Goal: Task Accomplishment & Management: Use online tool/utility

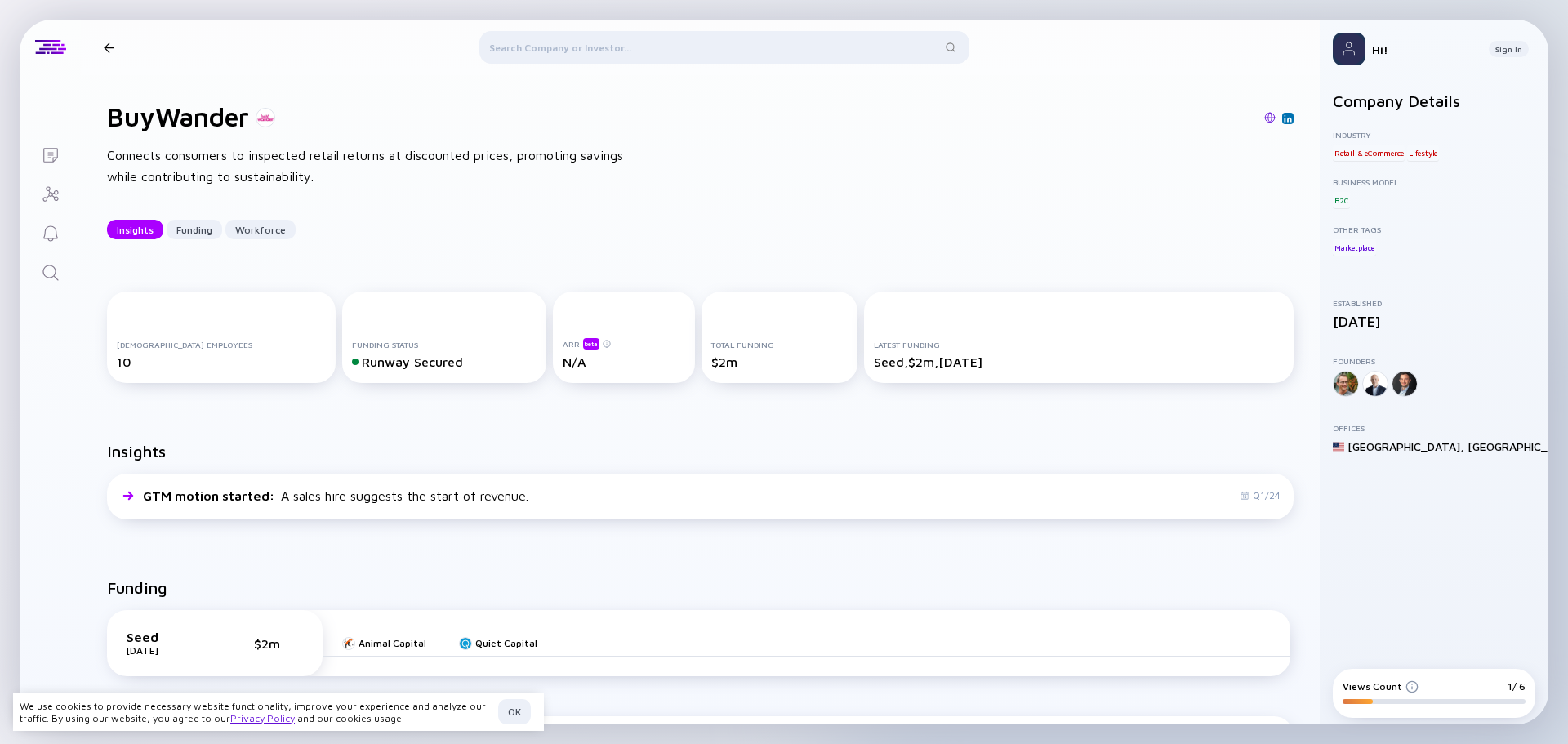
click at [116, 50] on div at bounding box center [108, 47] width 23 height 10
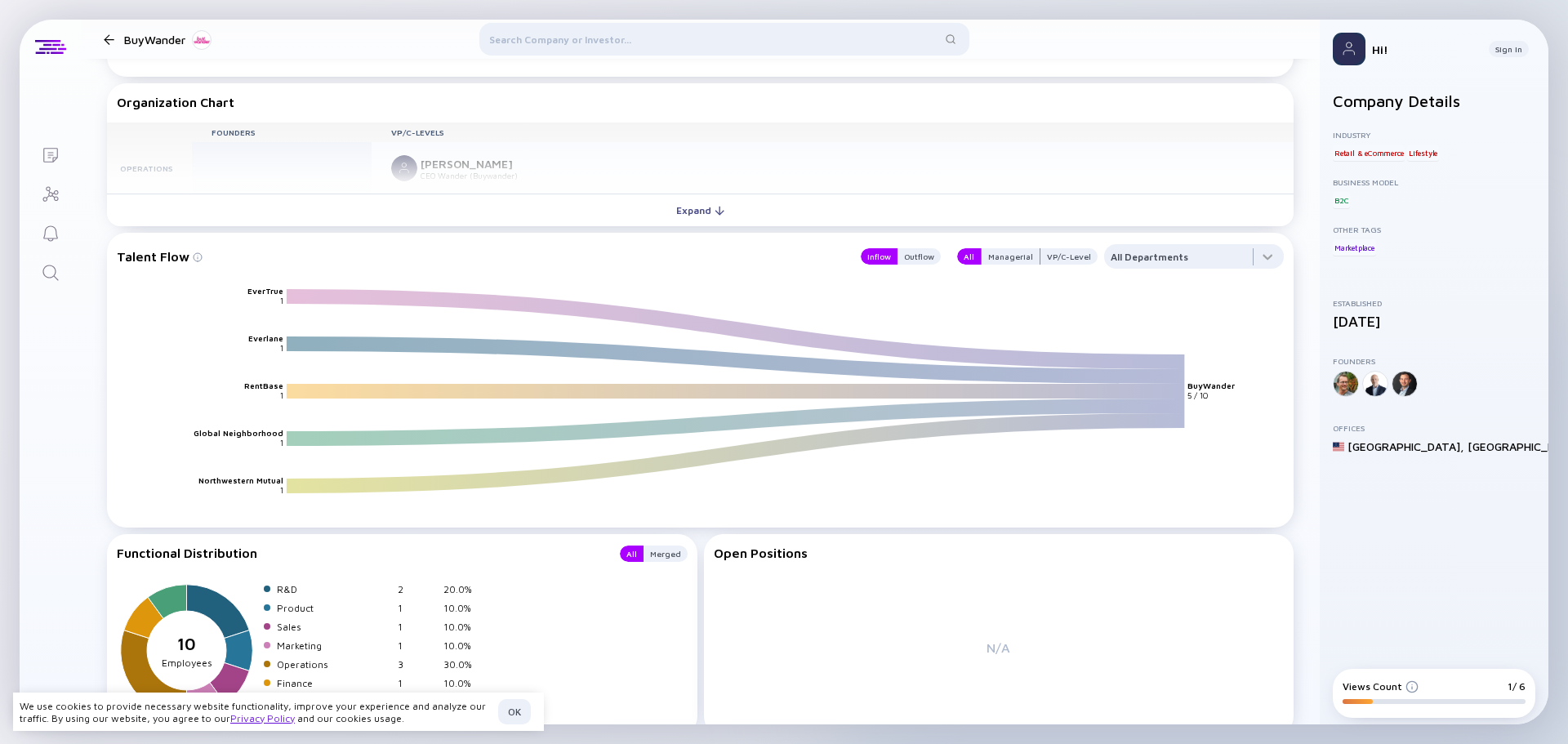
scroll to position [1714, 0]
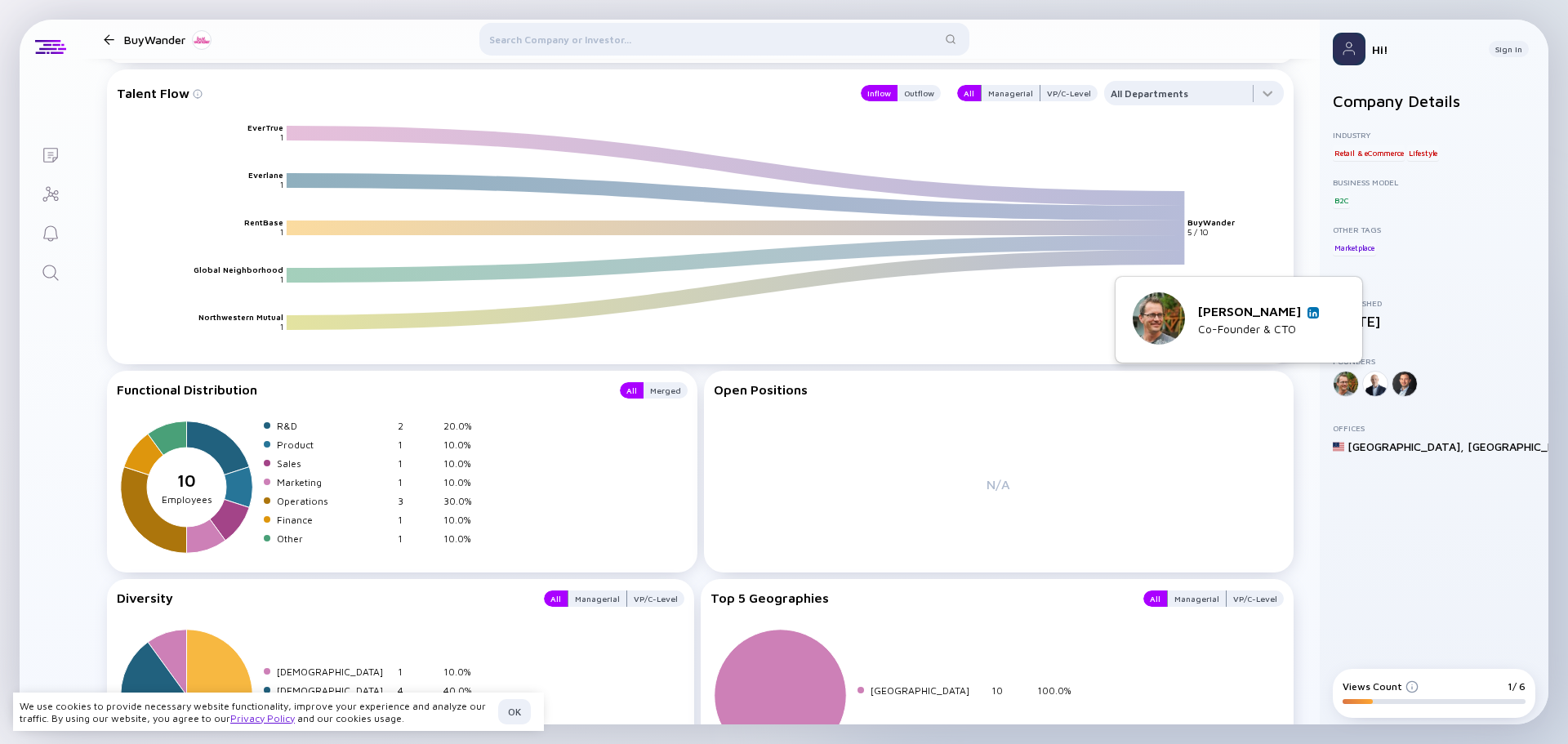
click at [1349, 385] on div at bounding box center [1345, 384] width 26 height 26
click at [1382, 525] on div "Company Details Industry Retail & eCommerce Lifestyle Business Model B2C Other …" at bounding box center [1434, 370] width 203 height 558
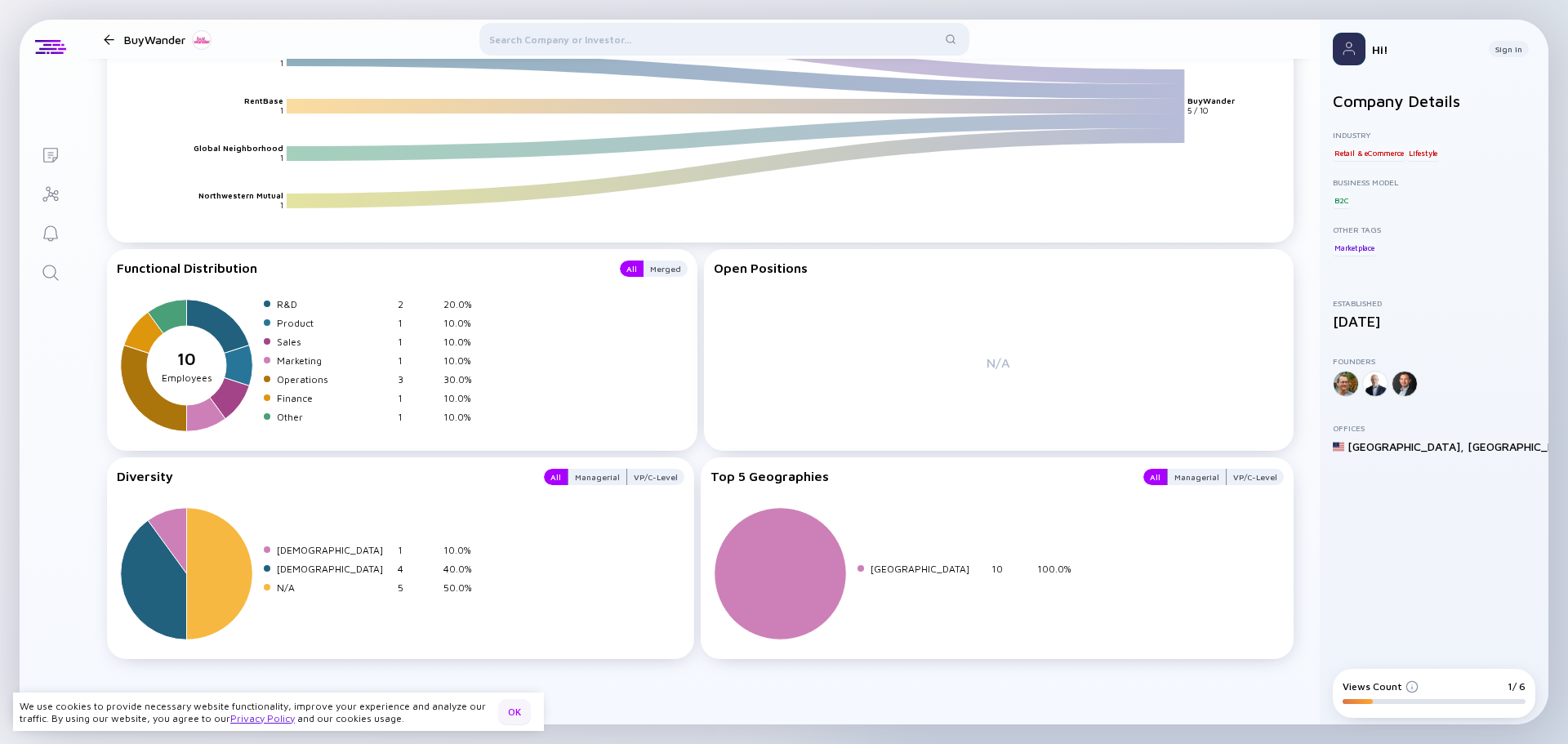
click at [526, 710] on div "OK" at bounding box center [514, 711] width 33 height 25
click at [1363, 50] on img at bounding box center [1348, 49] width 33 height 33
click at [1494, 47] on div "Sign In" at bounding box center [1508, 48] width 40 height 16
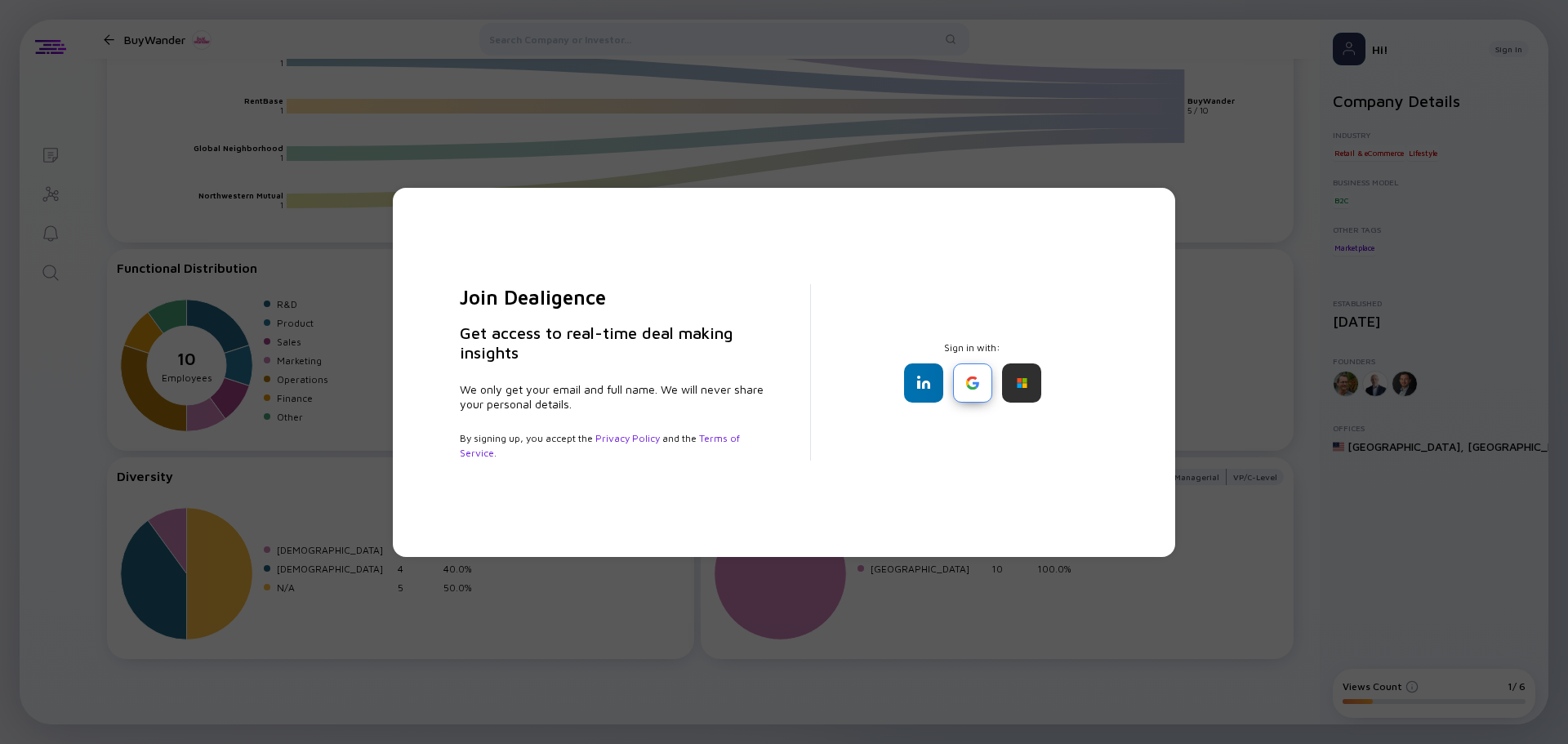
click at [970, 384] on div at bounding box center [972, 383] width 39 height 39
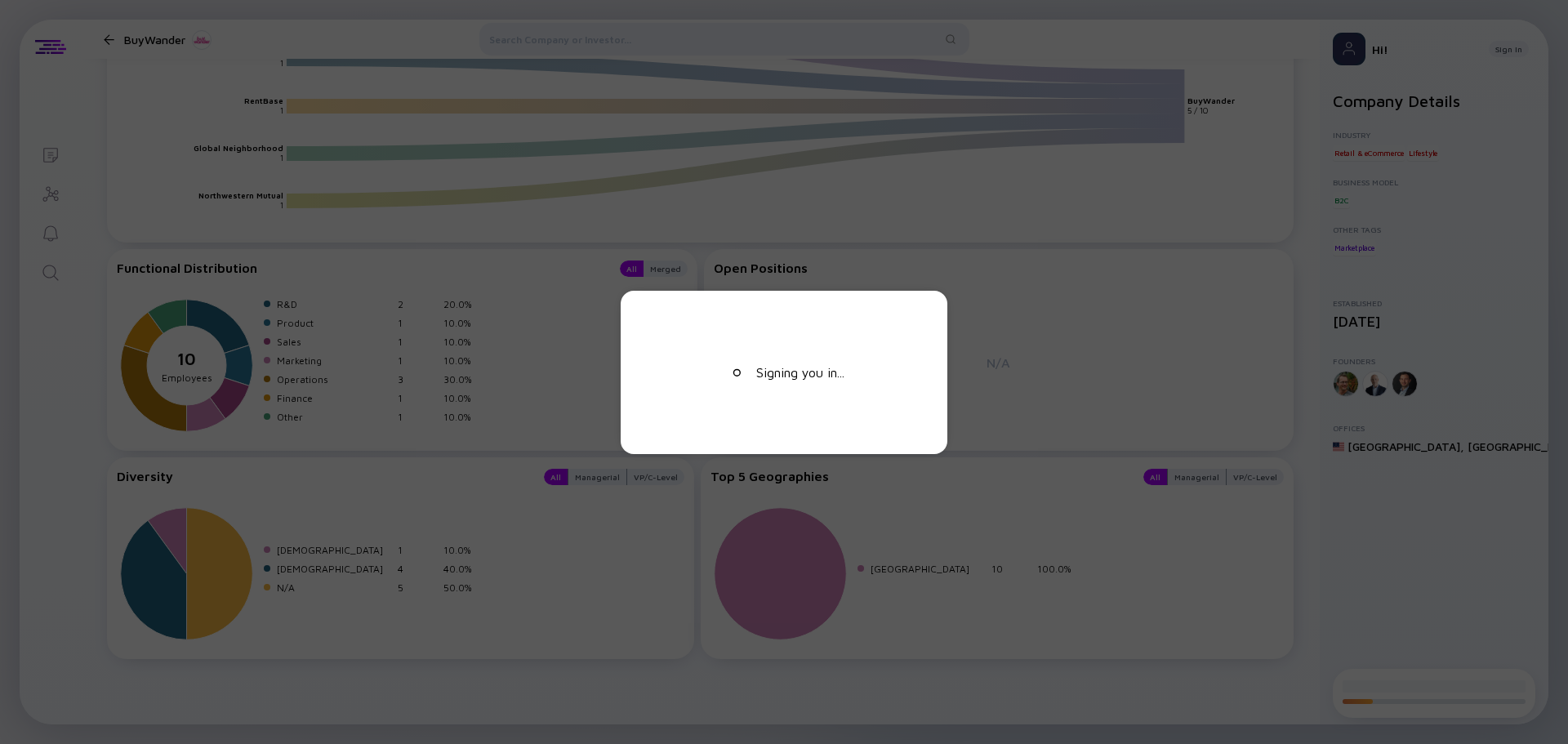
scroll to position [0, 0]
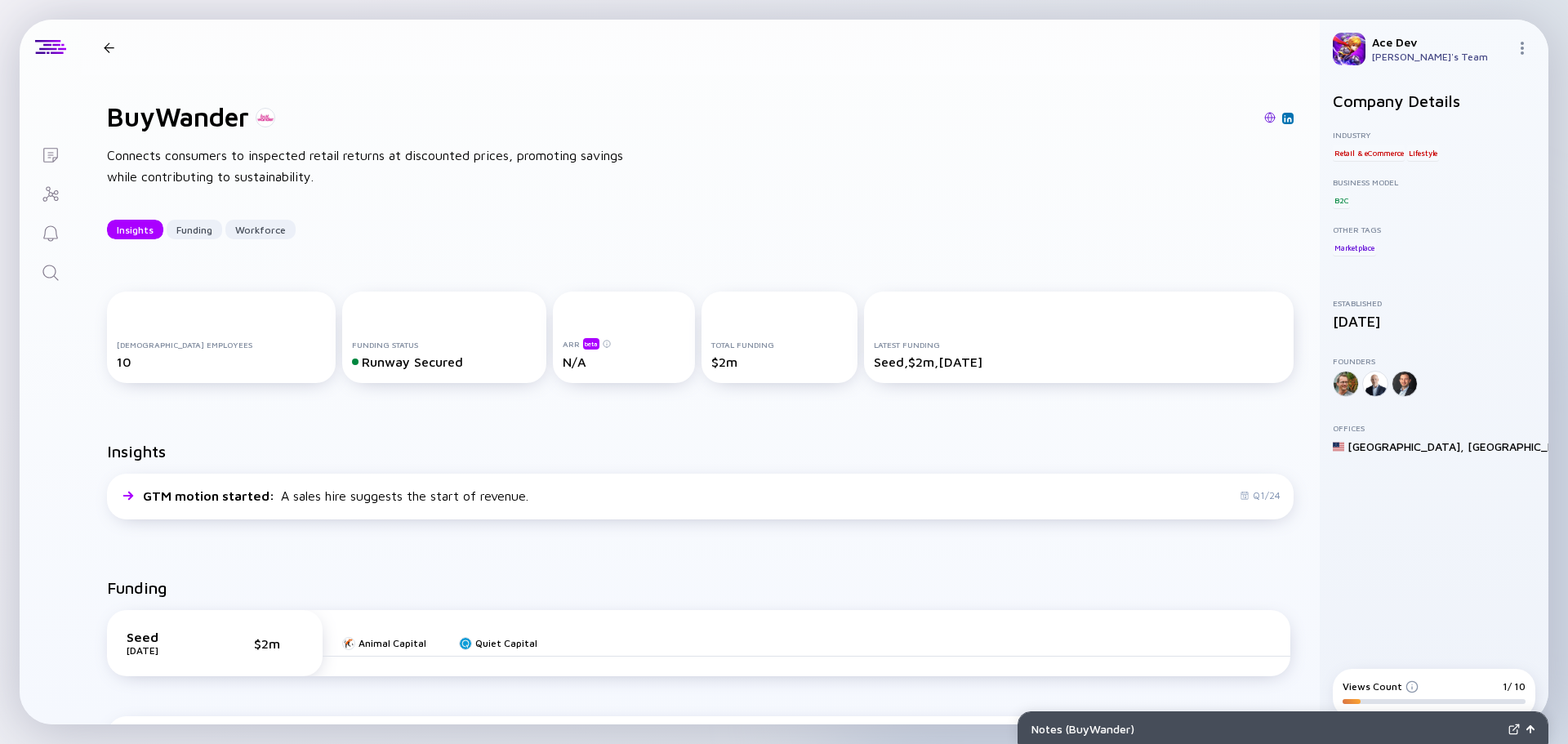
click at [114, 50] on div at bounding box center [108, 47] width 10 height 10
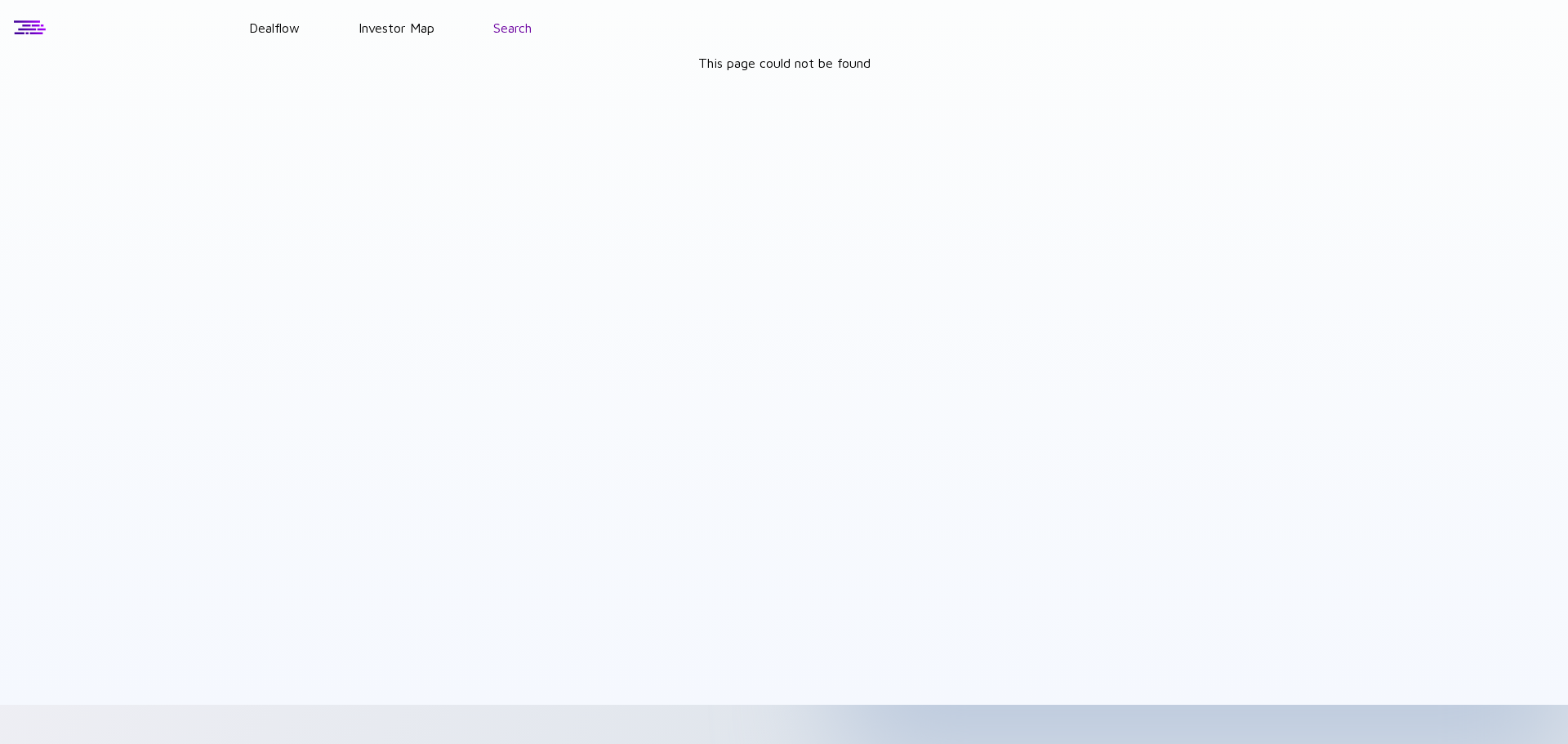
drag, startPoint x: 0, startPoint y: 0, endPoint x: 506, endPoint y: 30, distance: 506.9
click at [506, 30] on link "Search" at bounding box center [512, 28] width 39 height 15
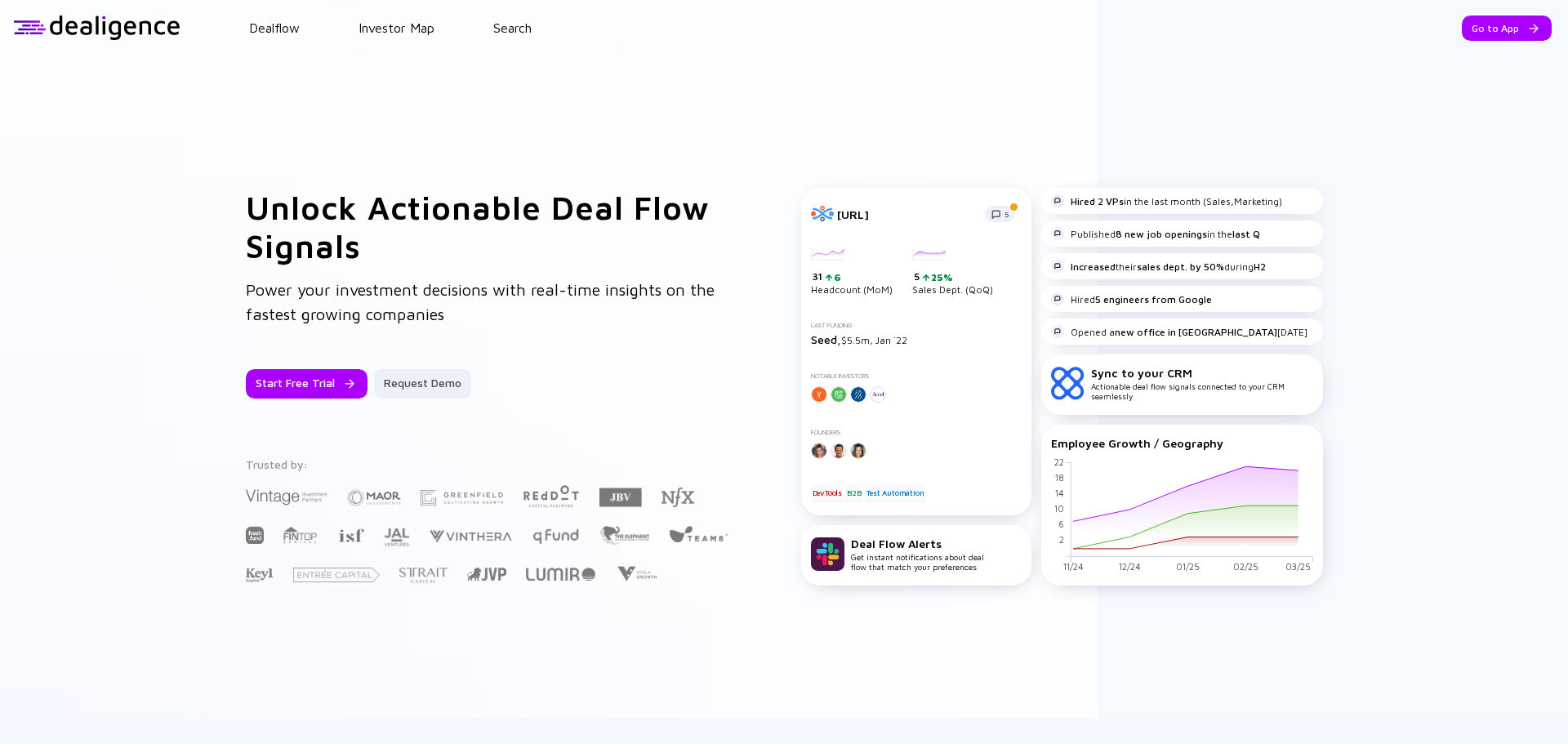
click at [544, 30] on div "Dealflow Investor Map Search" at bounding box center [874, 28] width 1388 height 15
click at [532, 33] on link "Search" at bounding box center [512, 28] width 39 height 15
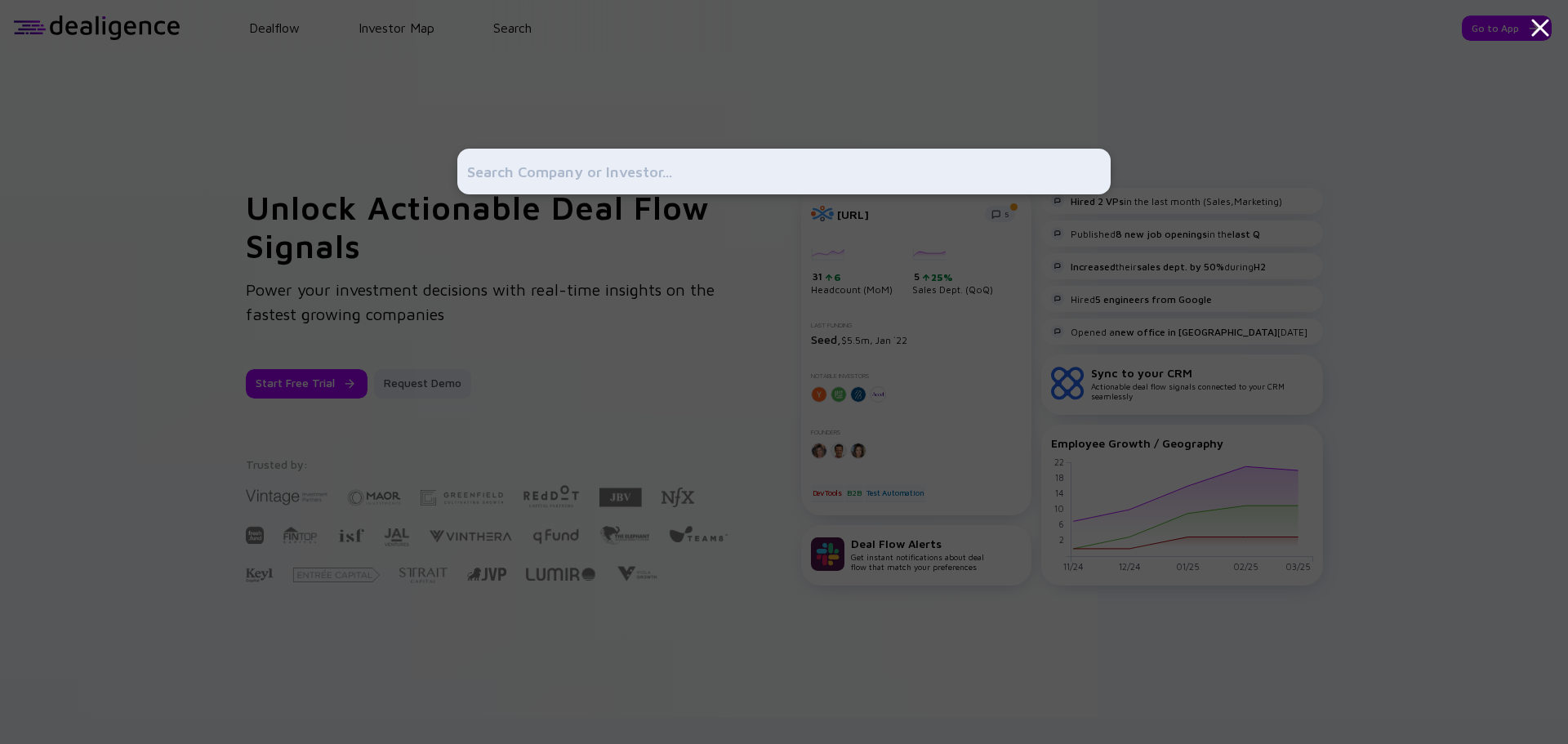
click at [597, 177] on input "text" at bounding box center [784, 171] width 633 height 29
click at [294, 35] on div at bounding box center [784, 372] width 1568 height 744
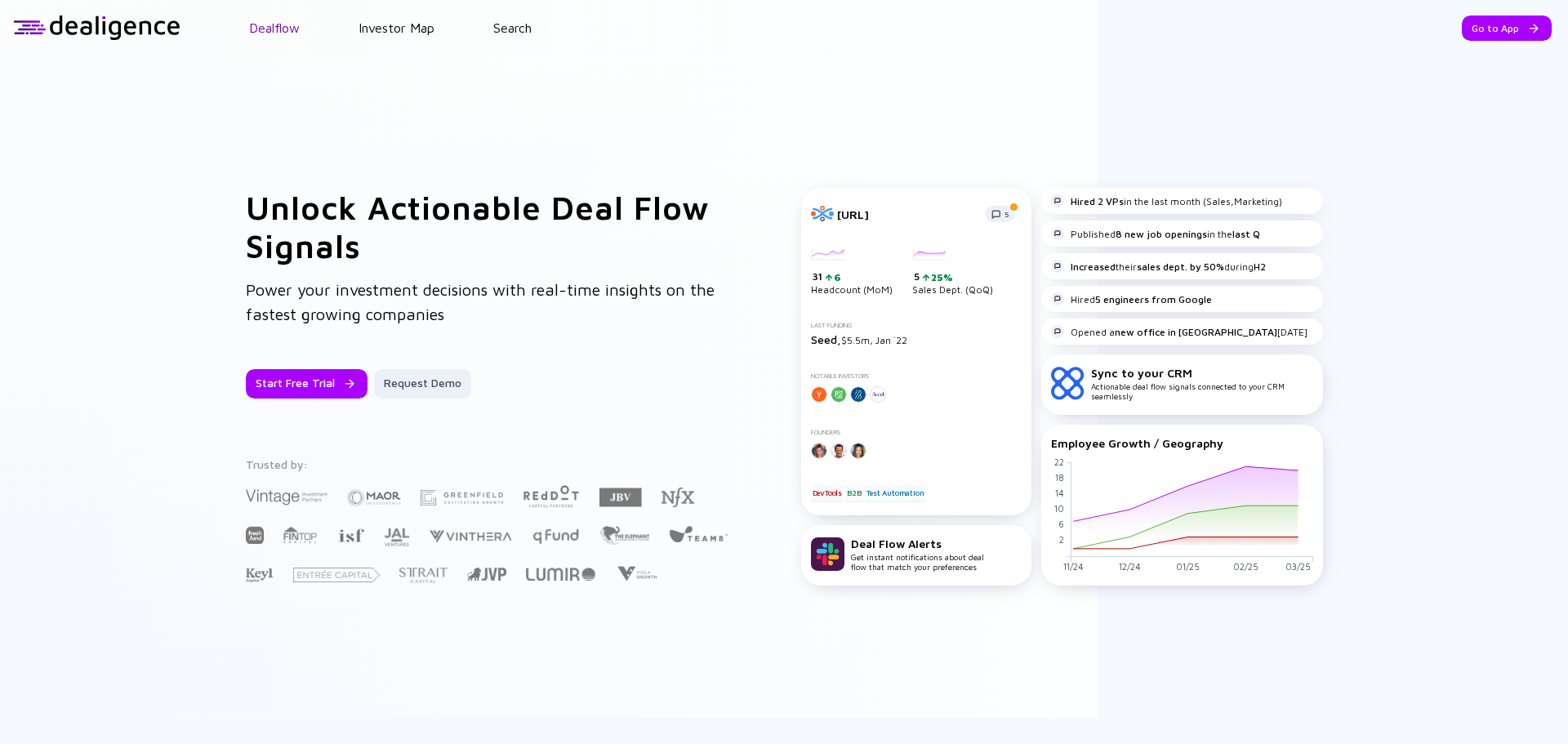
click at [290, 33] on link "Dealflow" at bounding box center [274, 28] width 51 height 15
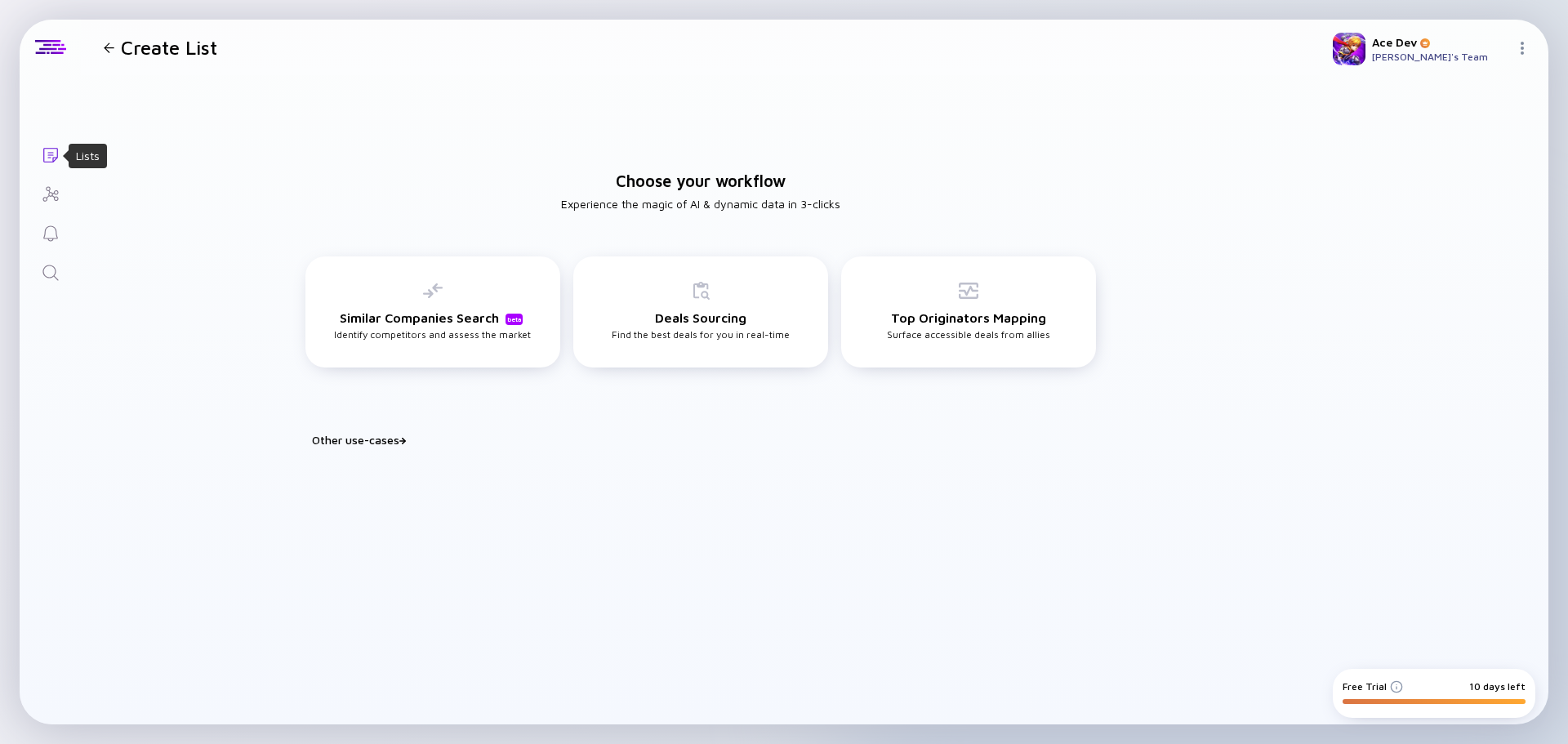
click at [60, 156] on link "Lists" at bounding box center [50, 154] width 61 height 39
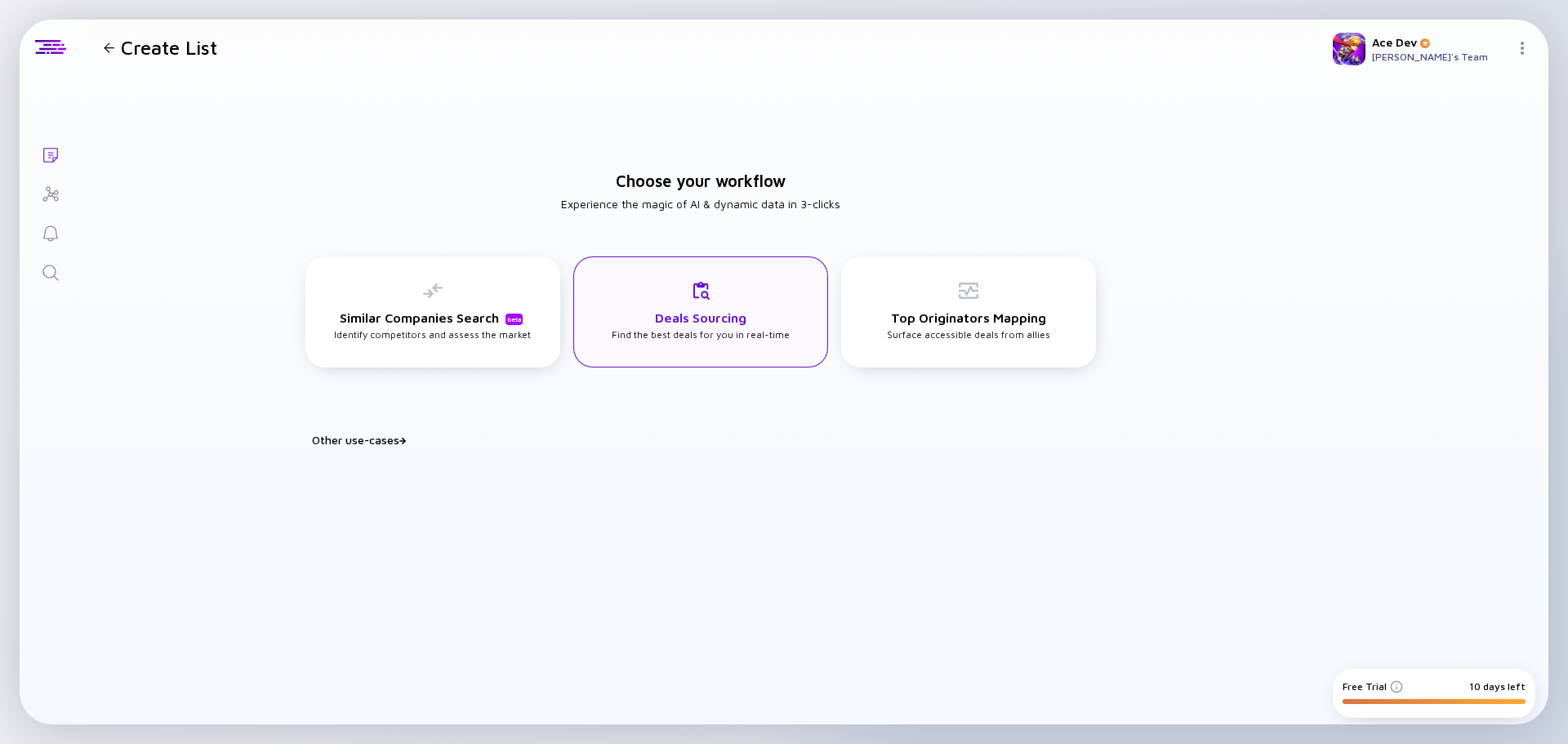
click at [784, 295] on div "Deals Sourcing Find the best deals for you in real-time" at bounding box center [700, 310] width 178 height 59
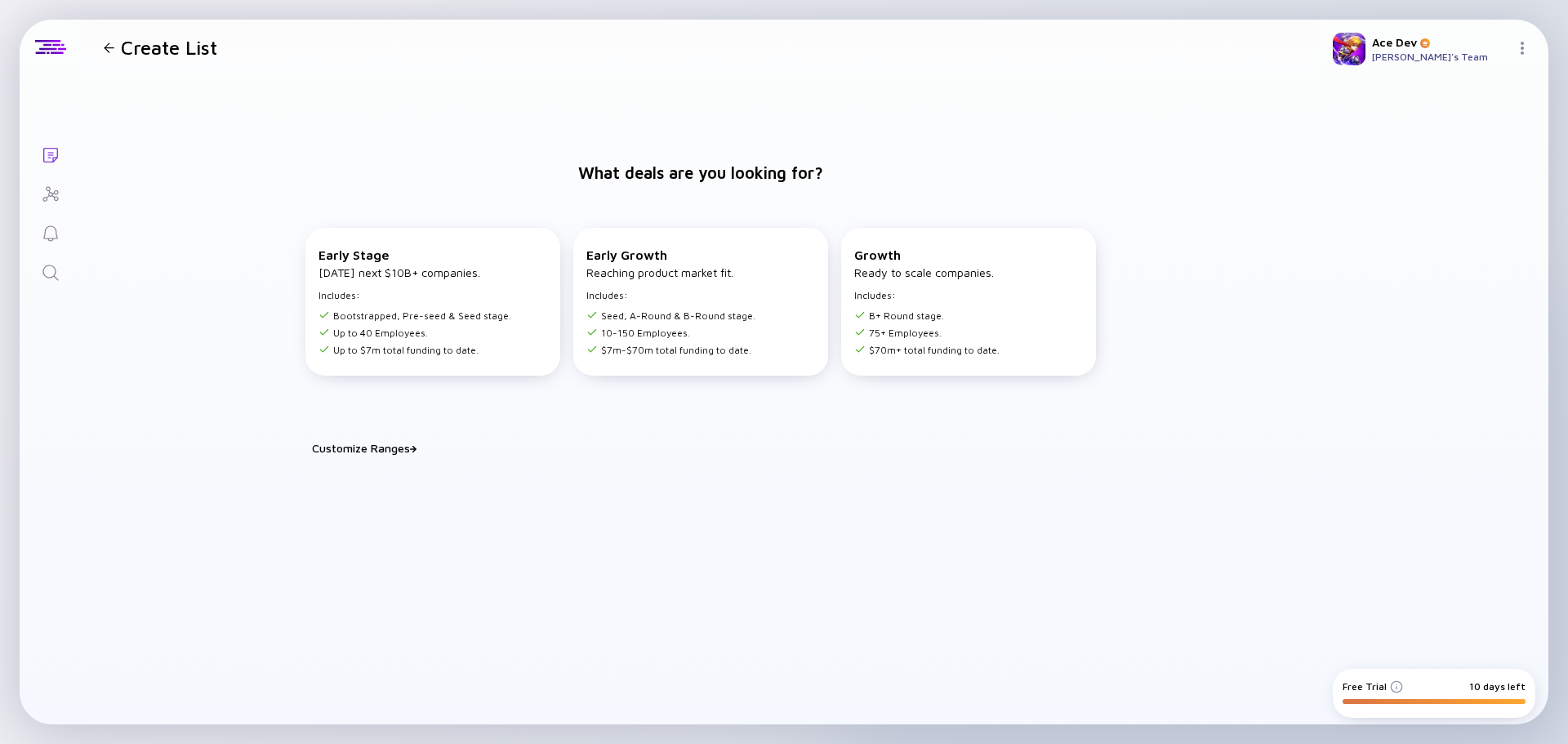
click at [113, 52] on div at bounding box center [108, 47] width 10 height 10
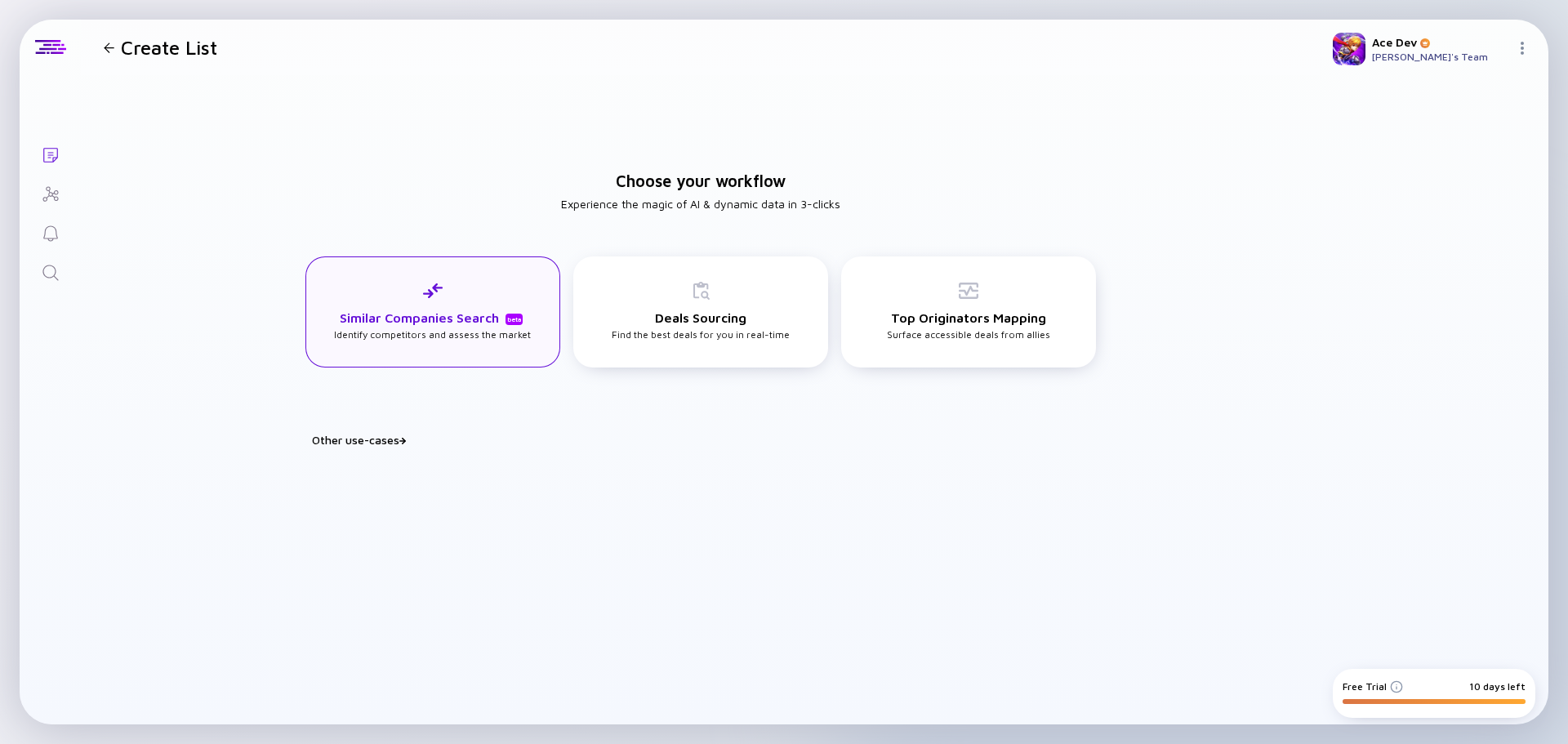
click at [528, 302] on div "Similar Companies Search beta Identify competitors and assess the market" at bounding box center [431, 310] width 196 height 59
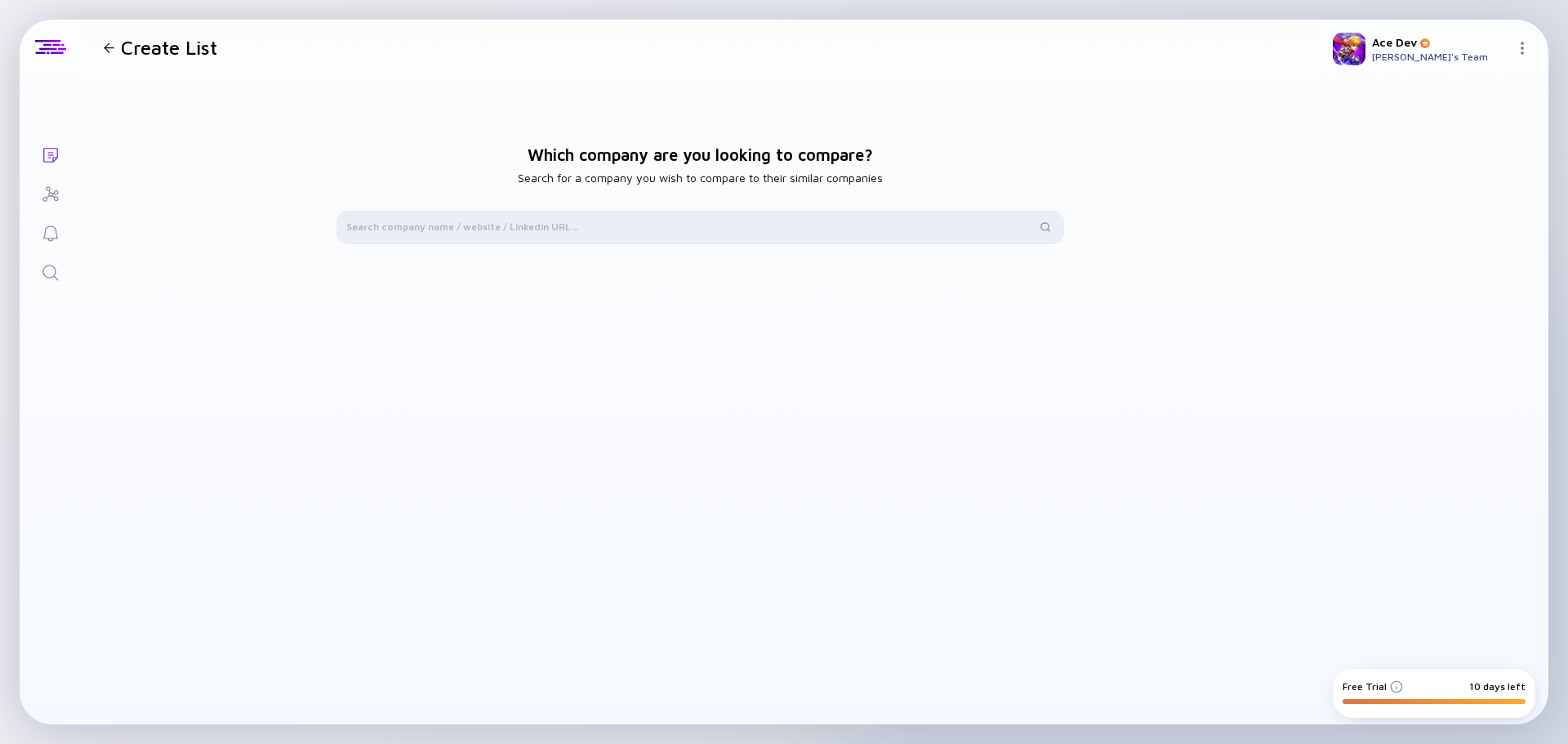
click at [565, 215] on div at bounding box center [700, 226] width 727 height 33
click at [561, 222] on input "text" at bounding box center [691, 226] width 690 height 16
paste input "BuyWander"
type input "BuyWander"
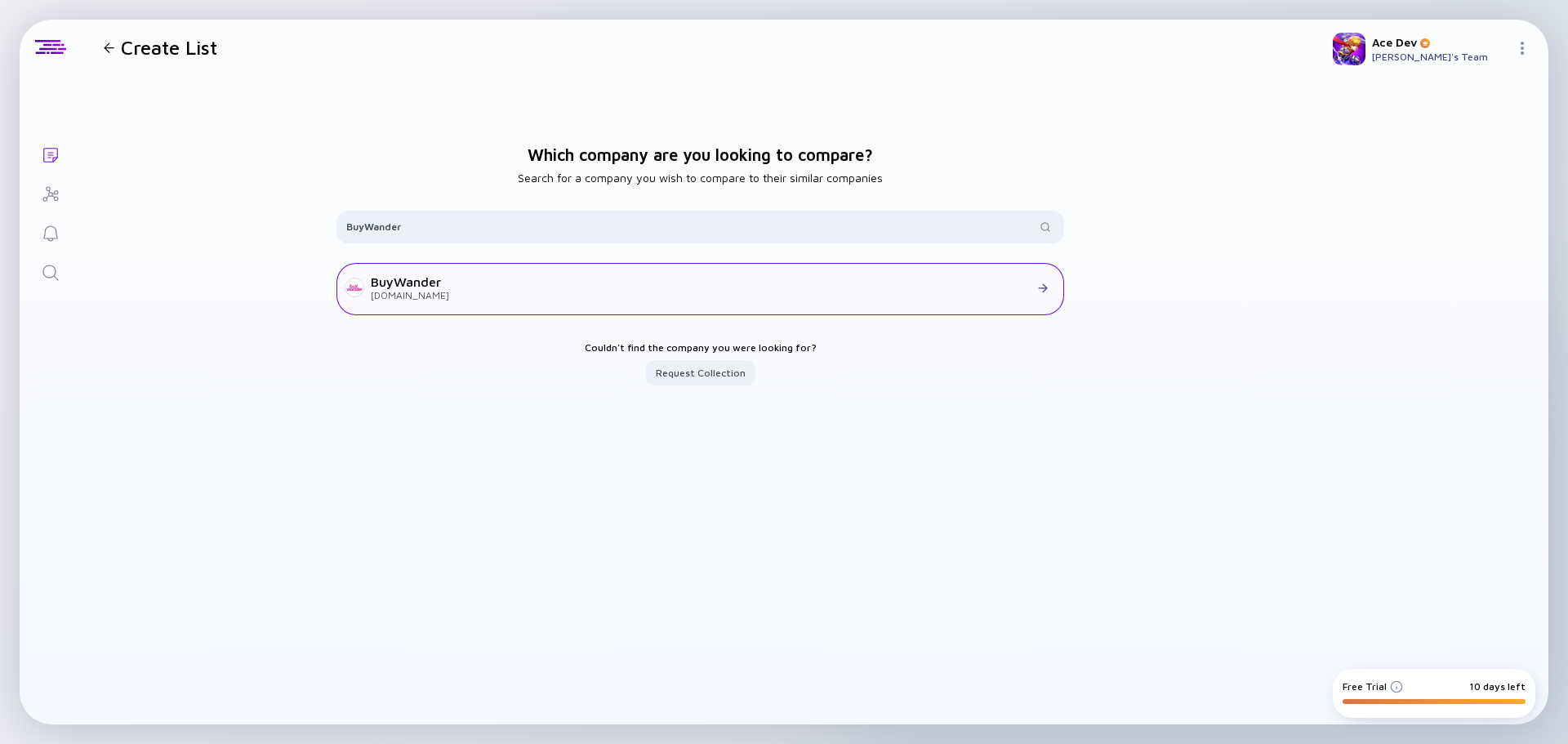
click at [585, 294] on div at bounding box center [752, 288] width 605 height 15
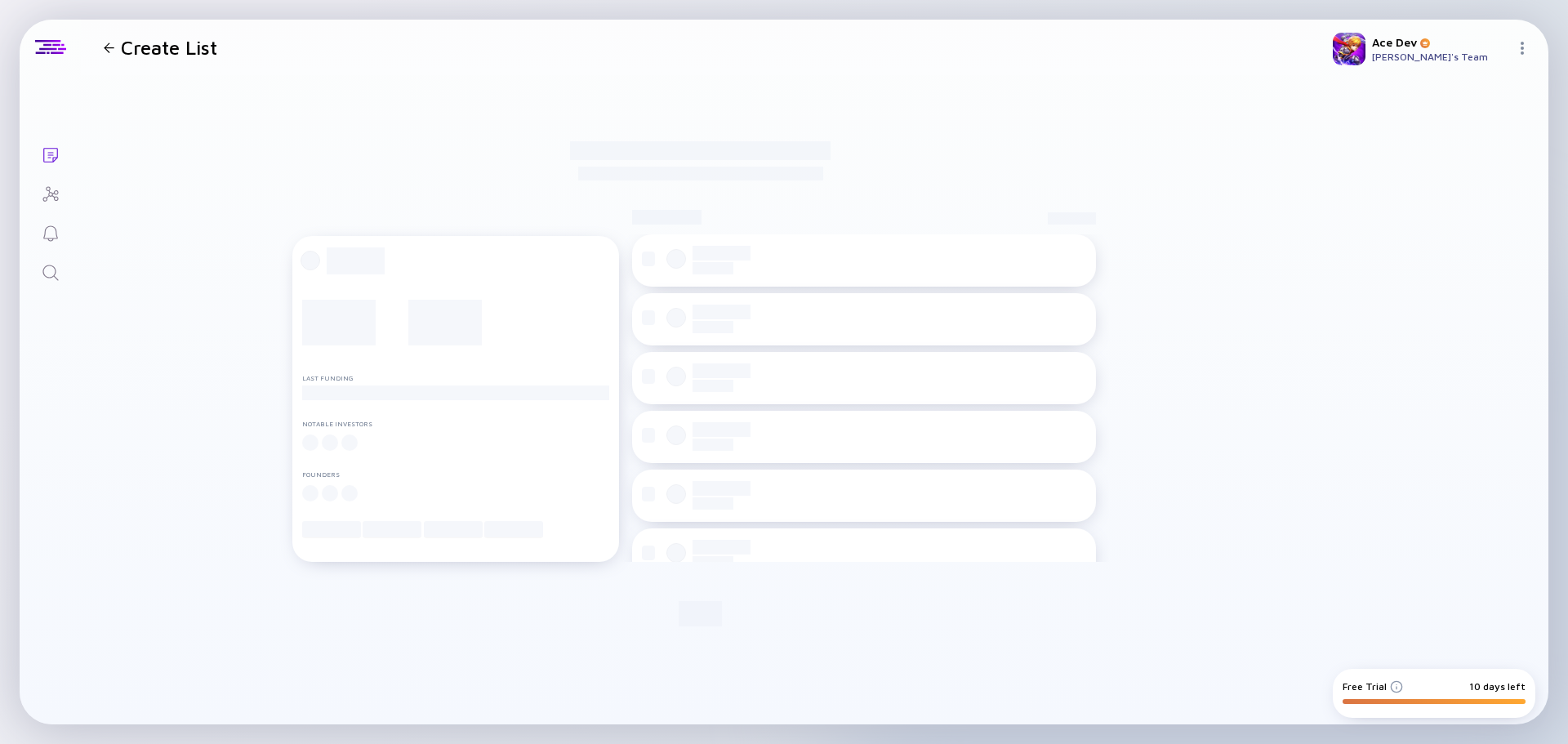
checkbox input "true"
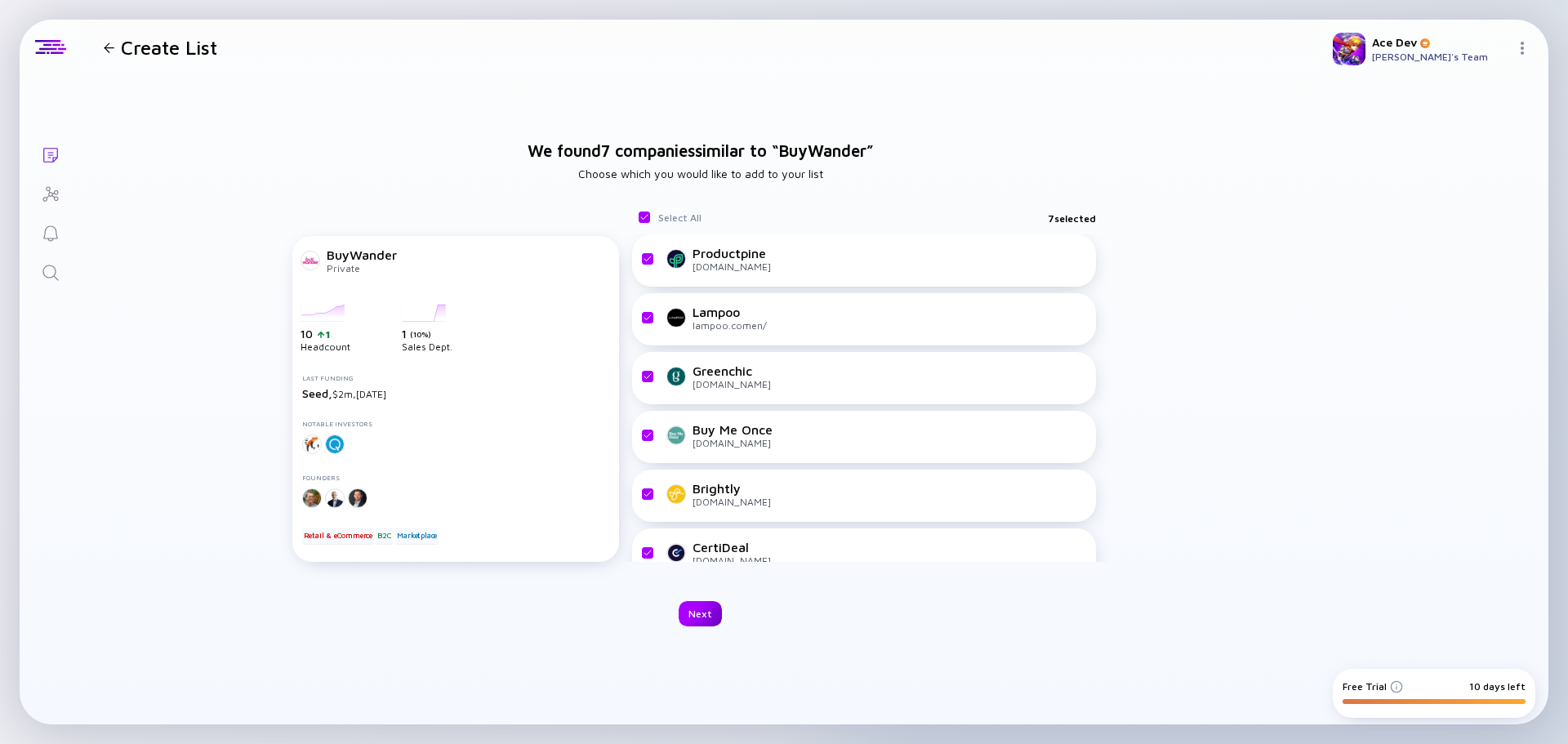
click at [708, 612] on div "Next" at bounding box center [700, 613] width 43 height 25
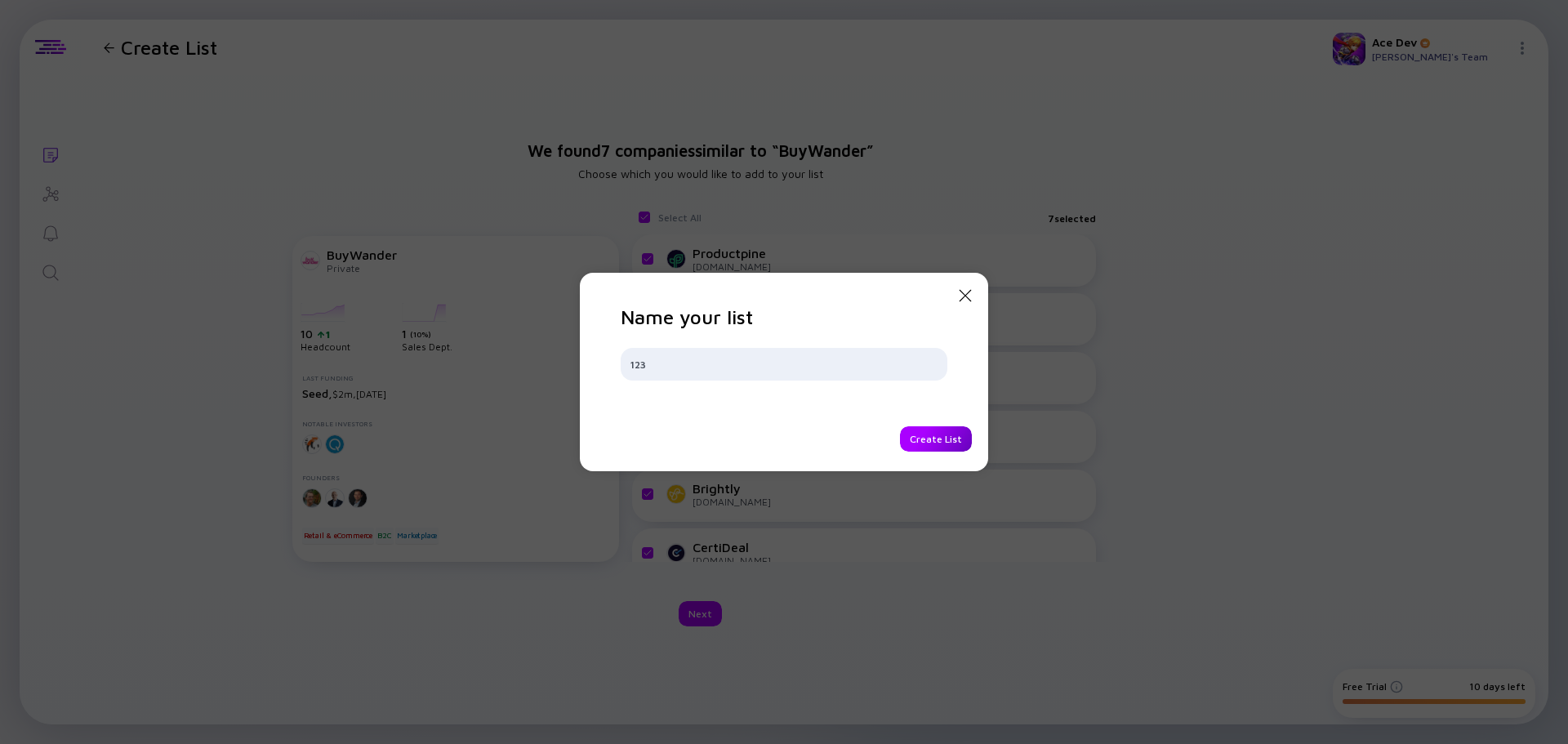
type input "123"
click at [943, 439] on div "Create List" at bounding box center [936, 439] width 71 height 25
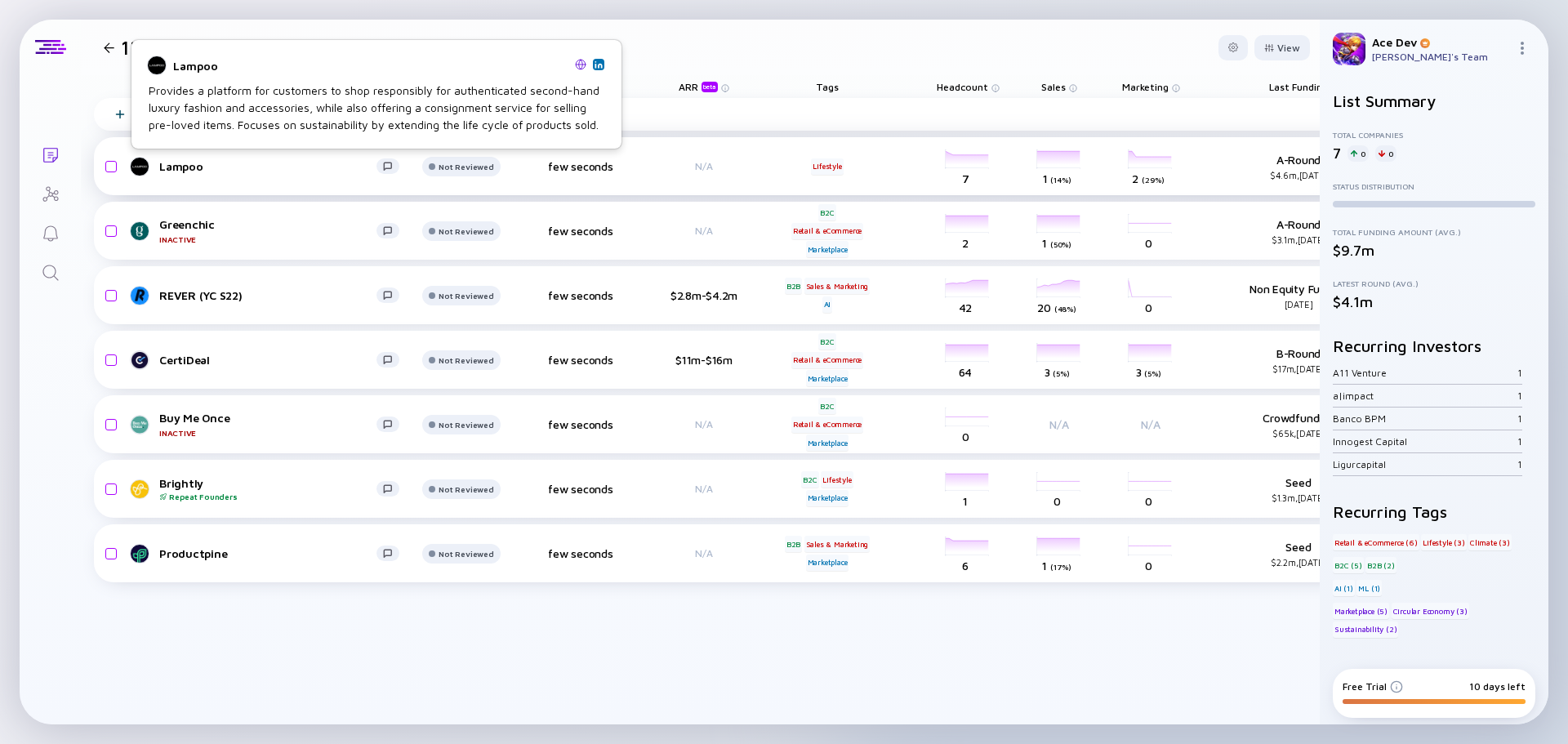
click at [182, 168] on div "Lampoo" at bounding box center [267, 165] width 217 height 14
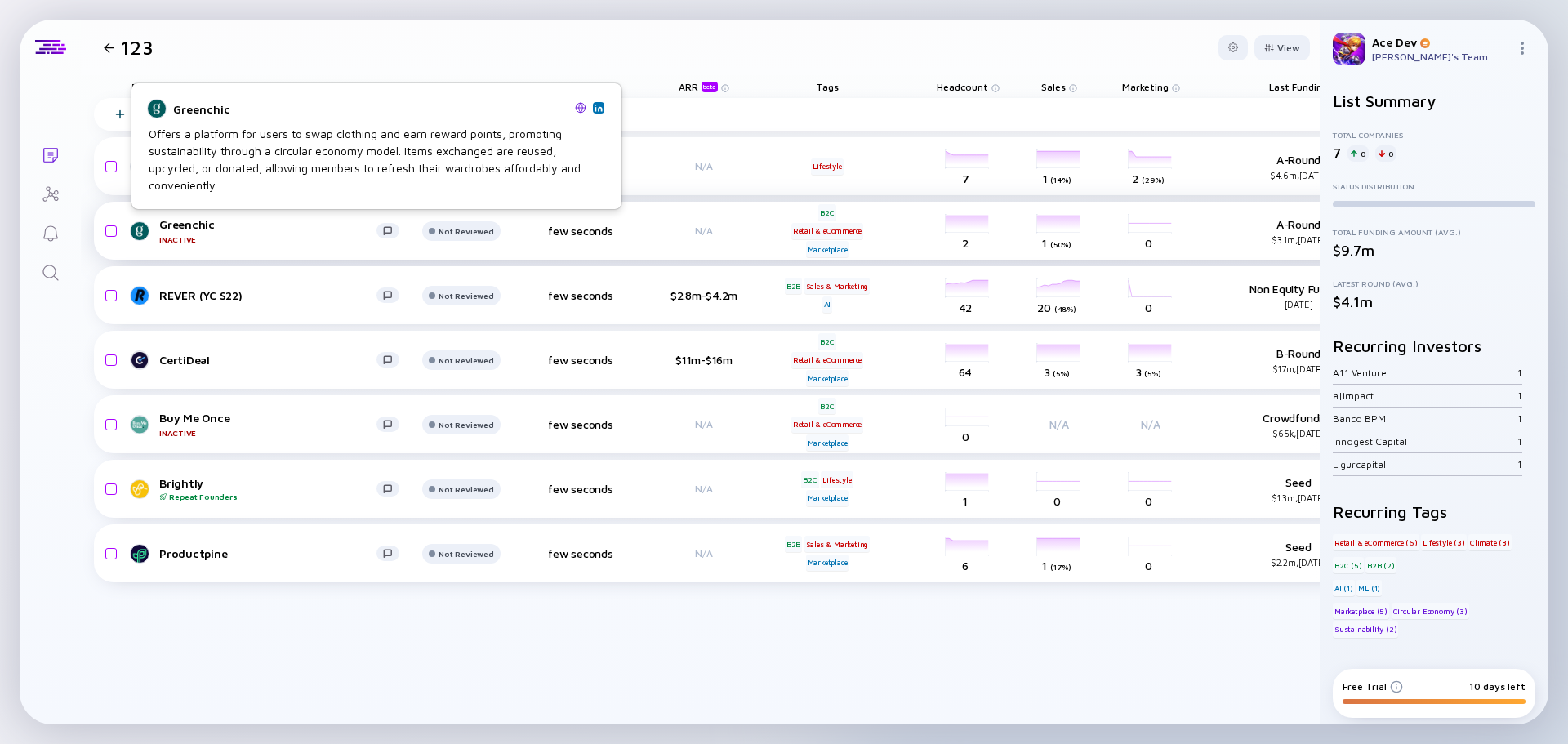
click at [175, 221] on div "Greenchic Inactive" at bounding box center [267, 230] width 217 height 27
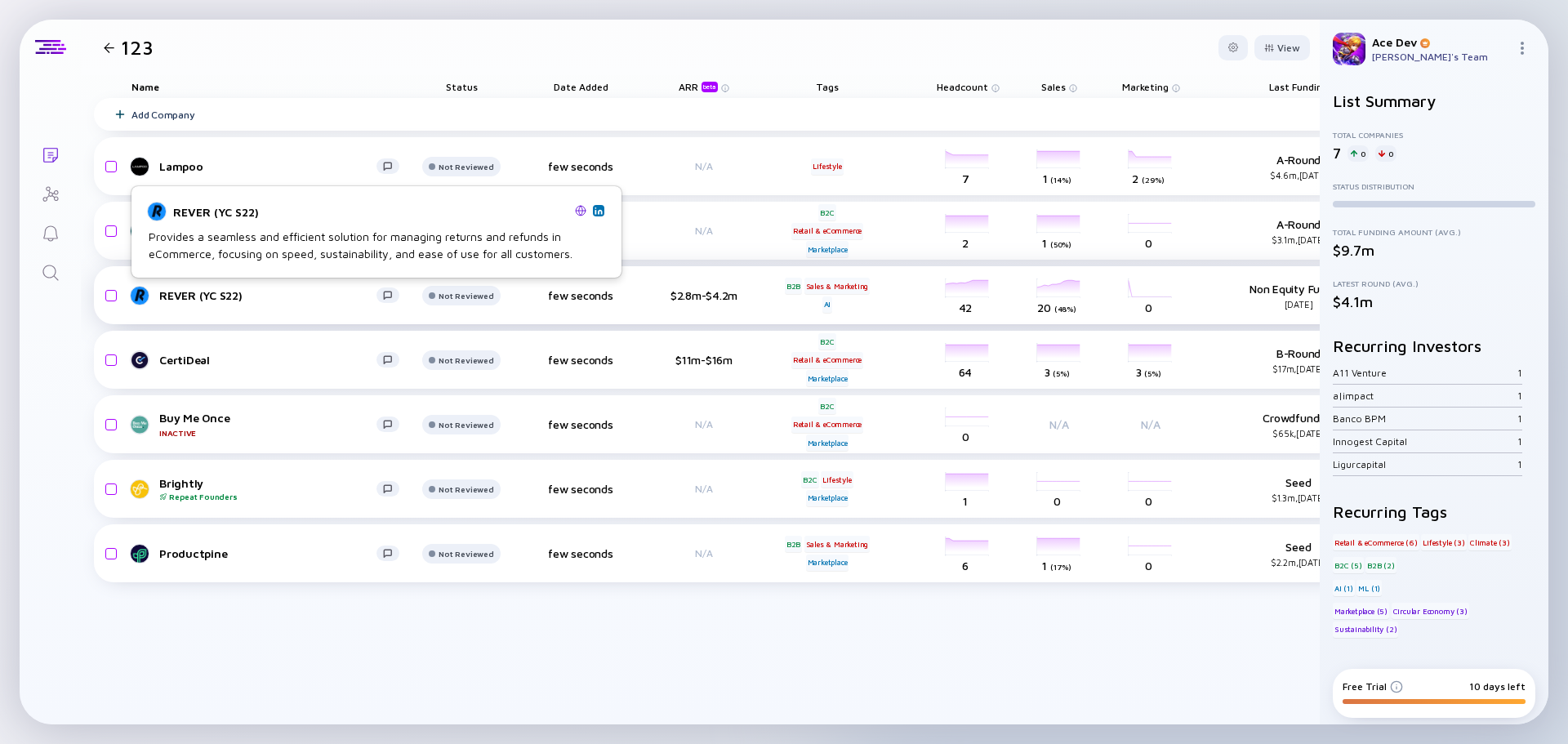
click at [198, 292] on div "REVER (YC S22)" at bounding box center [267, 295] width 217 height 14
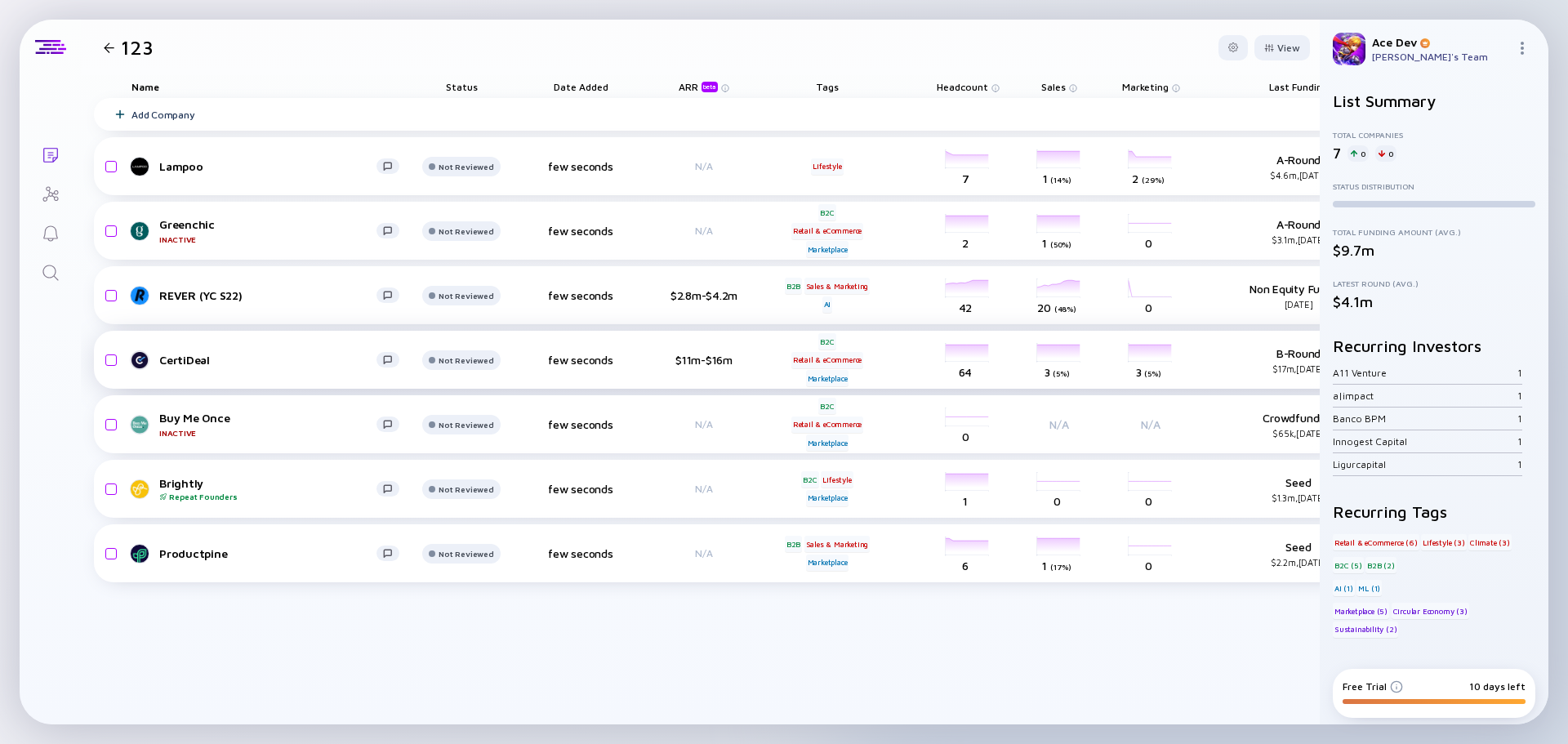
click at [195, 356] on div "CertiDeal" at bounding box center [267, 359] width 217 height 14
click at [201, 415] on div "Buy Me Once Inactive" at bounding box center [267, 424] width 217 height 27
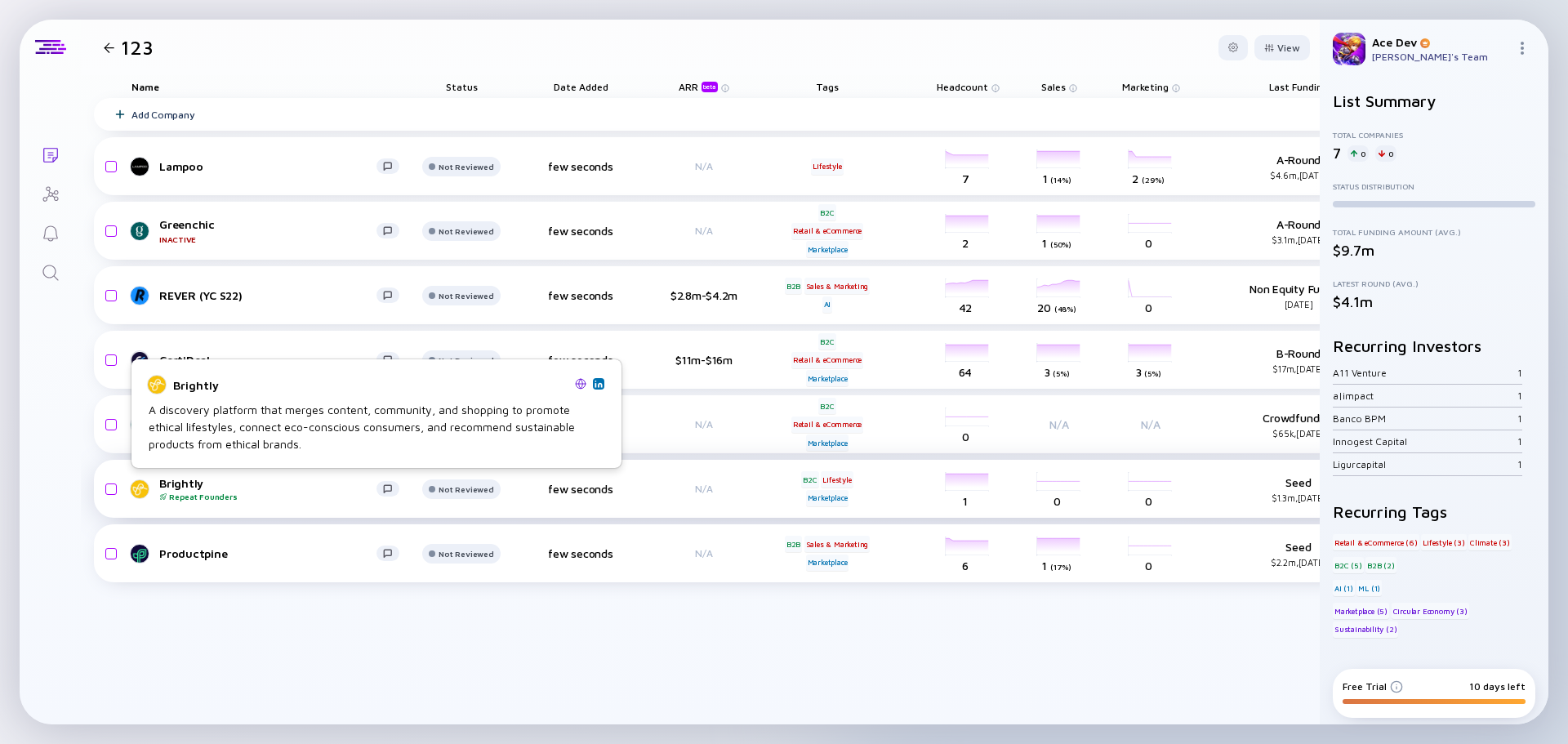
click at [190, 486] on div "Brightly Repeat Founders" at bounding box center [267, 488] width 217 height 25
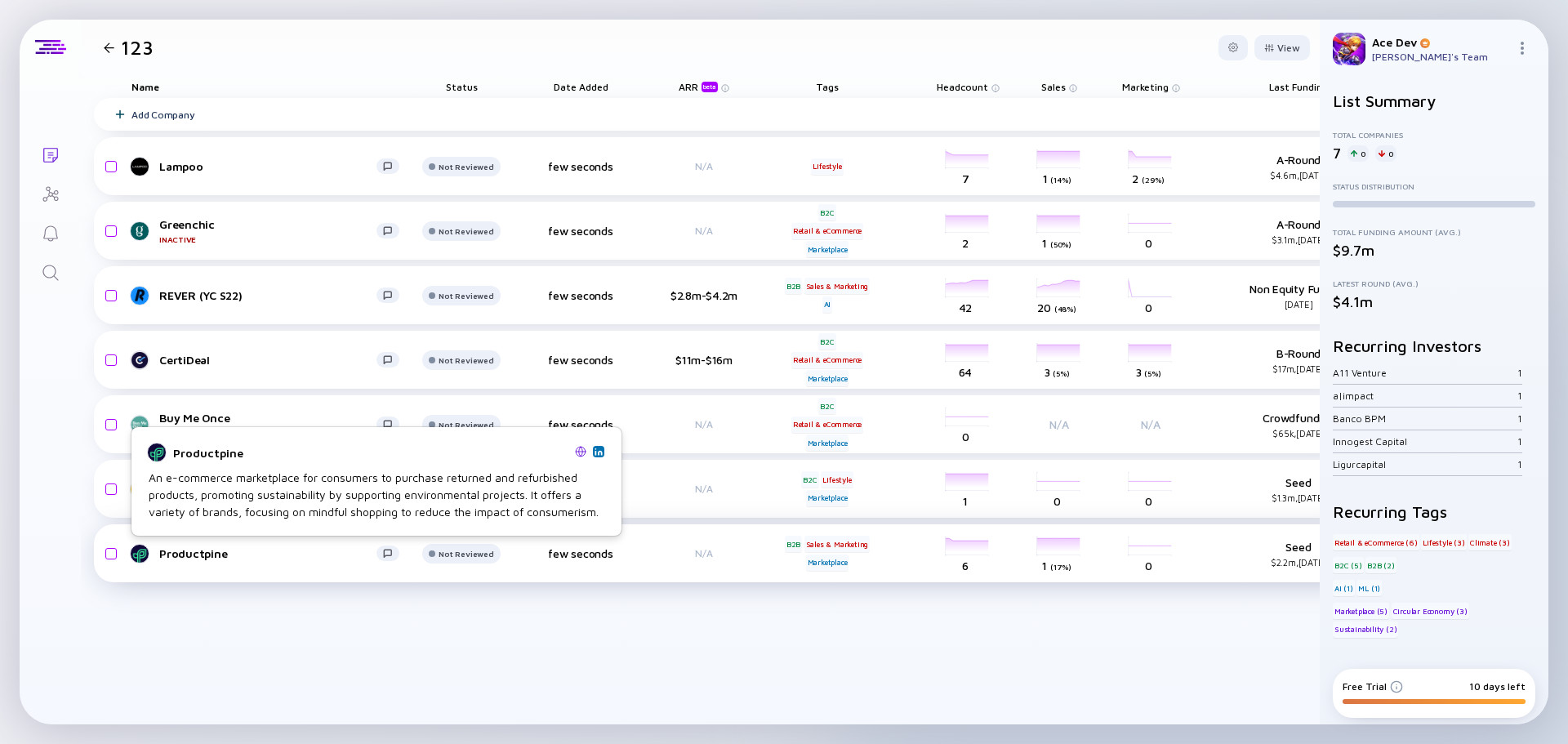
click at [194, 552] on div "Productpine" at bounding box center [267, 552] width 217 height 14
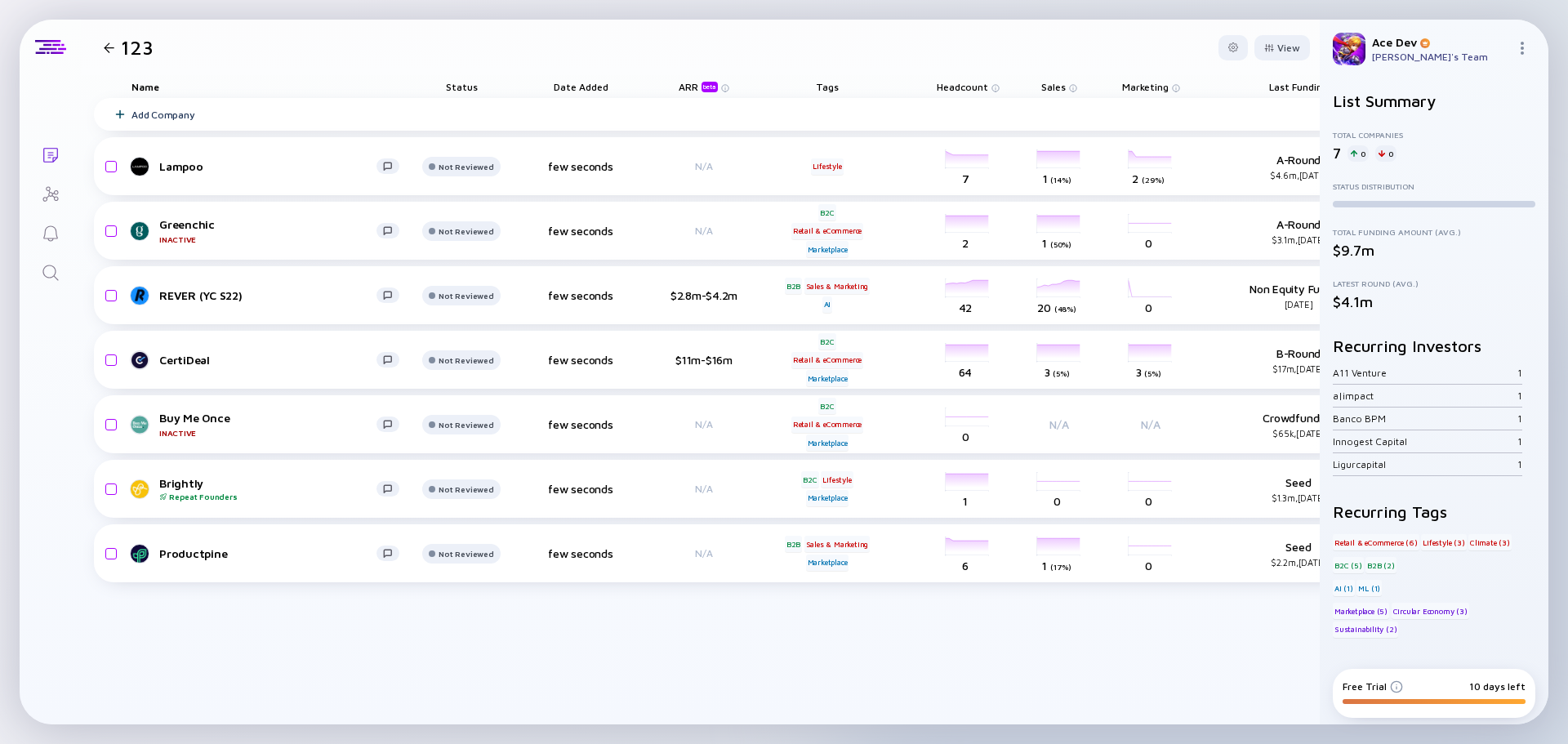
click at [107, 47] on div at bounding box center [108, 47] width 10 height 10
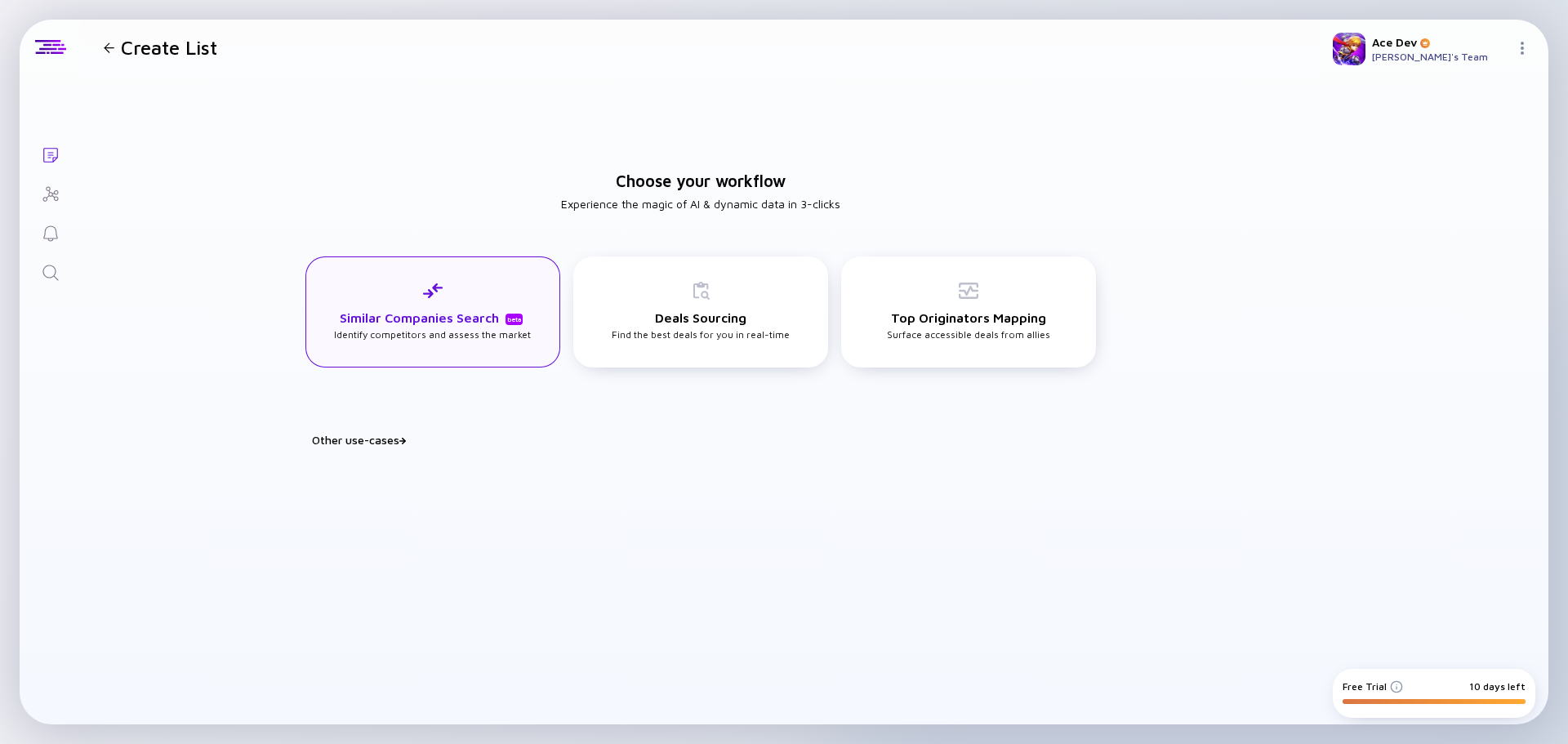
click at [421, 315] on h3 "Similar Companies Search beta" at bounding box center [433, 318] width 186 height 15
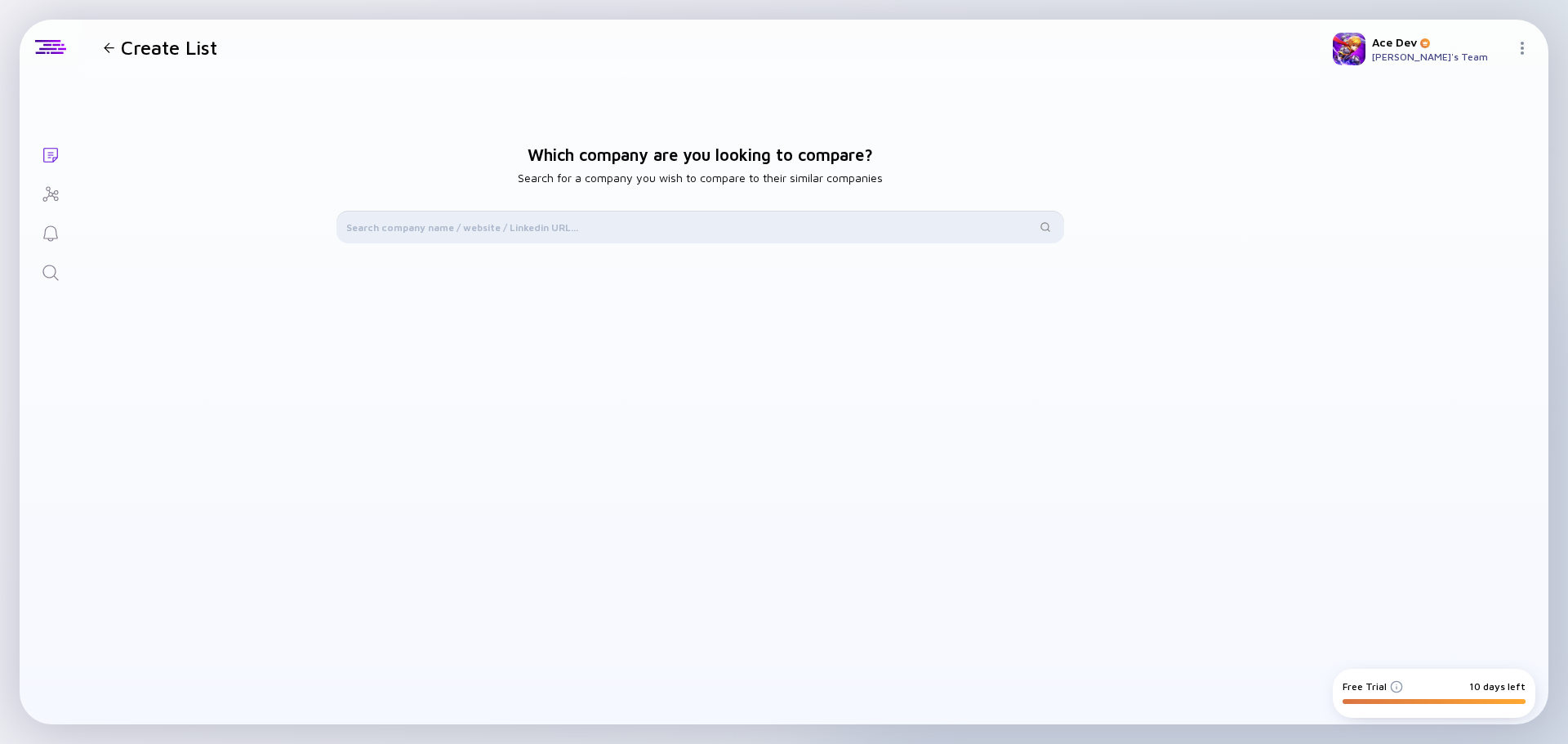
click at [539, 227] on input "text" at bounding box center [691, 226] width 690 height 16
paste input "hellosella"
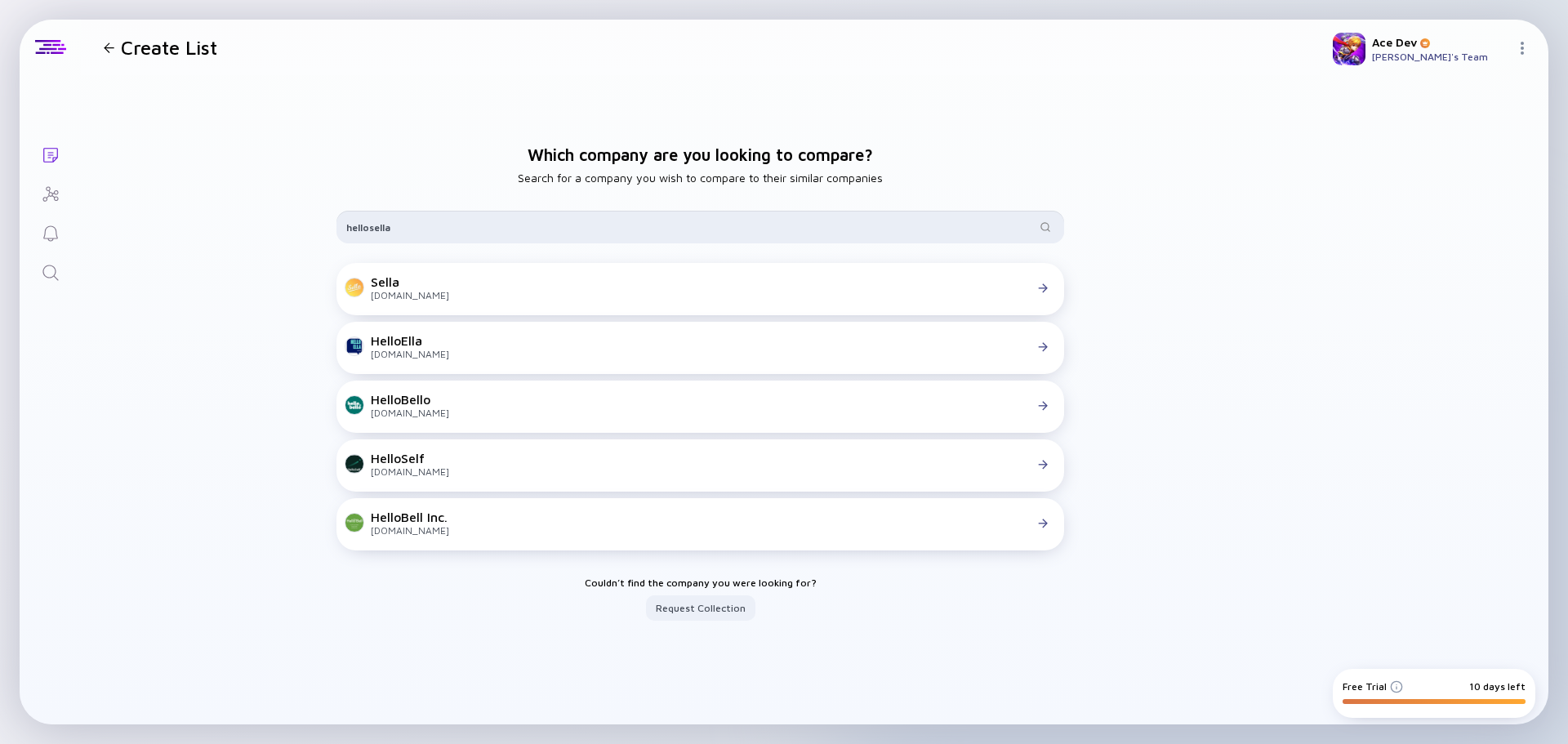
type input "hellosella"
click at [451, 235] on div "hellosella" at bounding box center [700, 226] width 727 height 33
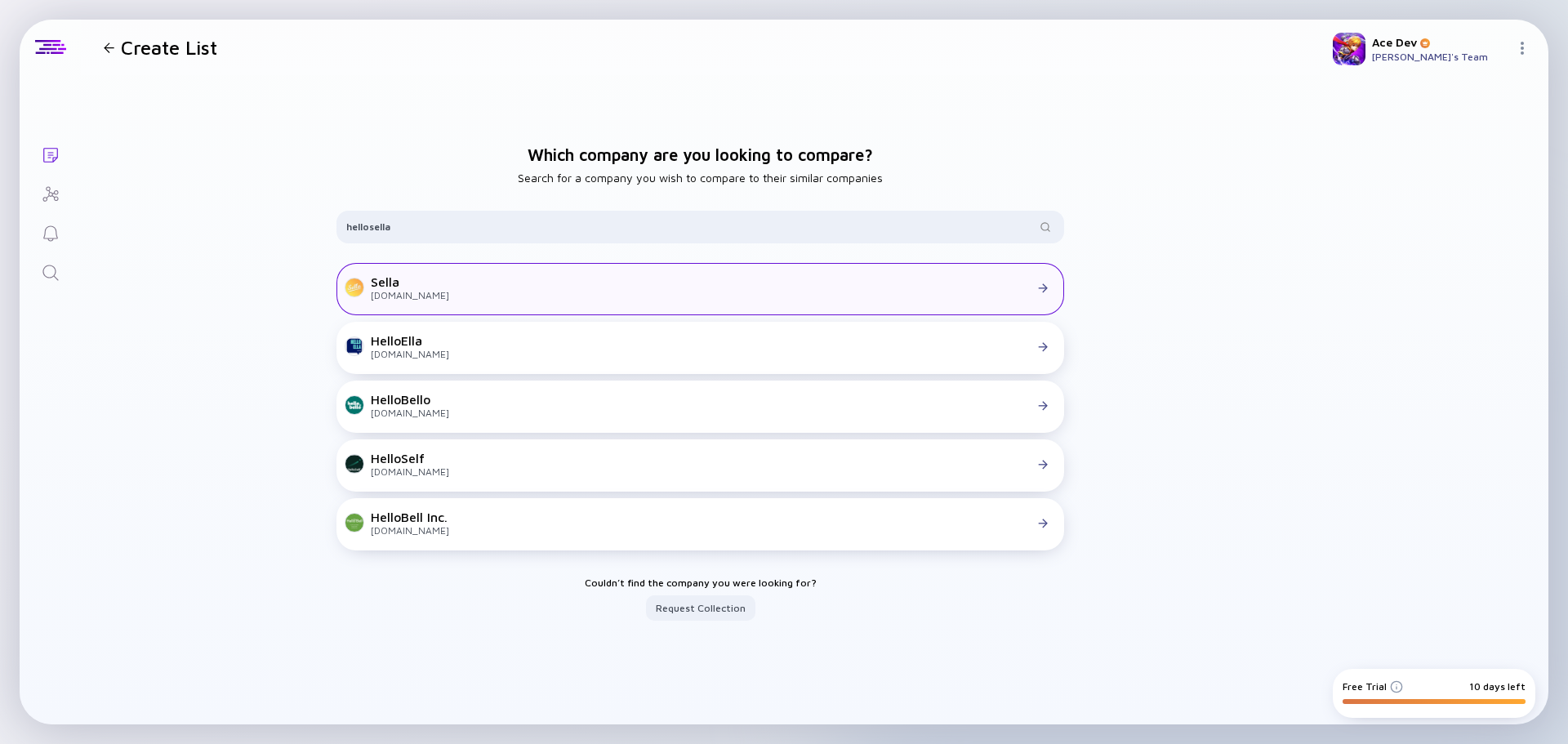
click at [449, 290] on div at bounding box center [752, 288] width 605 height 15
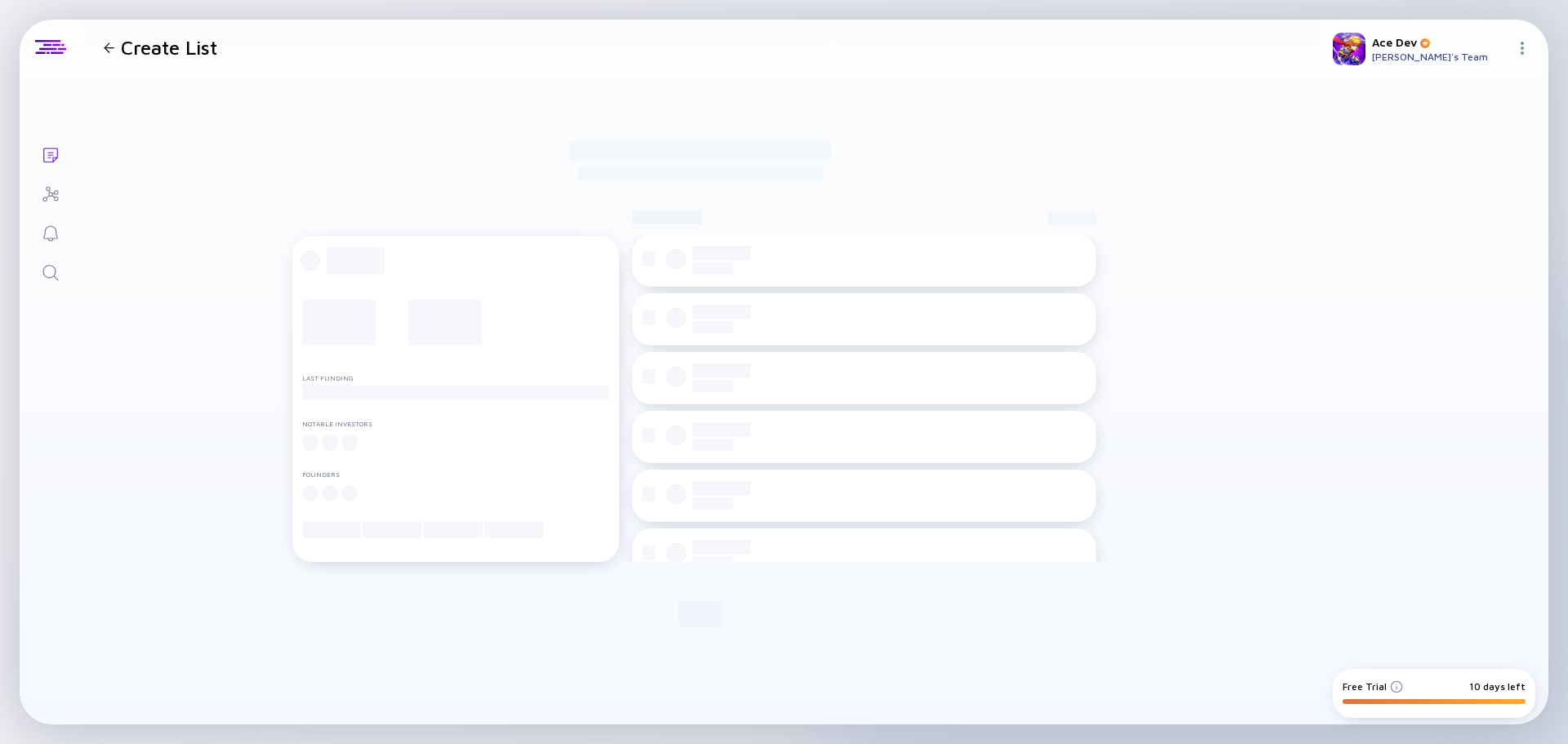
checkbox input "true"
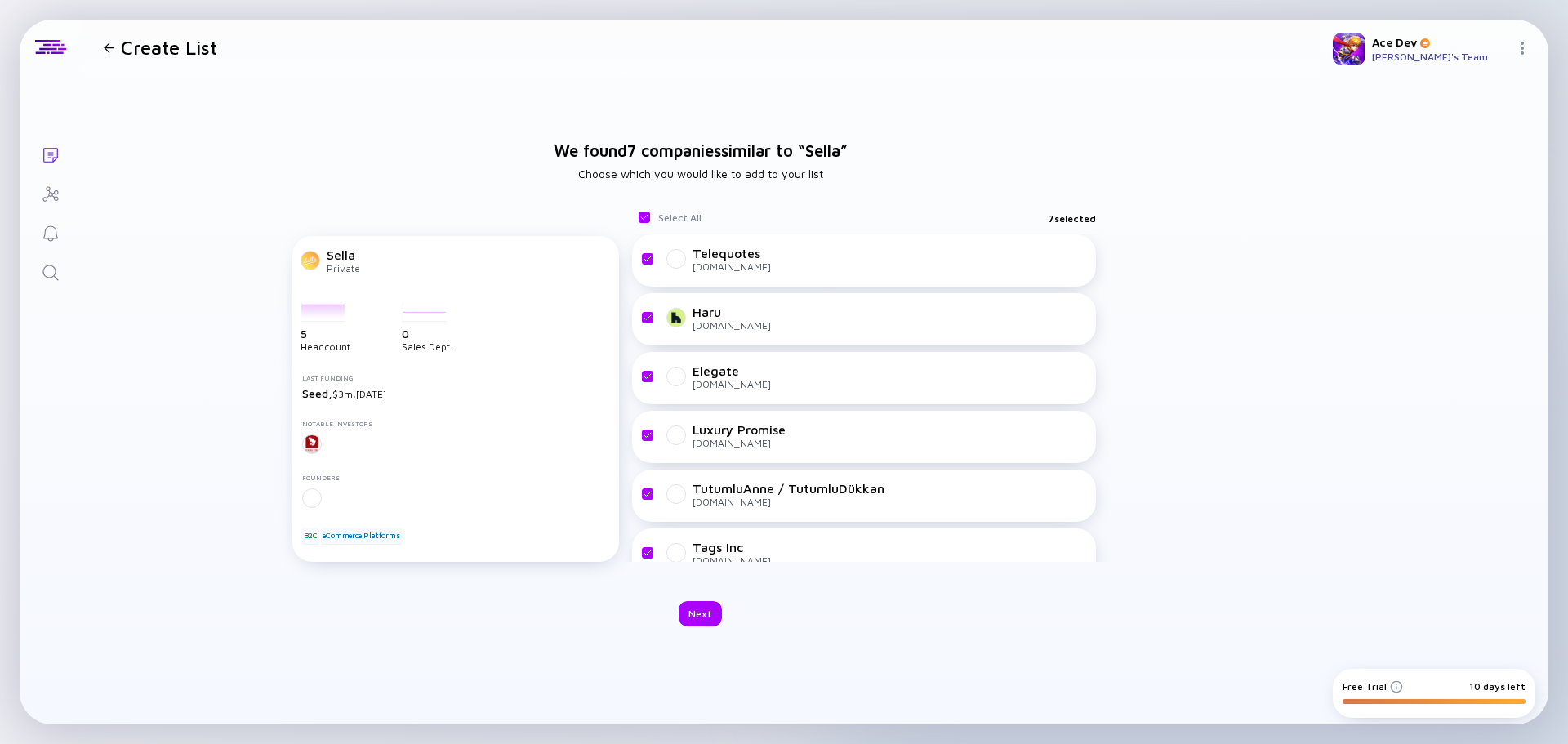
scroll to position [103, 0]
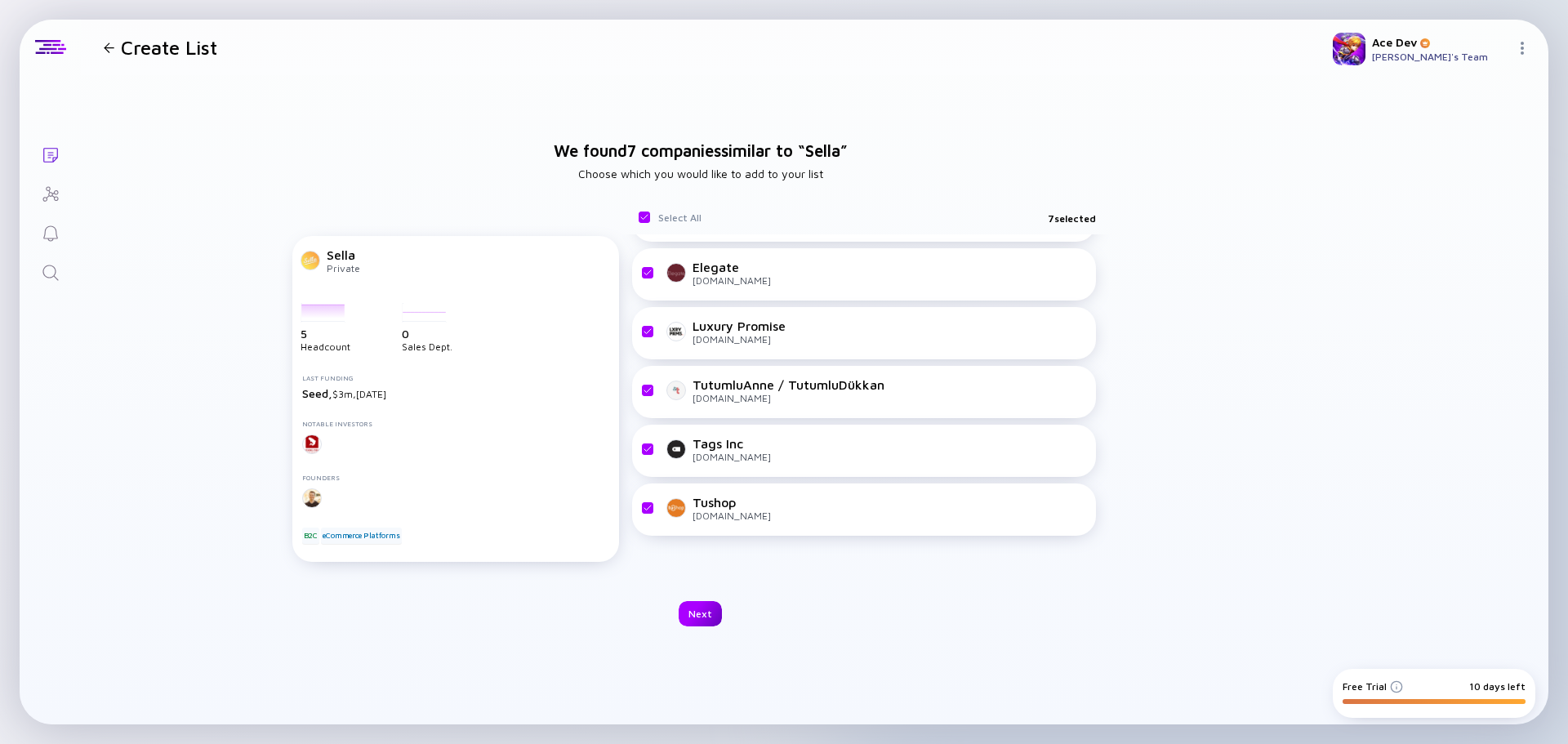
click at [695, 617] on div "Next" at bounding box center [700, 613] width 43 height 25
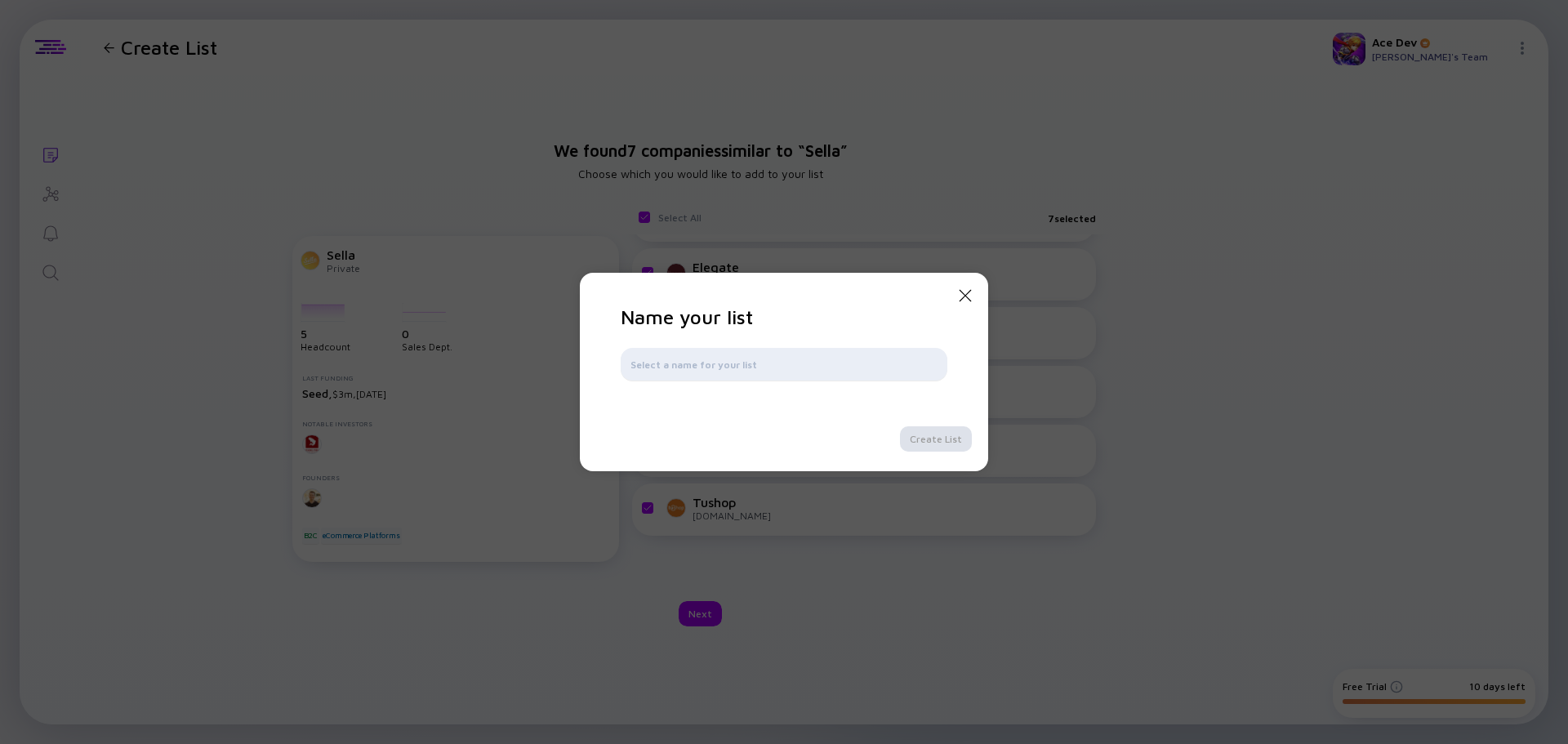
click at [781, 371] on input "text" at bounding box center [784, 364] width 307 height 16
type input "hellosella"
click at [924, 429] on div "Create List" at bounding box center [936, 439] width 71 height 25
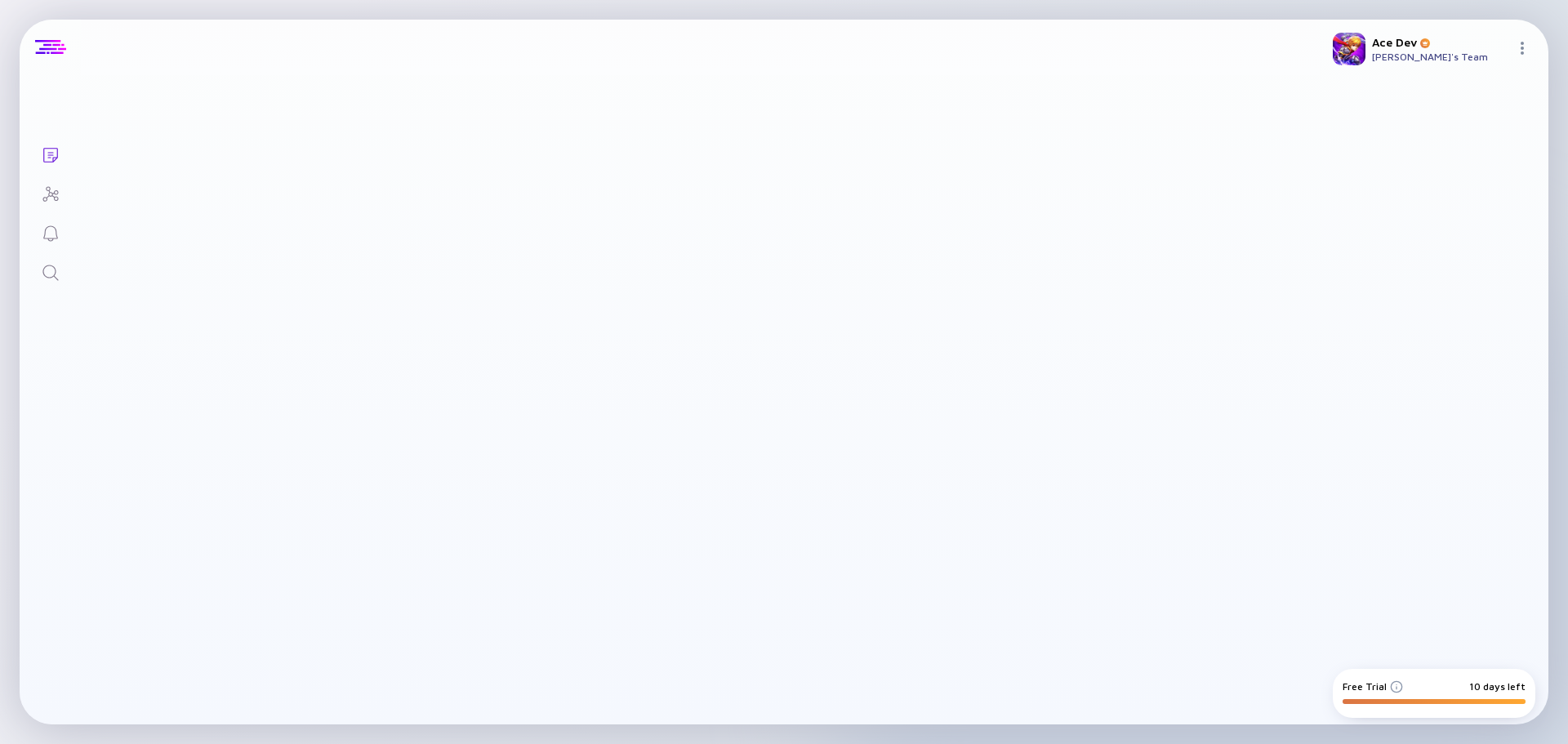
click at [47, 45] on div at bounding box center [50, 48] width 31 height 15
click at [53, 153] on icon "Lists" at bounding box center [51, 155] width 15 height 15
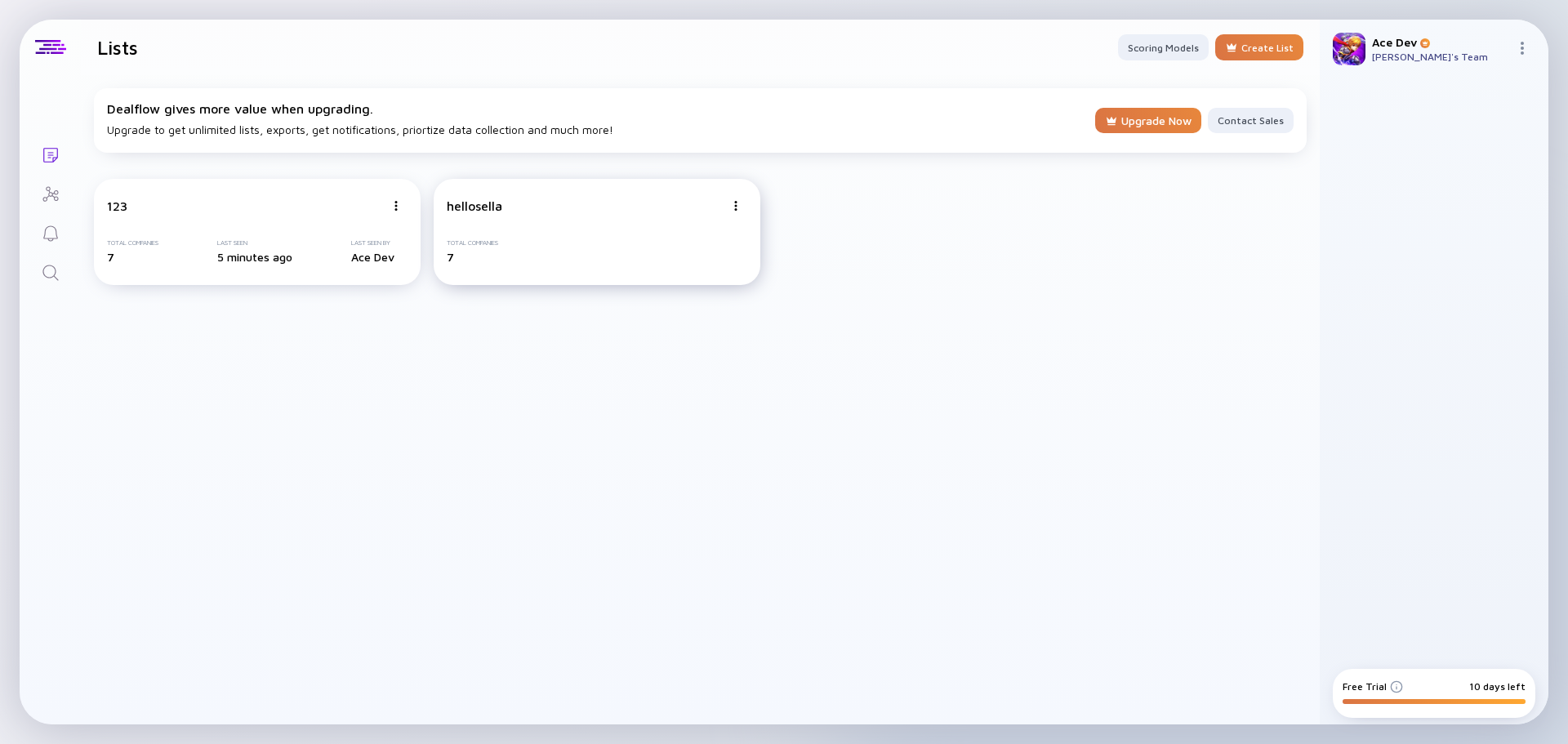
click at [549, 209] on div "hellosella" at bounding box center [585, 206] width 278 height 15
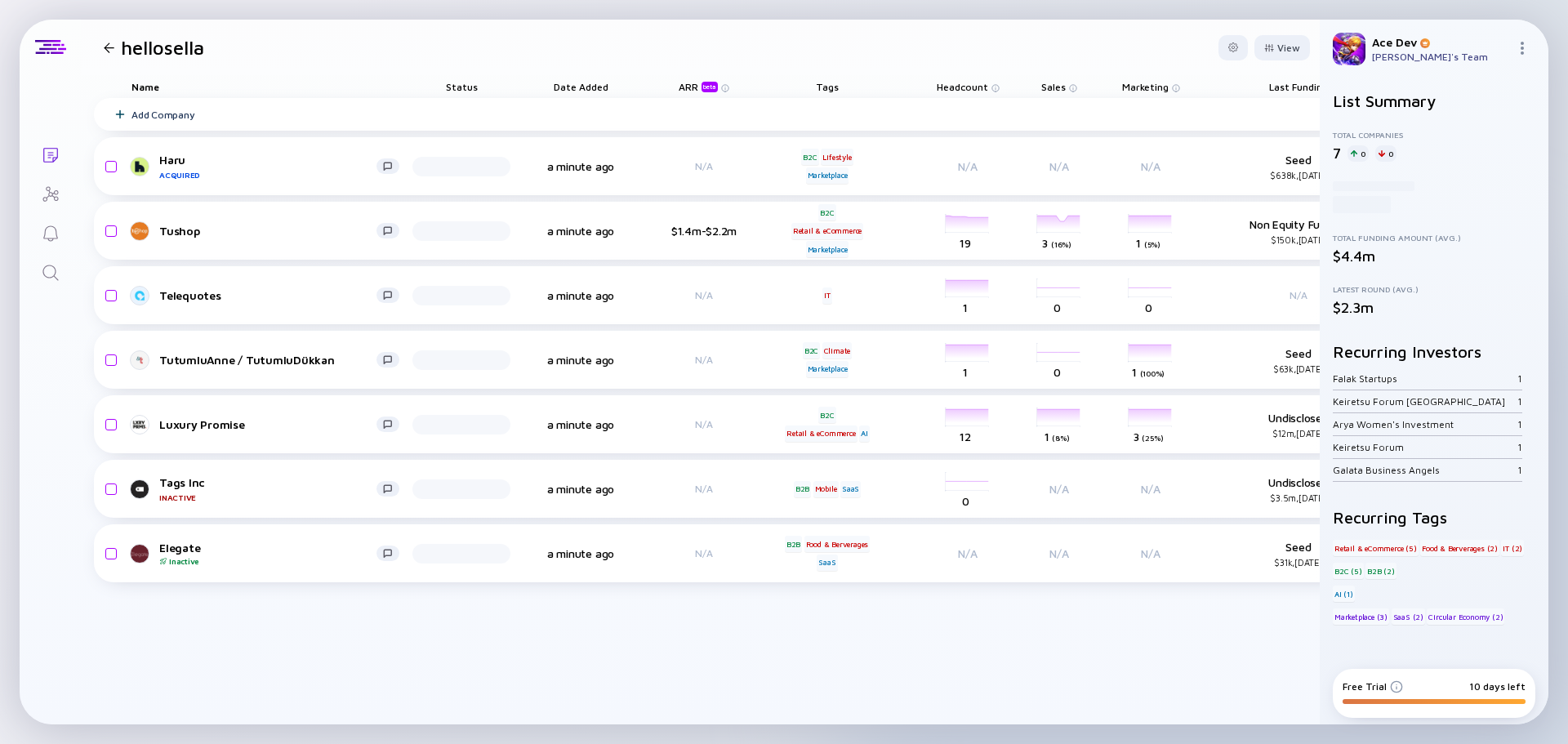
scroll to position [0, 207]
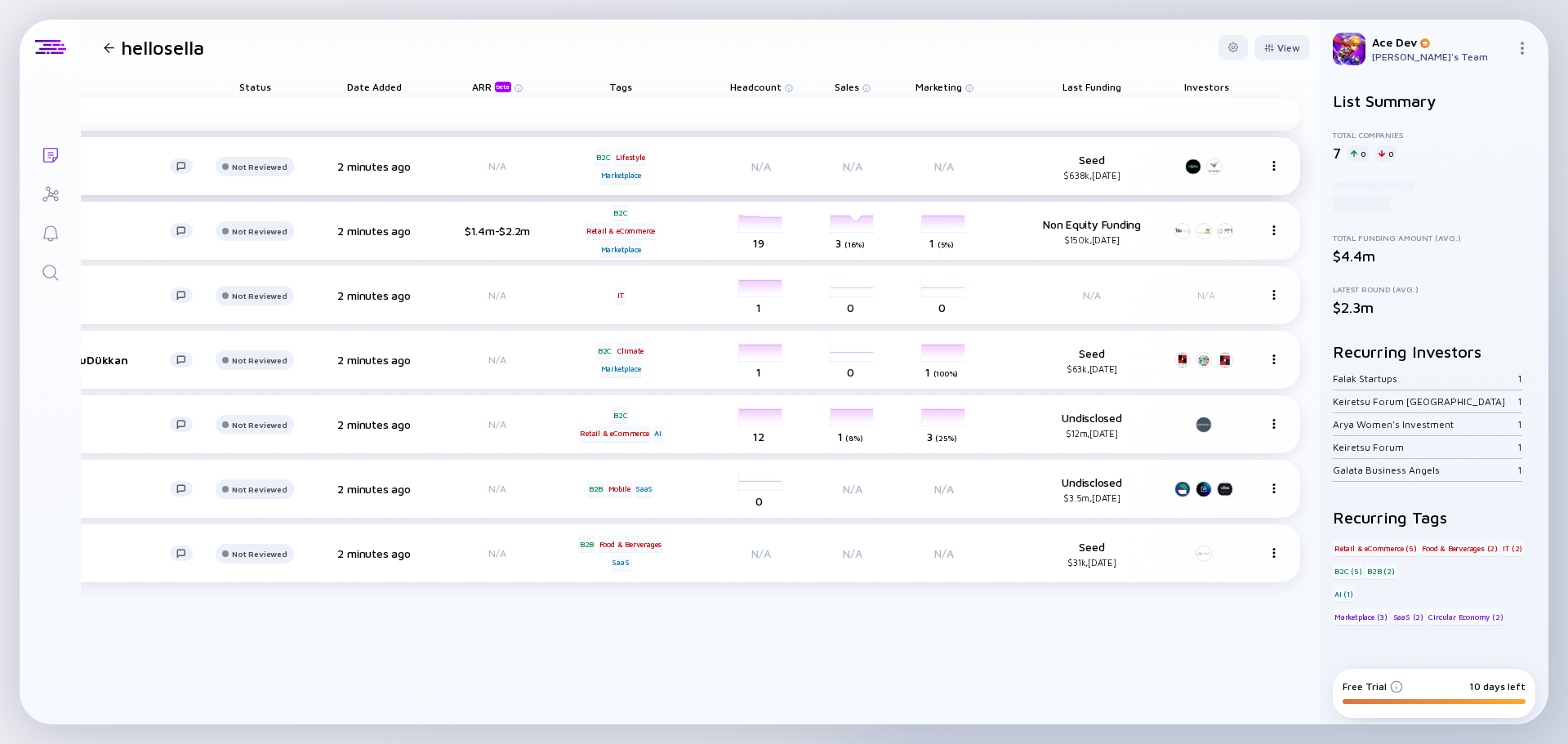
click at [1271, 170] on div at bounding box center [1274, 165] width 13 height 14
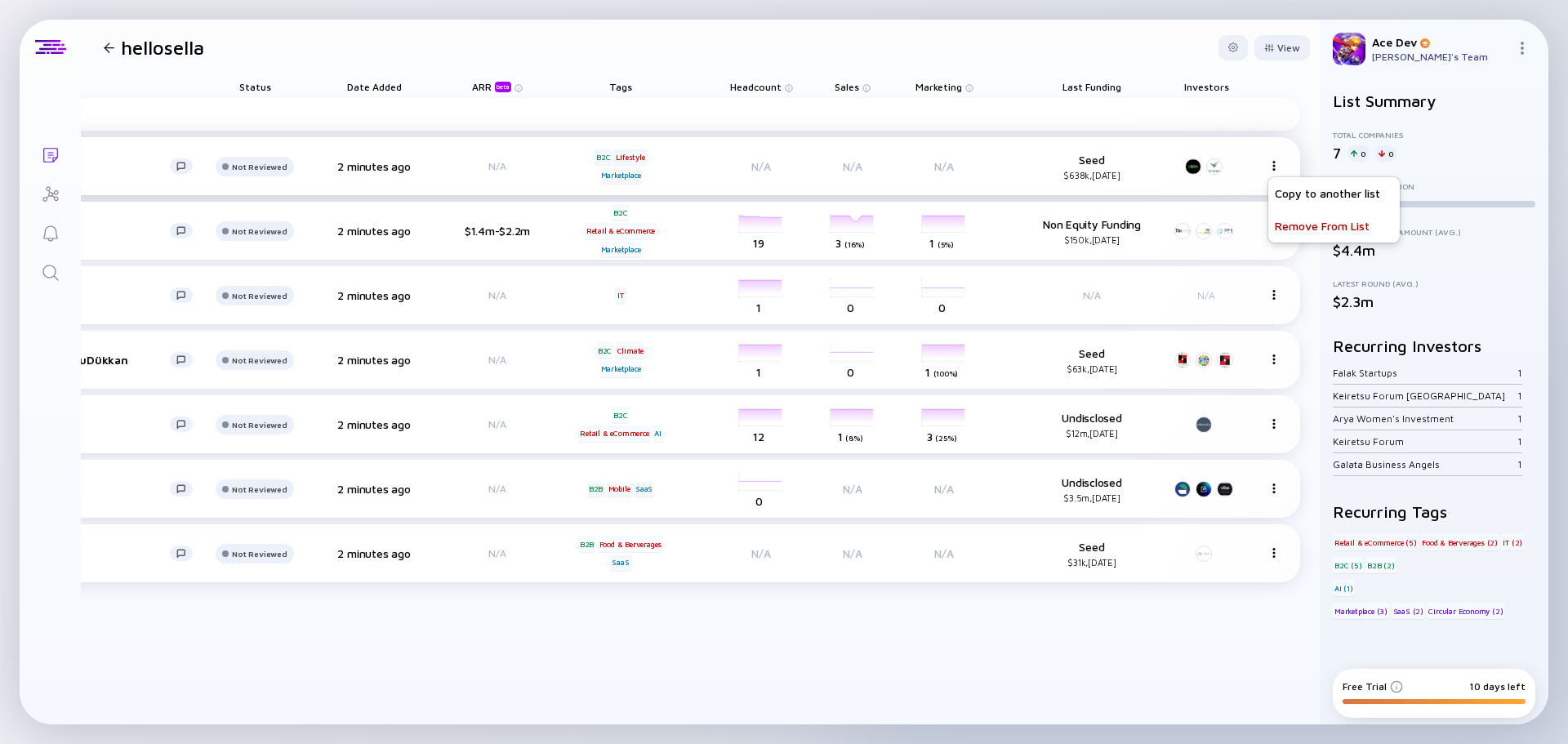
click at [1275, 166] on img at bounding box center [1274, 165] width 9 height 9
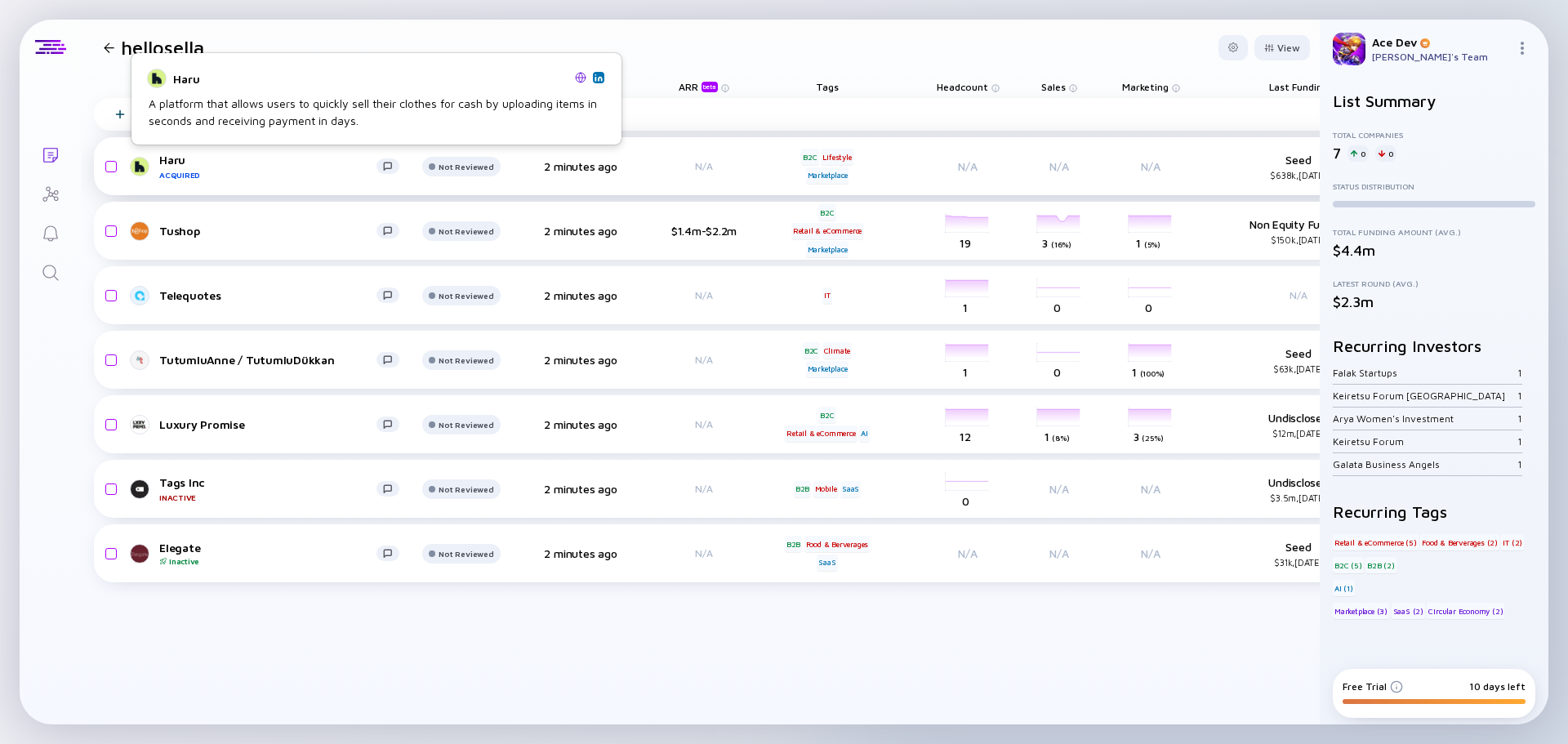
click at [179, 163] on div "Haru Acquired" at bounding box center [267, 166] width 217 height 27
click at [179, 225] on div "Tushop" at bounding box center [267, 230] width 217 height 14
click at [182, 296] on div "Telequotes" at bounding box center [267, 295] width 217 height 14
click at [192, 360] on div "TutumluAnne / TutumluDükkan" at bounding box center [267, 359] width 217 height 14
click at [195, 418] on div "Luxury Promise" at bounding box center [267, 424] width 217 height 14
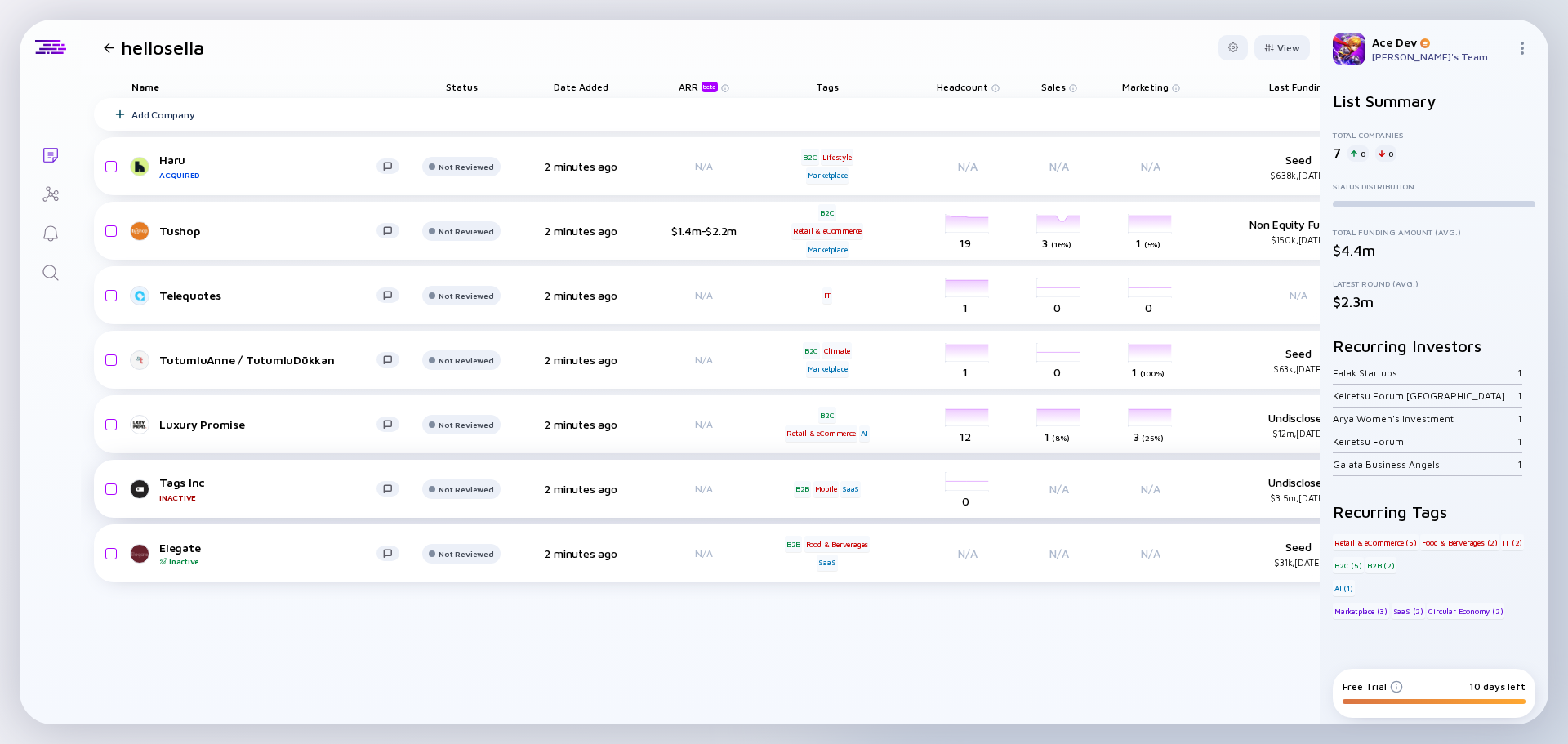
click at [192, 471] on div "Tags Inc Inactive Not Reviewed 2 minutes ago N/A B2B Mobile SaaS headcount-tags…" at bounding box center [800, 488] width 1413 height 58
click at [192, 477] on div "Tags Inc Inactive" at bounding box center [267, 488] width 217 height 27
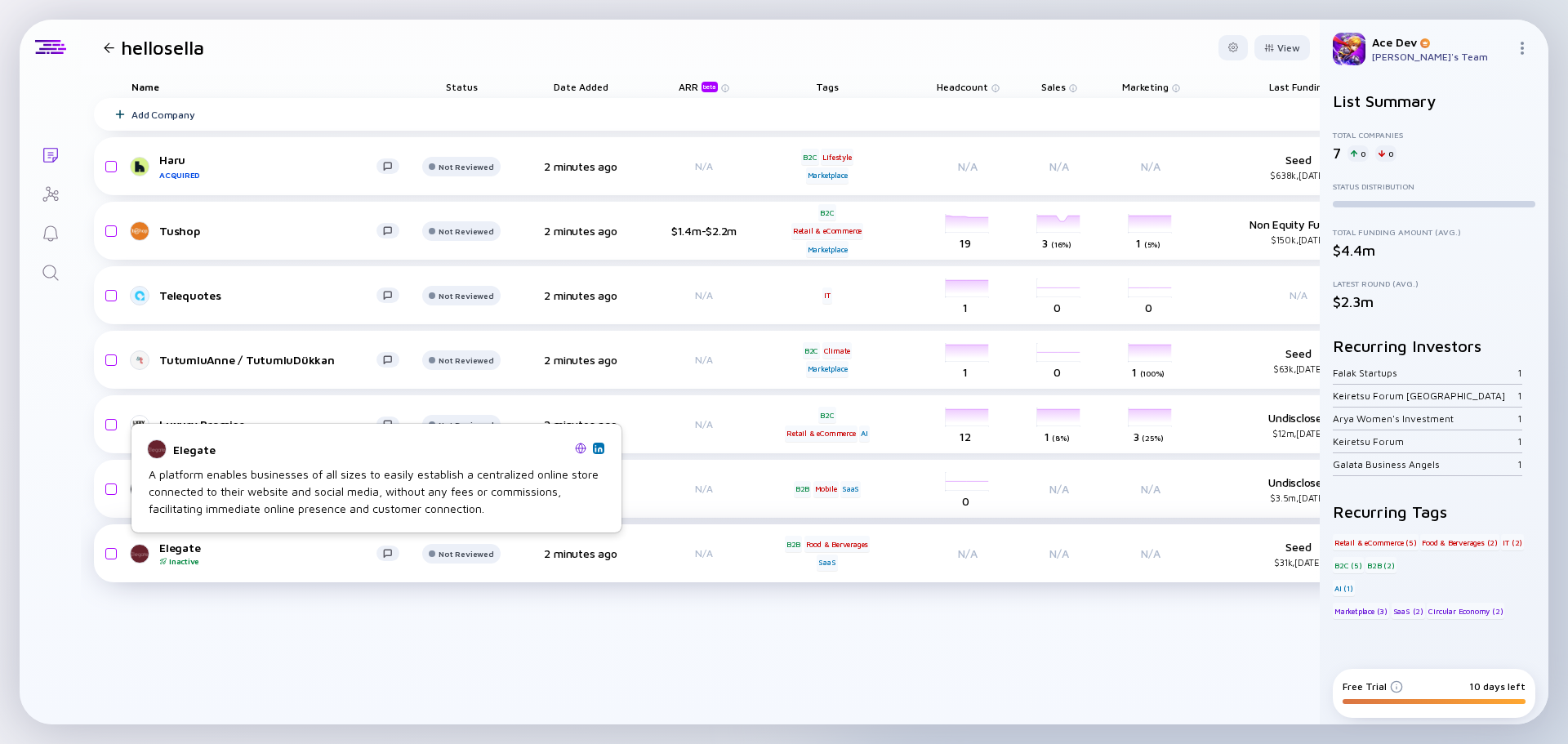
click at [191, 547] on div "Elegate Inactive" at bounding box center [267, 552] width 217 height 25
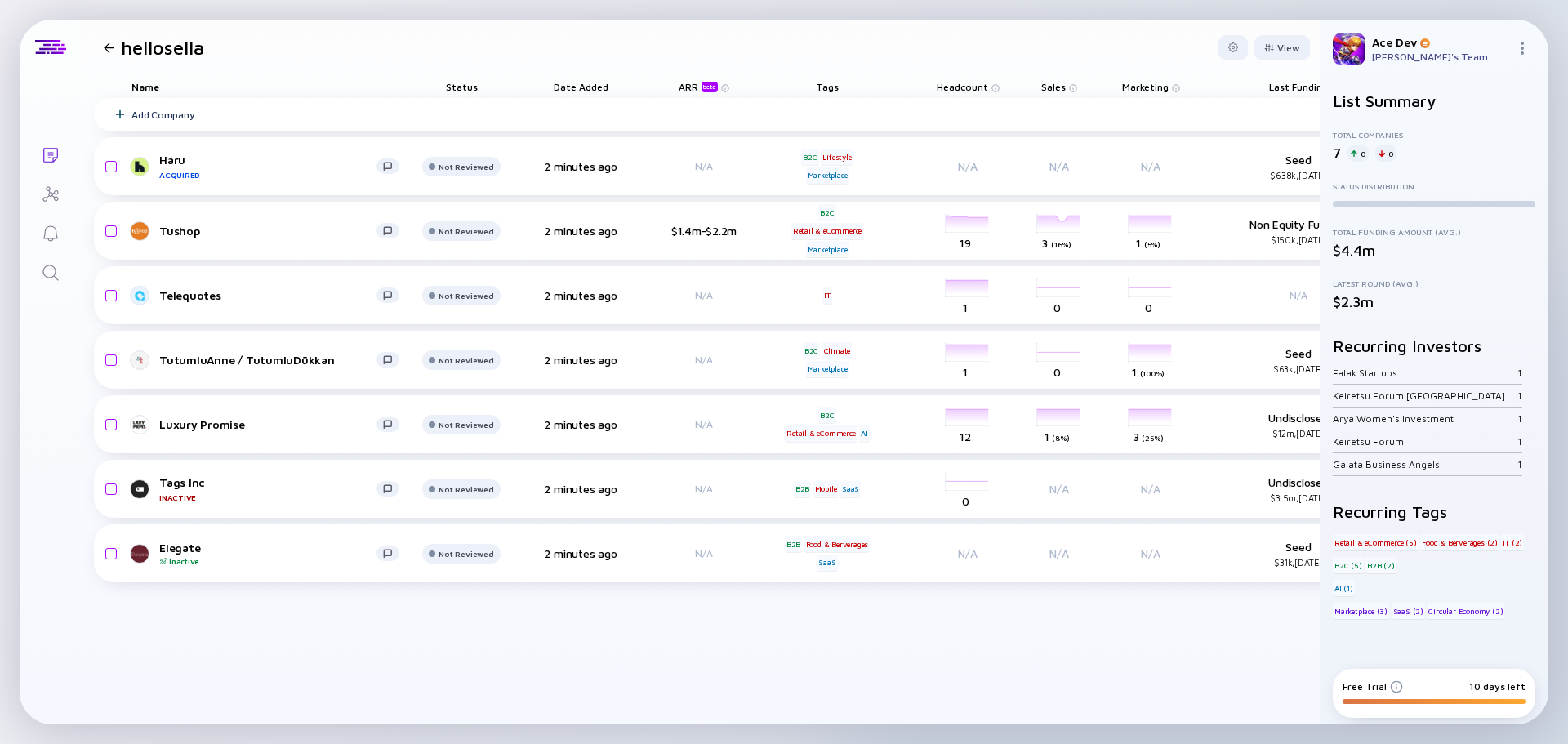
click at [106, 50] on div at bounding box center [108, 47] width 10 height 10
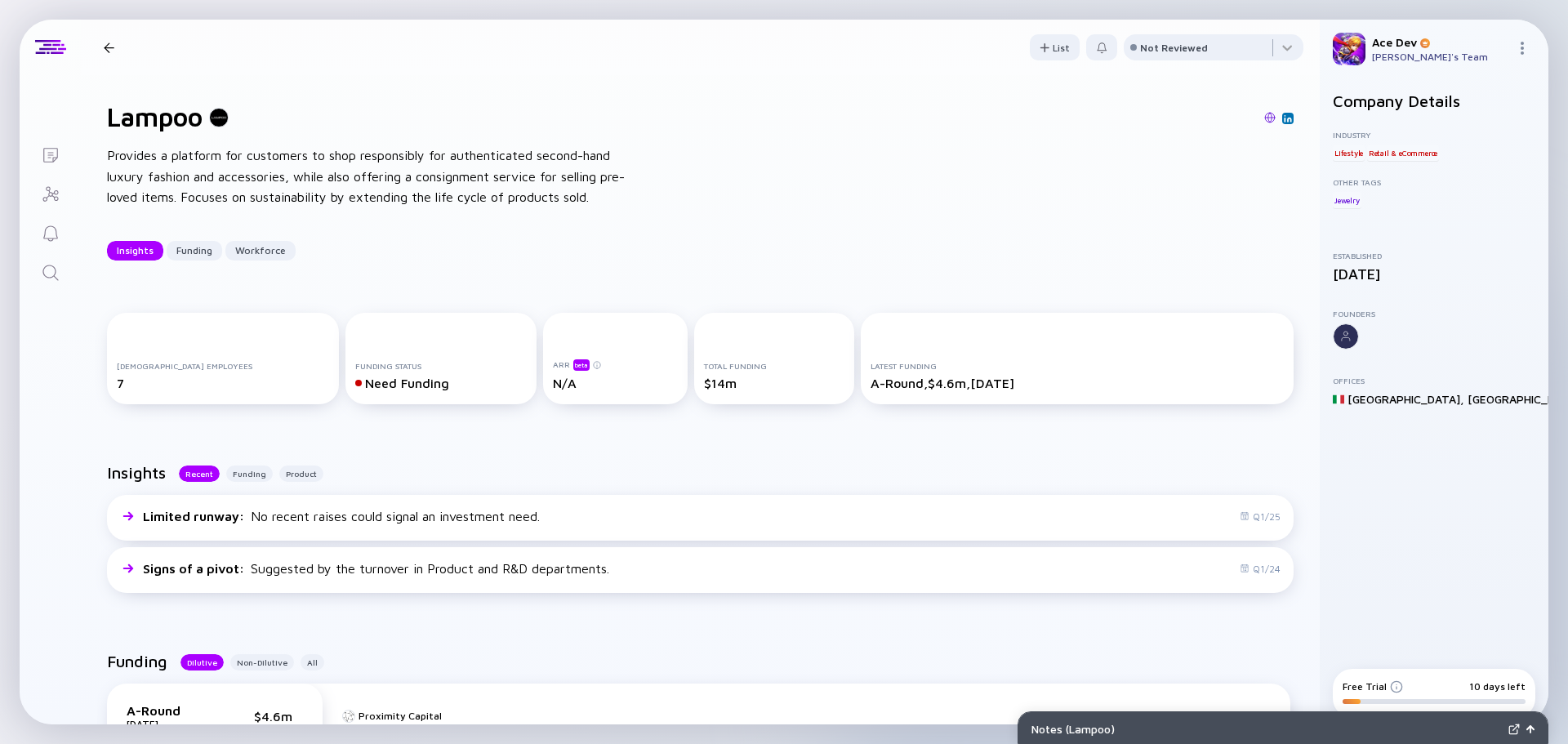
click at [1264, 117] on img at bounding box center [1269, 117] width 11 height 11
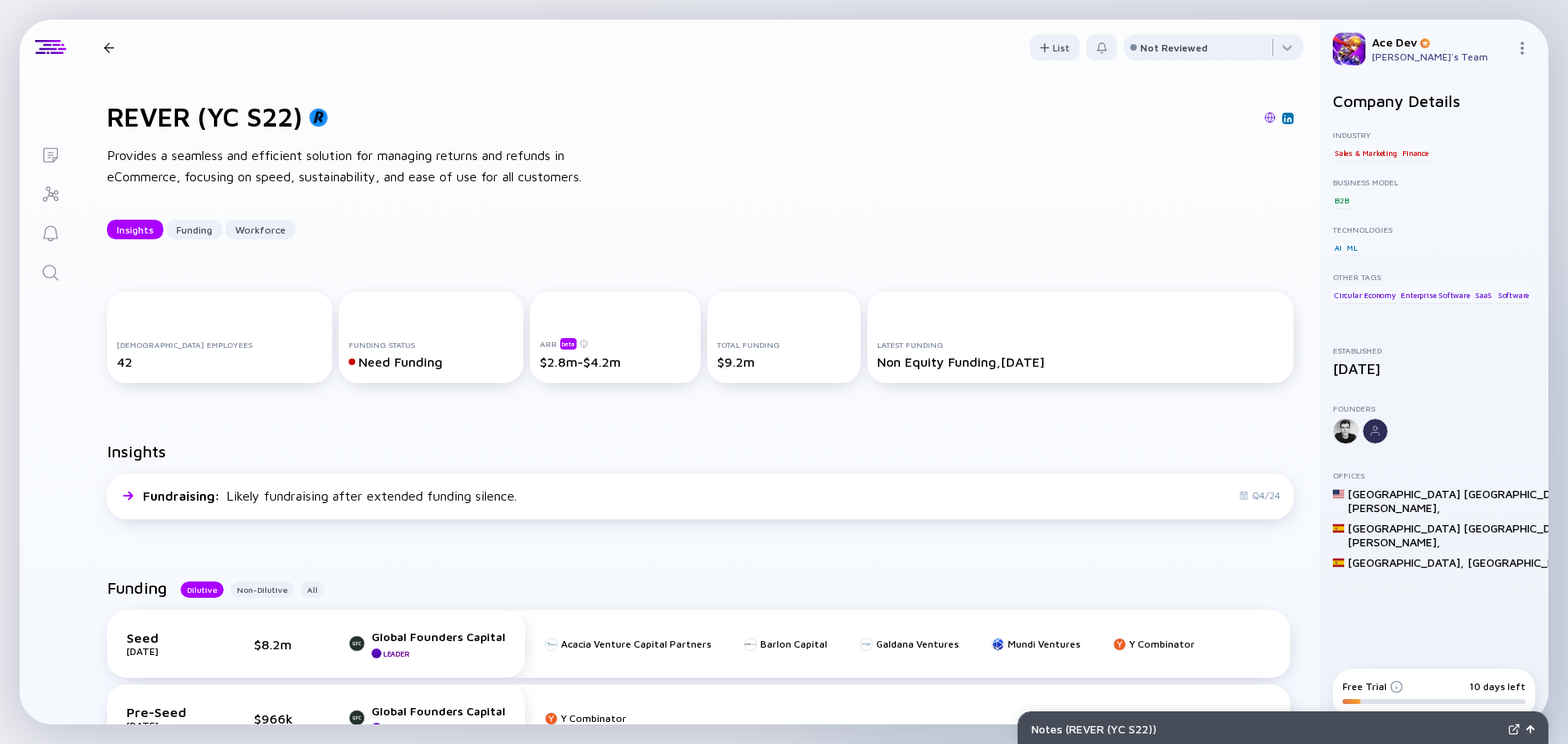
click at [1264, 118] on img at bounding box center [1269, 117] width 11 height 11
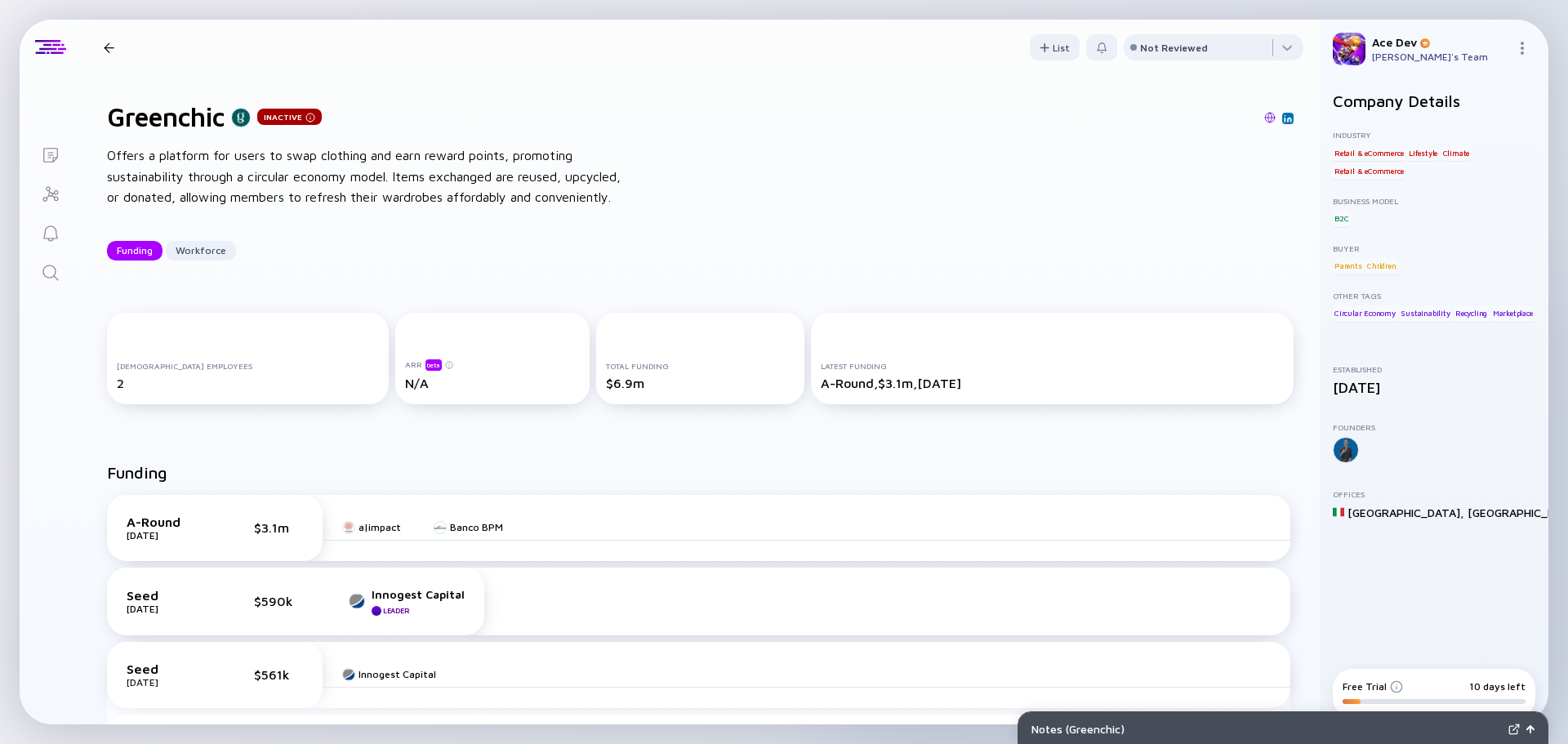
click at [1264, 118] on img at bounding box center [1269, 117] width 11 height 11
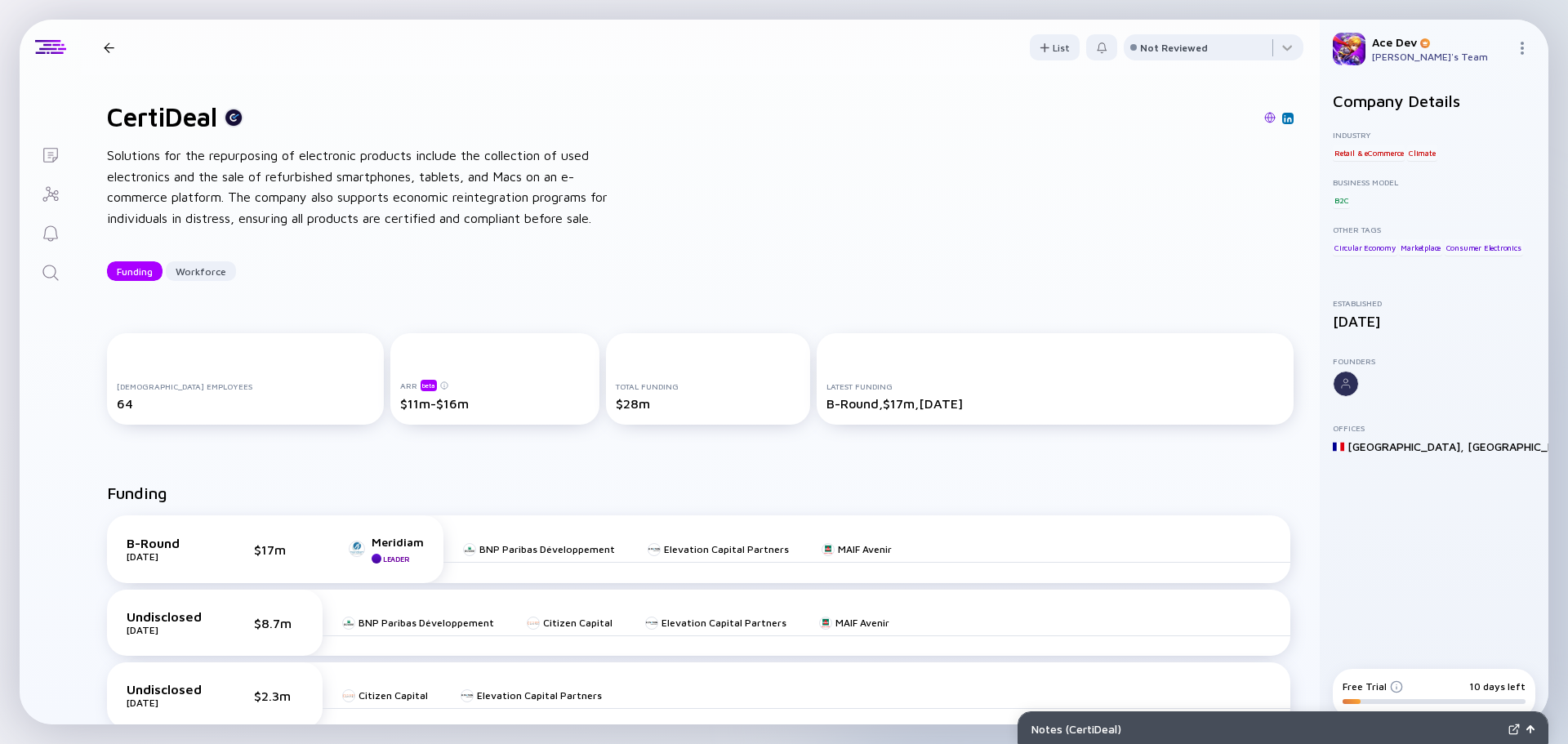
click at [1264, 118] on img at bounding box center [1269, 117] width 11 height 11
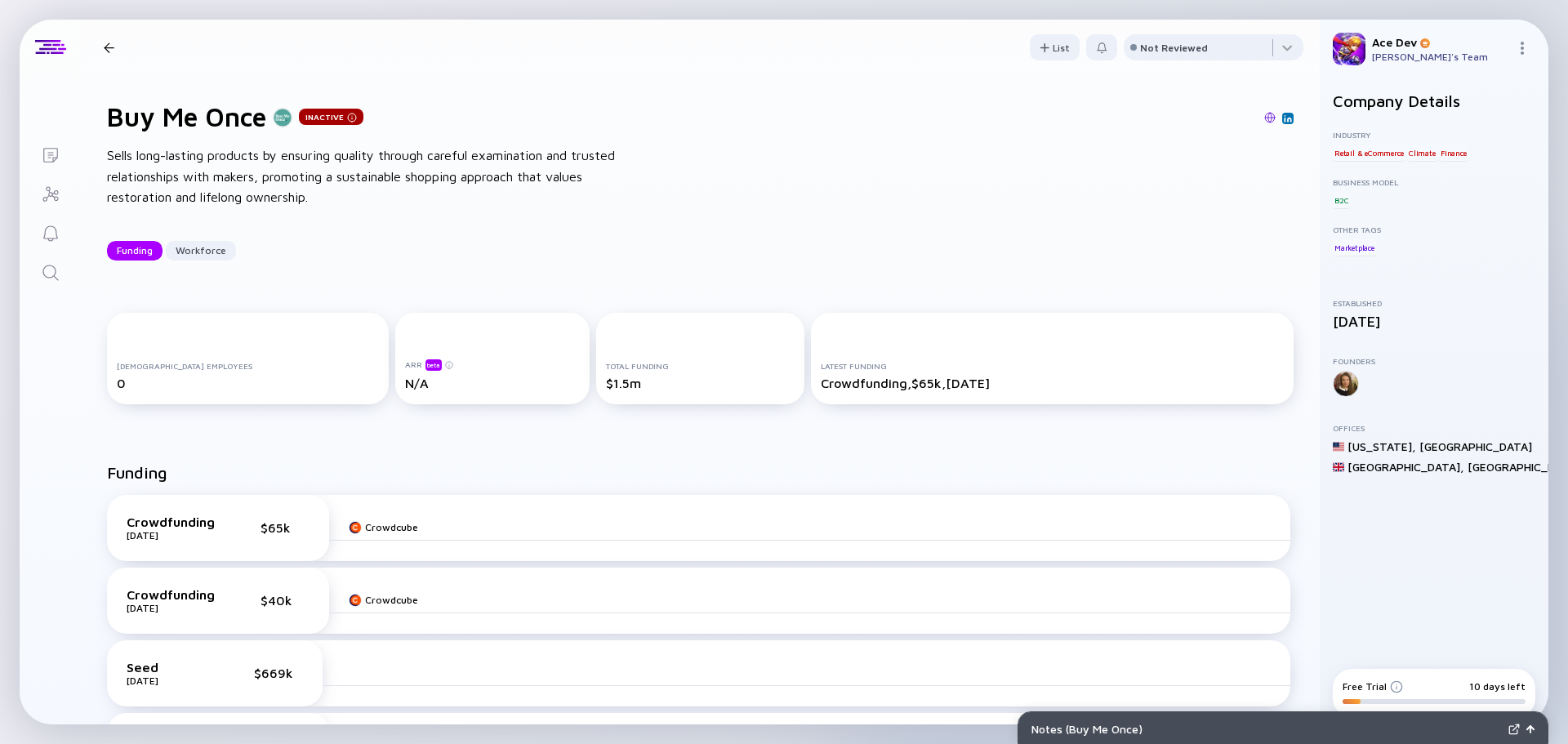
click at [1264, 118] on img at bounding box center [1269, 117] width 11 height 11
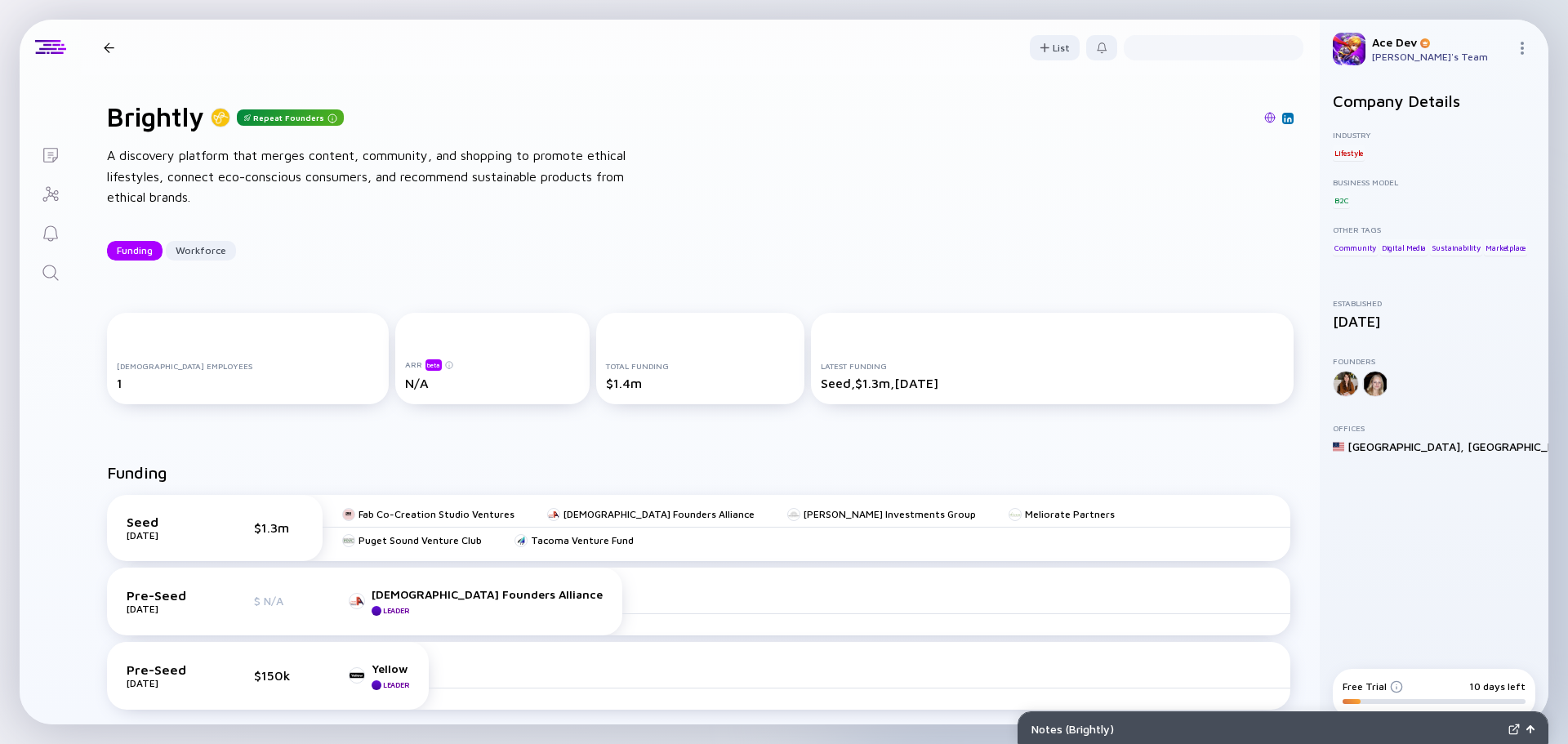
click at [1264, 118] on img at bounding box center [1269, 117] width 11 height 11
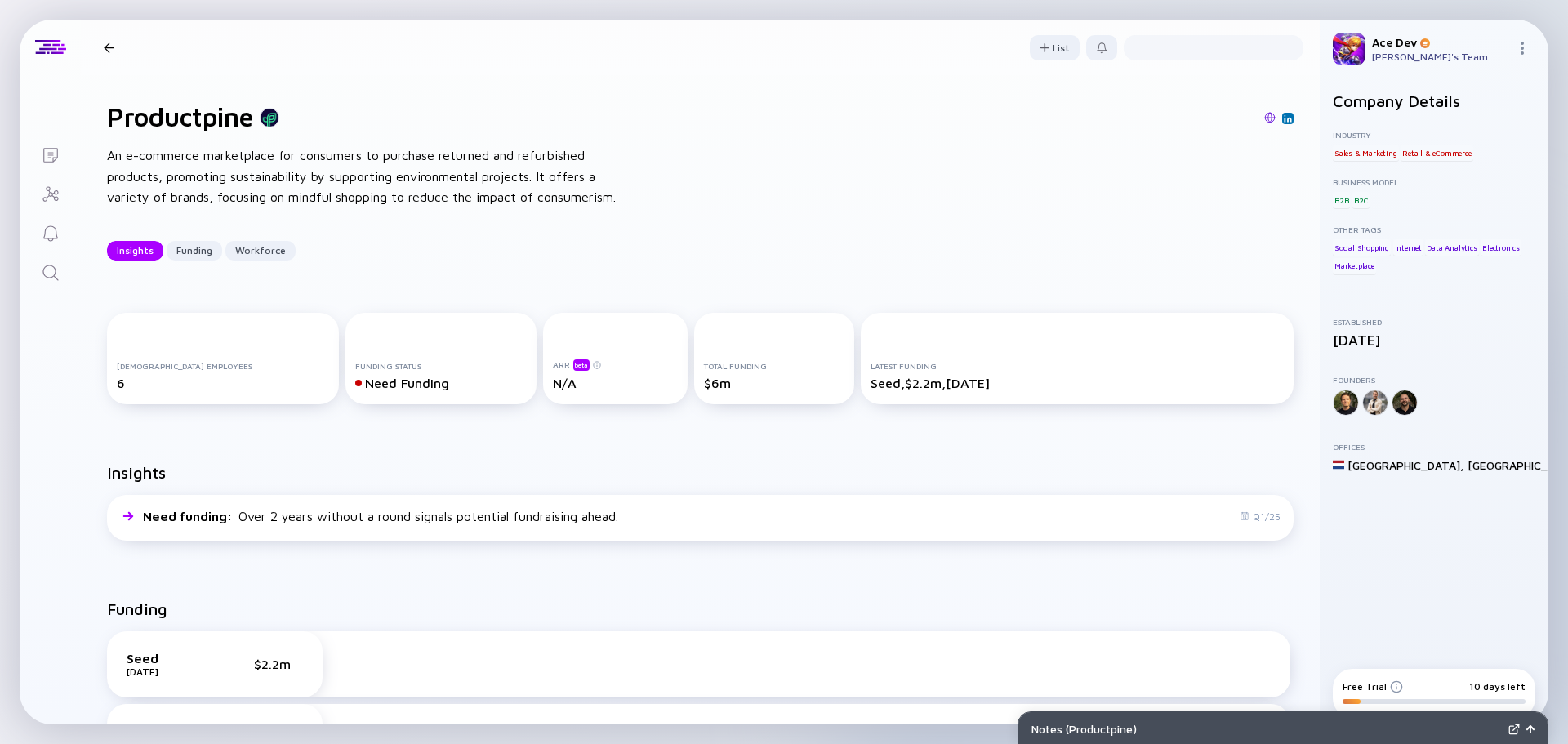
click at [1264, 118] on img at bounding box center [1269, 117] width 11 height 11
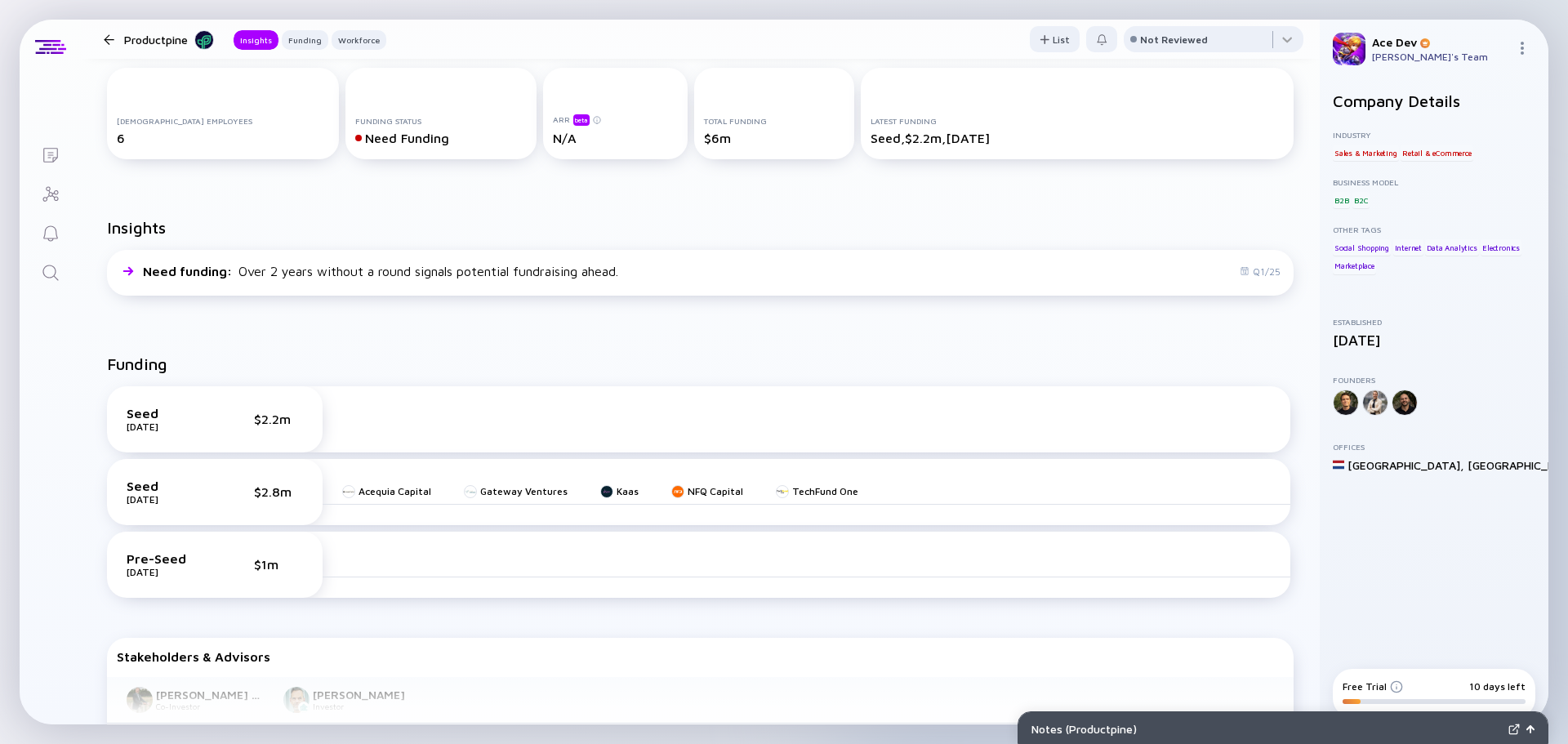
scroll to position [653, 0]
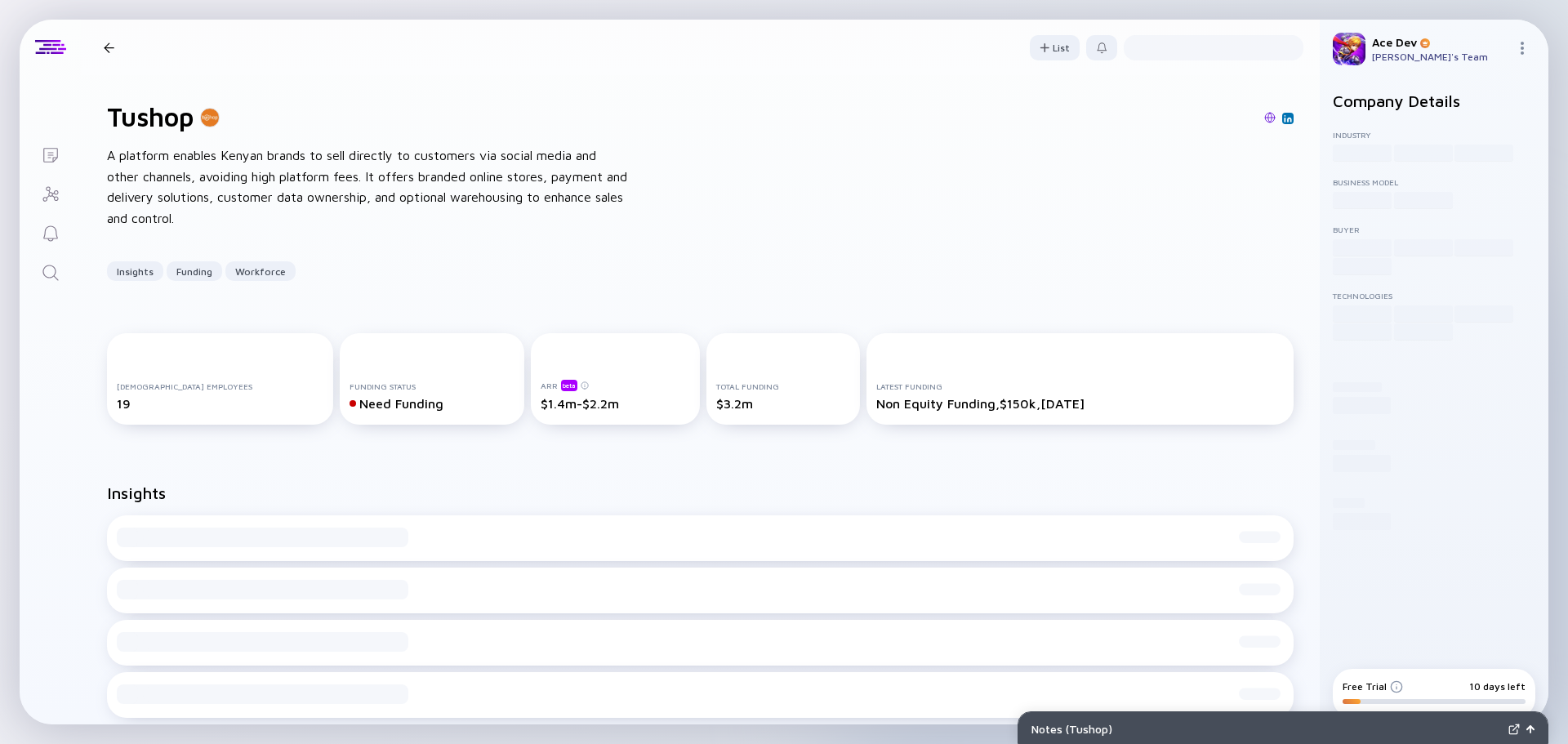
click at [1264, 118] on img at bounding box center [1269, 117] width 11 height 11
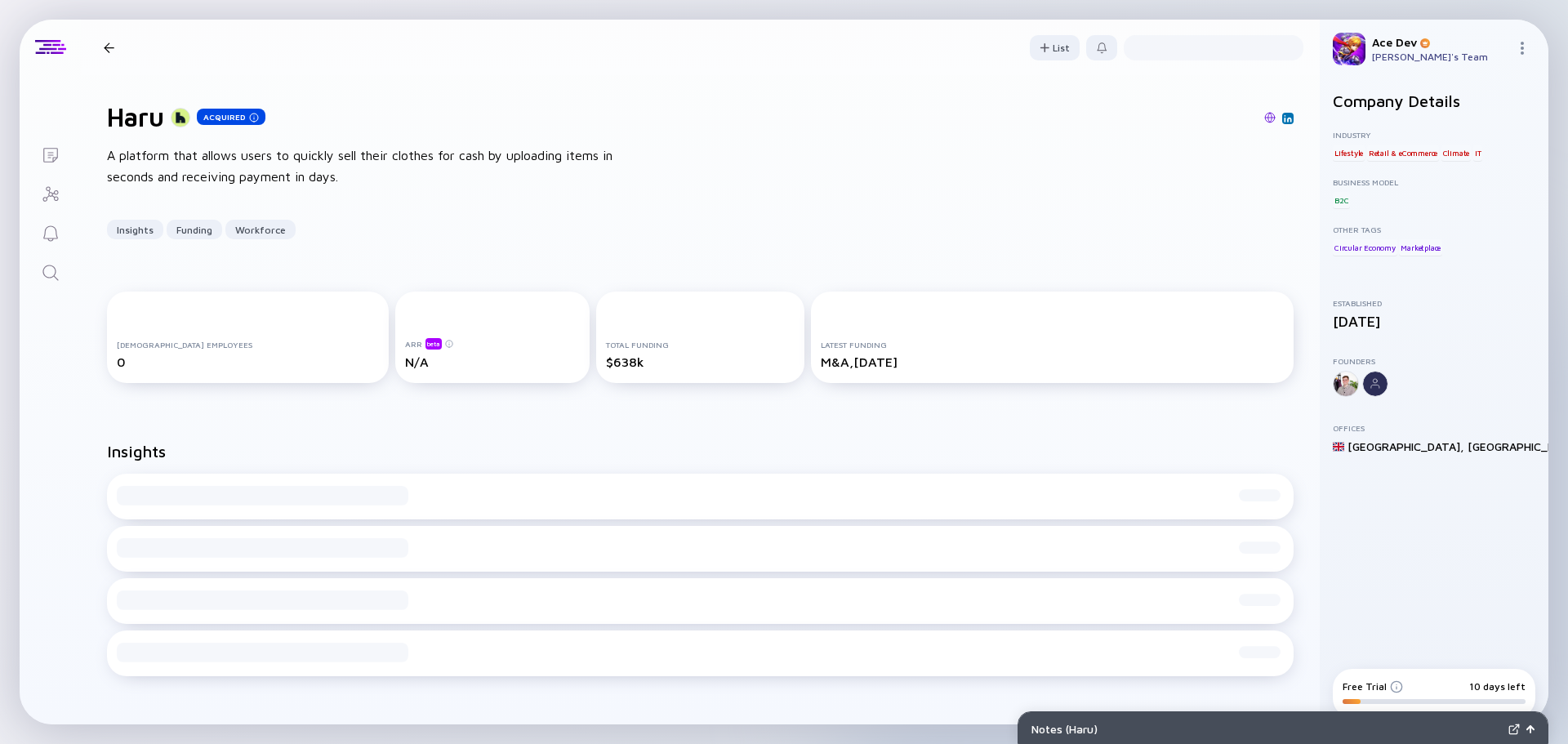
click at [1264, 118] on img at bounding box center [1269, 117] width 11 height 11
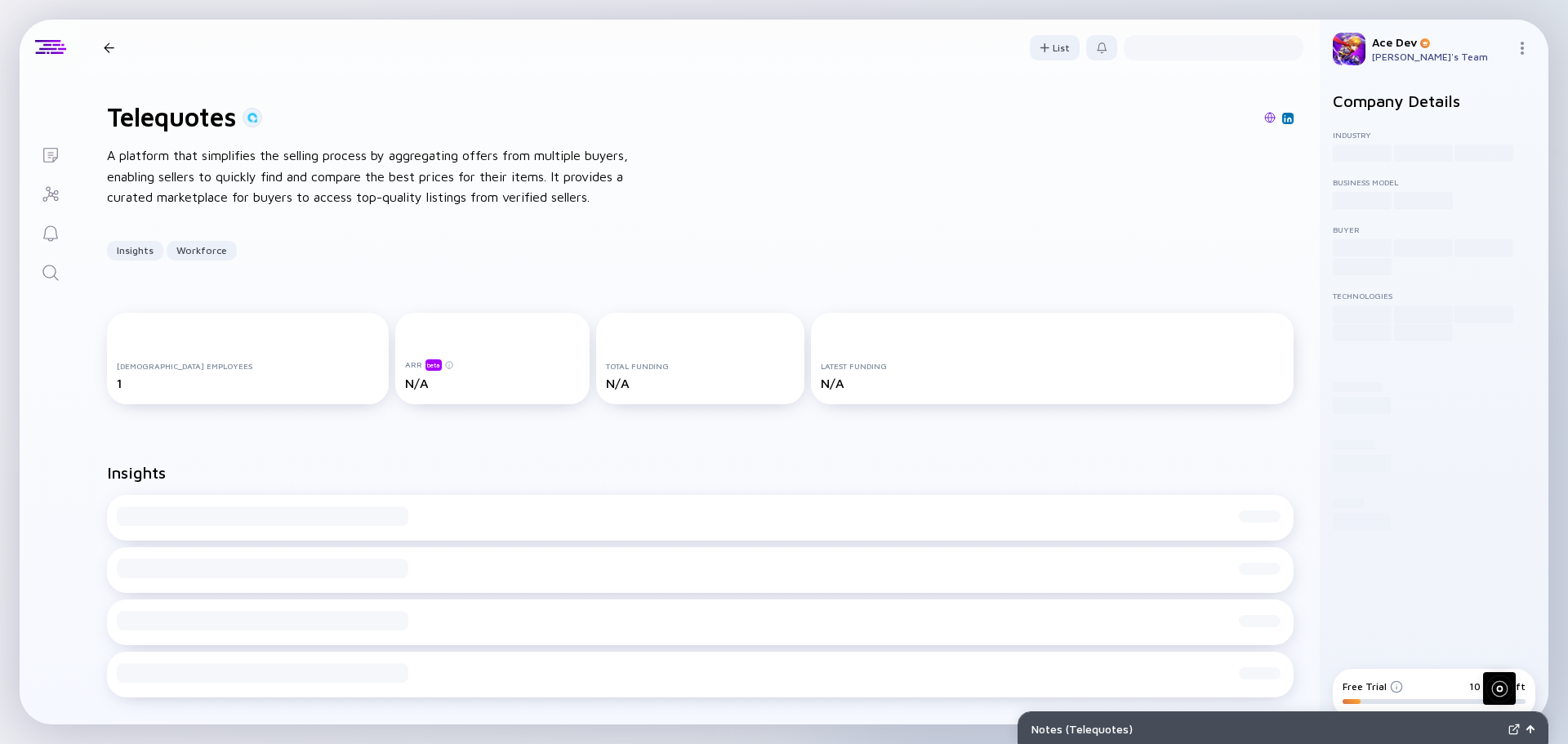
click at [1264, 118] on img at bounding box center [1269, 117] width 11 height 11
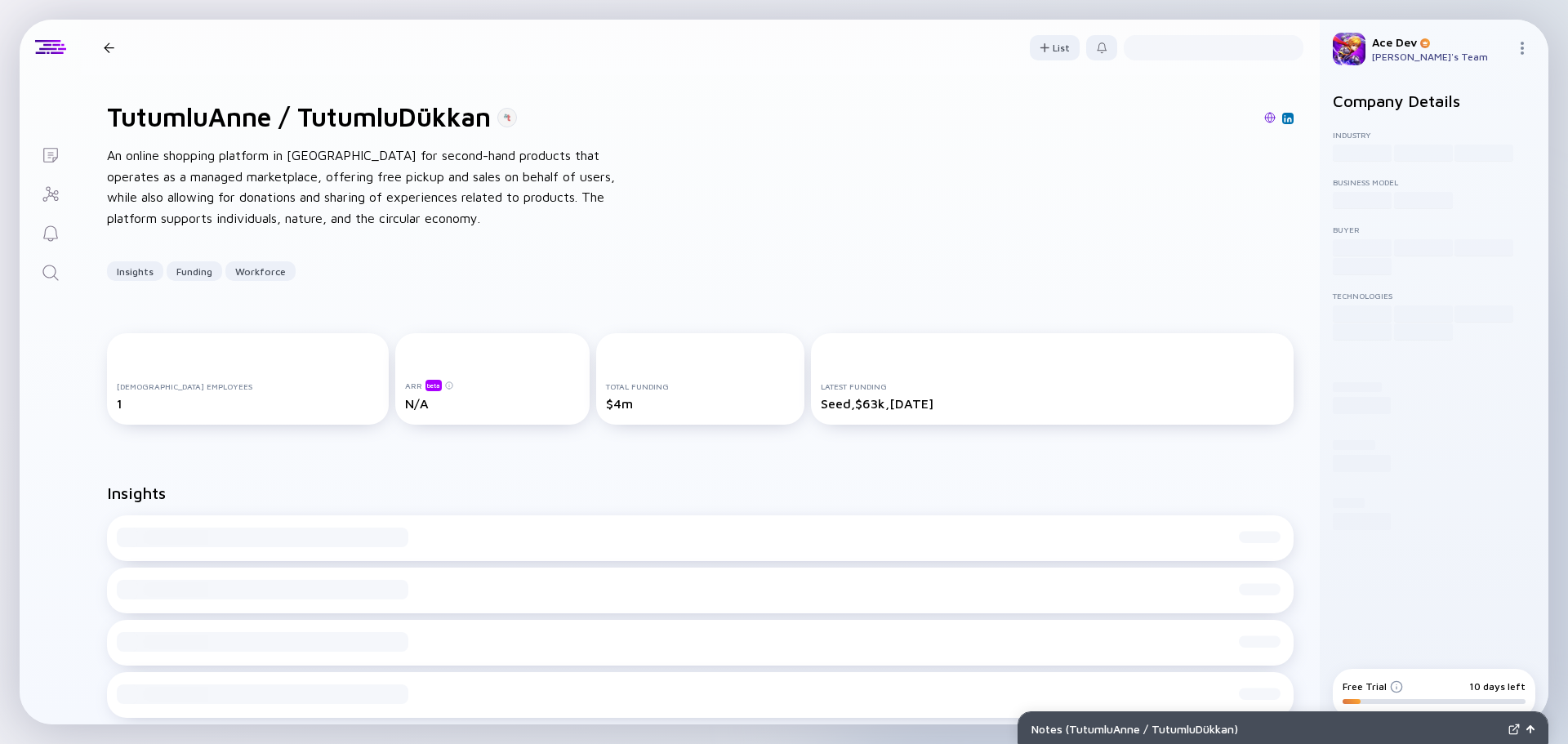
click at [1264, 116] on img at bounding box center [1269, 117] width 11 height 11
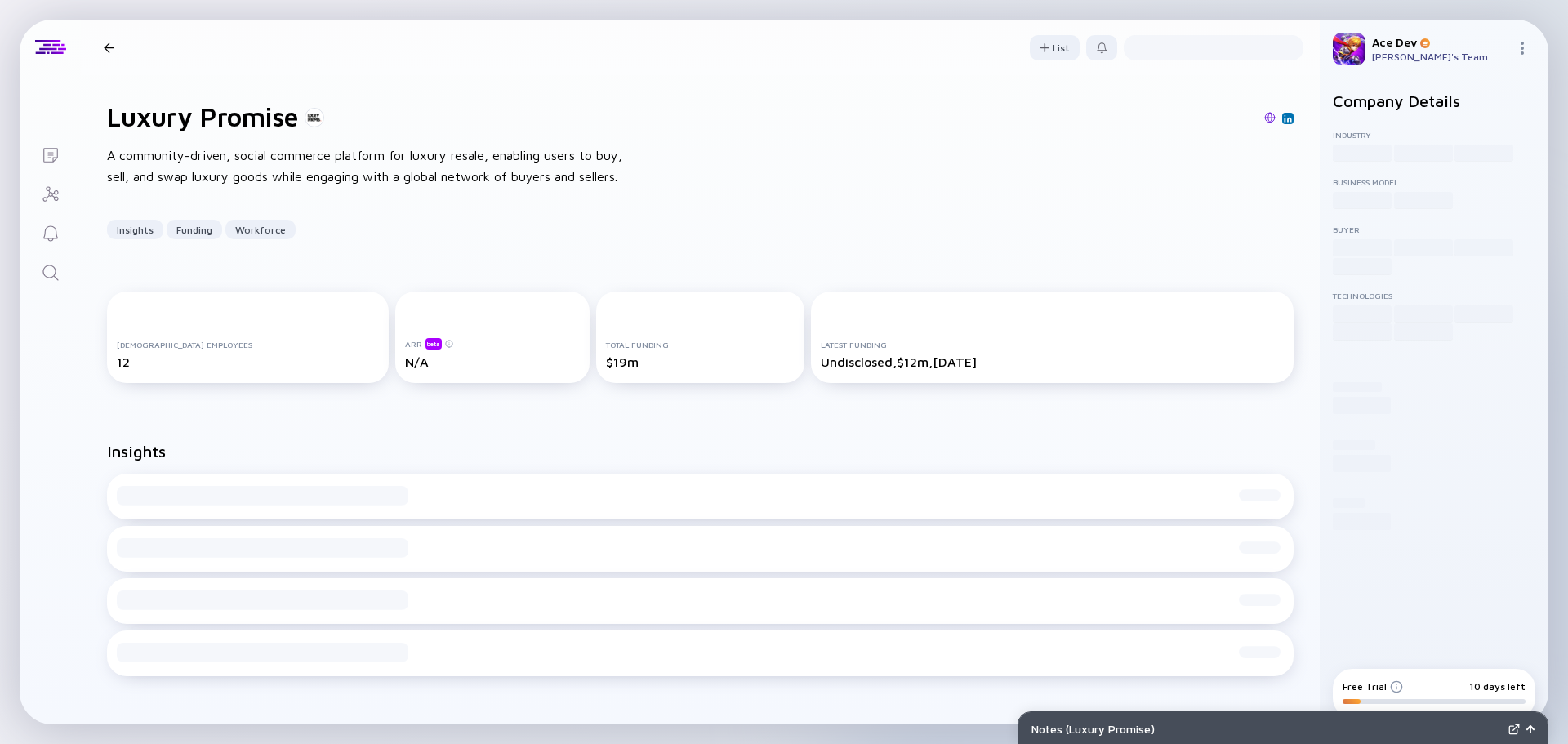
click at [1264, 115] on img at bounding box center [1269, 117] width 11 height 11
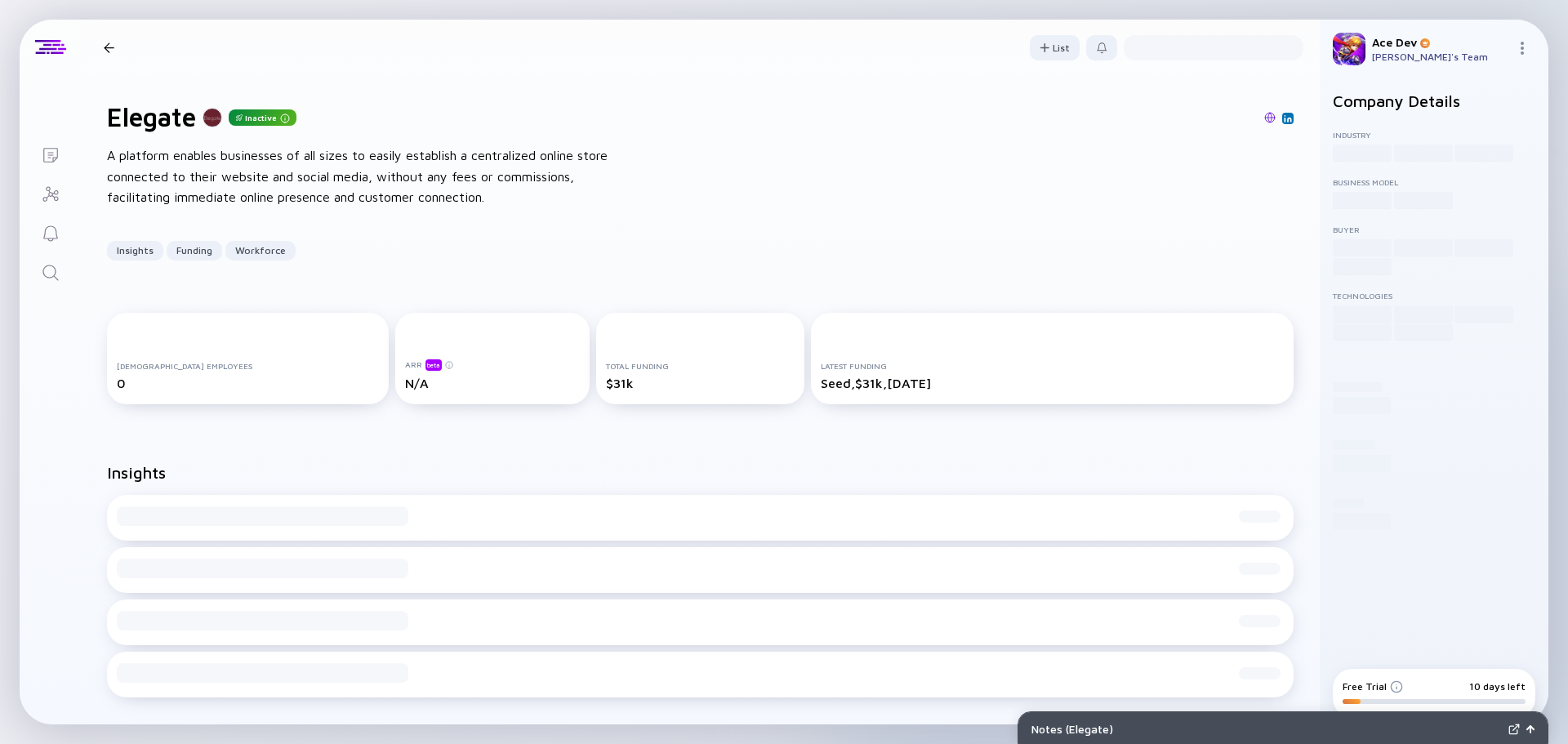
click at [1264, 116] on img at bounding box center [1269, 117] width 11 height 11
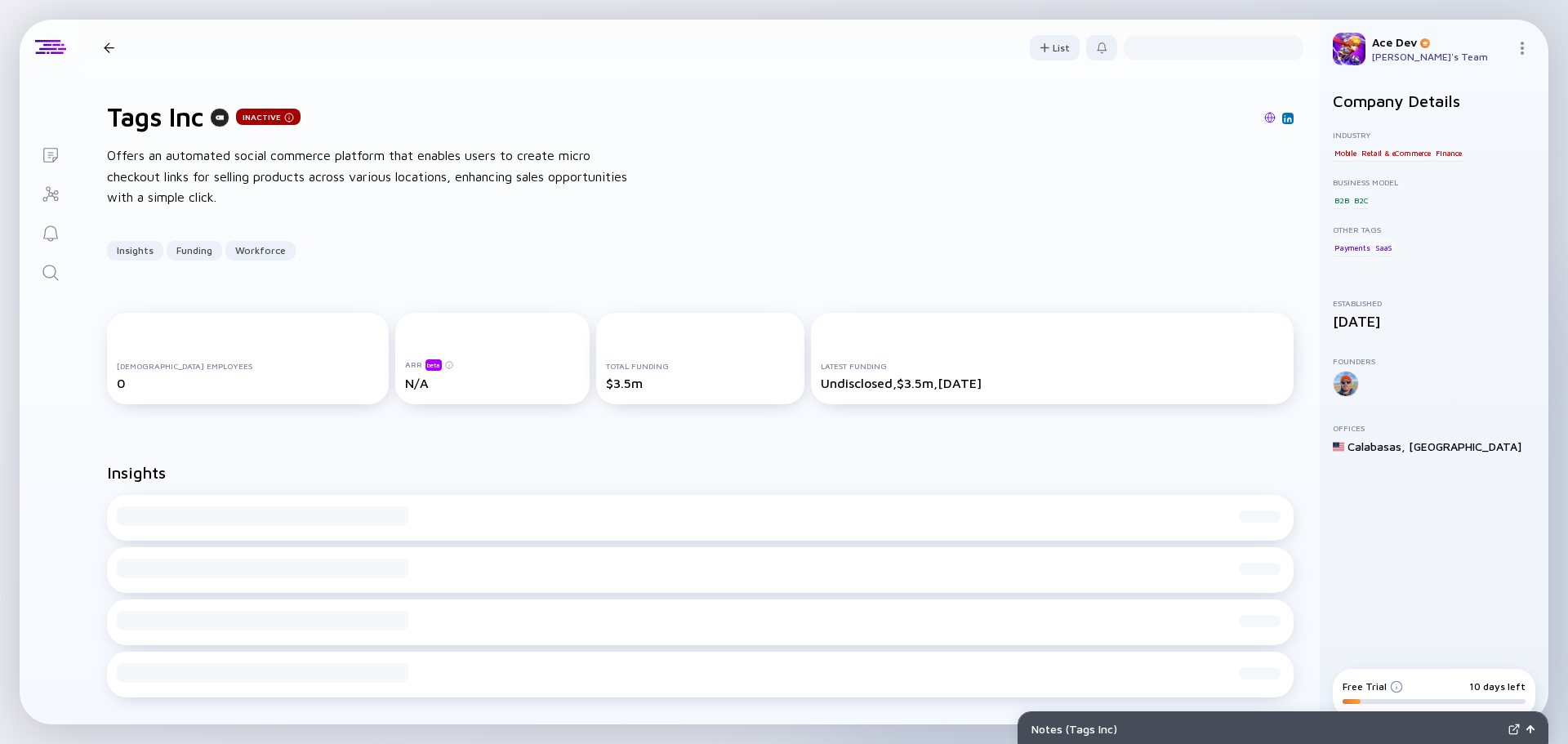
click at [1264, 116] on img at bounding box center [1269, 117] width 11 height 11
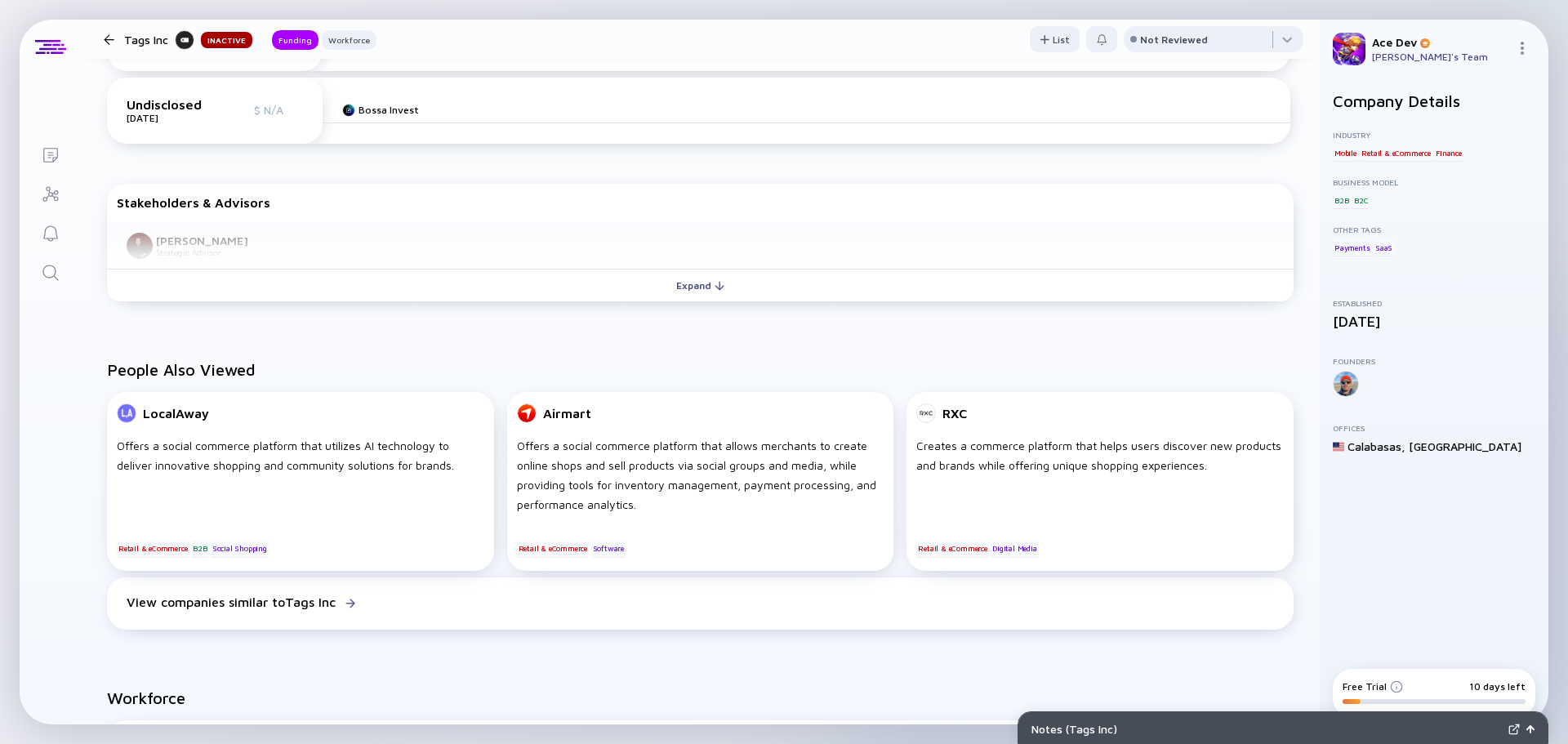
scroll to position [163, 0]
